Goal: Task Accomplishment & Management: Use online tool/utility

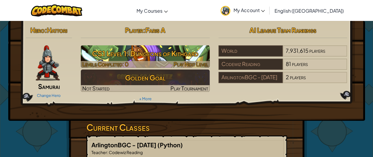
click at [143, 56] on h3 "CS1 Level 1: Dungeons of Kithgard" at bounding box center [145, 53] width 129 height 13
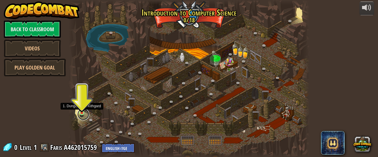
click at [82, 114] on link at bounding box center [83, 115] width 12 height 12
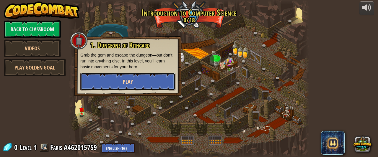
click at [92, 74] on button "Play" at bounding box center [127, 82] width 95 height 18
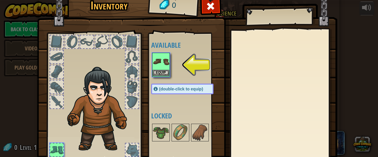
click at [158, 67] on img at bounding box center [161, 61] width 17 height 17
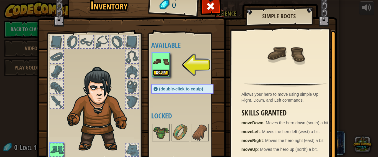
click at [164, 70] on button "Equip" at bounding box center [161, 73] width 17 height 6
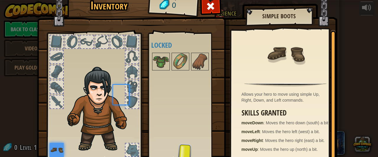
click at [164, 69] on img at bounding box center [161, 61] width 17 height 17
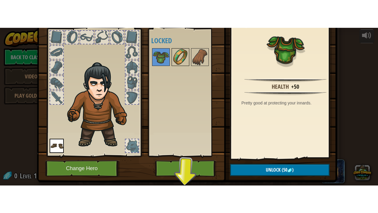
scroll to position [46, 0]
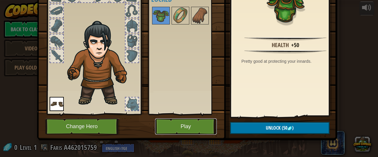
click at [182, 128] on button "Play" at bounding box center [186, 127] width 62 height 16
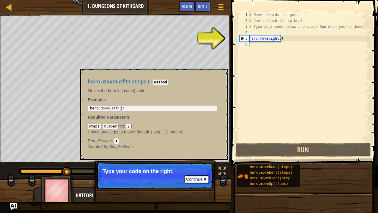
drag, startPoint x: 269, startPoint y: 172, endPoint x: 228, endPoint y: 0, distance: 177.3
click at [228, 0] on div "Map Introduction to Computer Science 1. Dungeons of Kithgard Game Menu Done Hin…" at bounding box center [115, 7] width 231 height 15
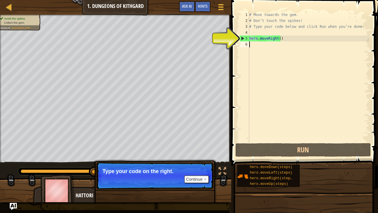
scroll to position [3, 0]
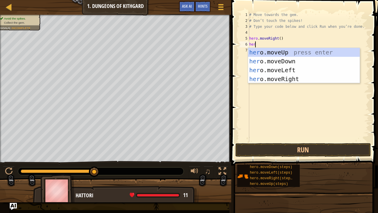
type textarea "hero"
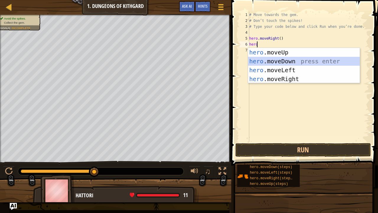
click at [254, 61] on div "hero .moveUp press enter hero .moveDown press enter hero .moveLeft press enter …" at bounding box center [304, 74] width 112 height 53
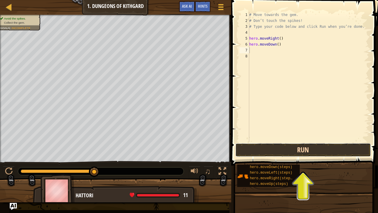
click at [264, 148] on button "Run" at bounding box center [302, 150] width 135 height 14
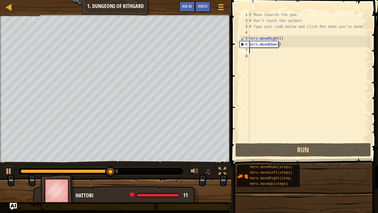
type textarea "h"
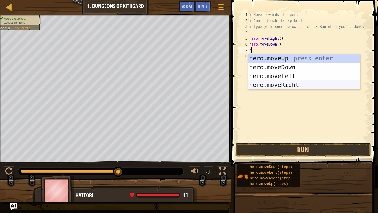
click at [258, 81] on div "h ero.moveUp press enter h ero.moveDown press enter h ero.moveLeft press enter …" at bounding box center [304, 80] width 112 height 53
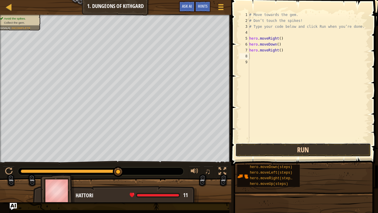
click at [284, 152] on button "Run" at bounding box center [302, 150] width 135 height 14
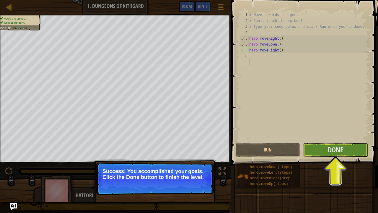
click at [326, 137] on div "# Move towards the gem. # Don’t touch the spikes! # Type your code below and cl…" at bounding box center [308, 83] width 121 height 142
click at [325, 143] on button "Done" at bounding box center [335, 150] width 65 height 14
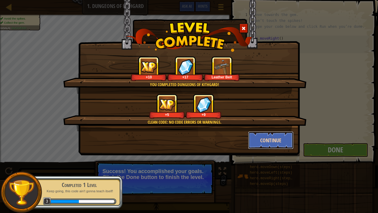
click at [286, 133] on button "Continue" at bounding box center [271, 140] width 46 height 18
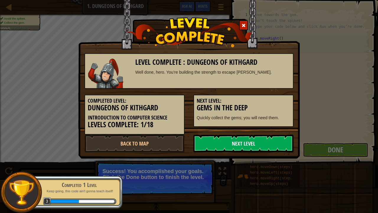
click at [237, 140] on link "Next Level" at bounding box center [243, 143] width 100 height 18
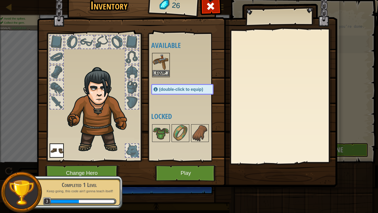
click at [162, 68] on img at bounding box center [161, 61] width 17 height 17
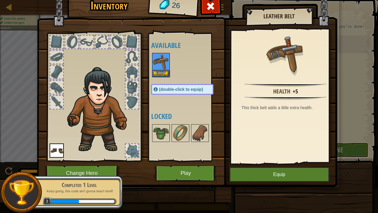
click at [162, 68] on img at bounding box center [161, 61] width 17 height 17
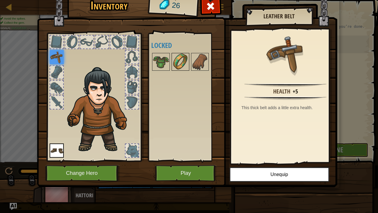
click at [178, 57] on img at bounding box center [180, 61] width 17 height 17
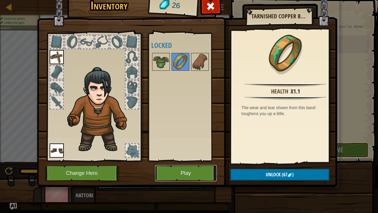
click at [172, 157] on button "Play" at bounding box center [186, 173] width 62 height 16
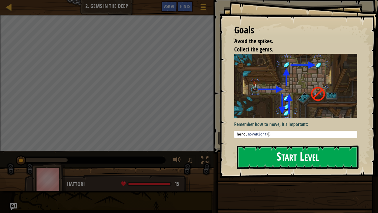
click at [241, 157] on button "Start Level" at bounding box center [298, 156] width 122 height 23
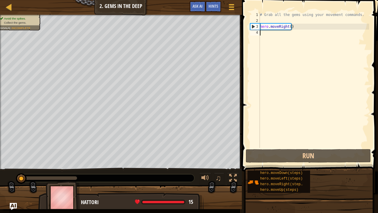
type textarea "h"
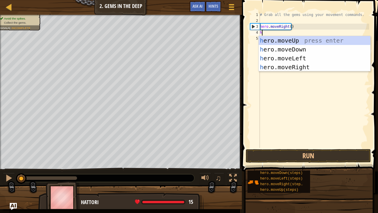
scroll to position [3, 0]
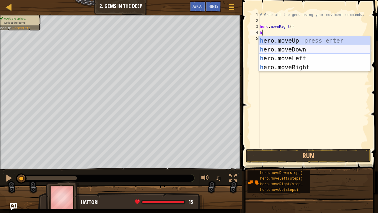
click at [264, 51] on div "h ero.moveUp press enter h ero.moveDown press enter h ero.moveLeft press enter …" at bounding box center [315, 62] width 112 height 53
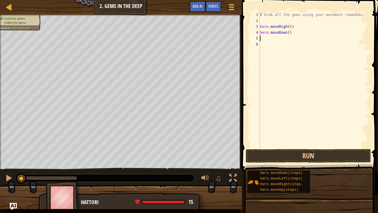
type textarea "h"
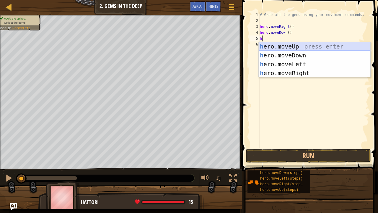
click at [273, 49] on div "h ero.moveUp press enter h ero.moveDown press enter h ero.moveLeft press enter …" at bounding box center [315, 68] width 112 height 53
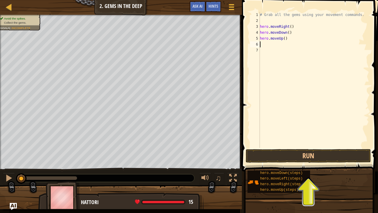
click at [267, 45] on div "# Grab all the gems using your movement commands. hero . moveRight ( ) hero . m…" at bounding box center [314, 86] width 110 height 148
click at [276, 108] on div "# Grab all the gems using your movement commands. hero . moveRight ( ) hero . m…" at bounding box center [314, 86] width 110 height 148
click at [283, 149] on button "Run" at bounding box center [308, 156] width 125 height 14
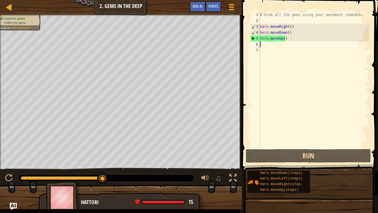
click at [260, 45] on div "# Grab all the gems using your movement commands. hero . moveRight ( ) hero . m…" at bounding box center [314, 86] width 110 height 148
type textarea "h"
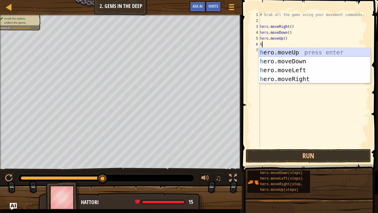
click at [273, 55] on div "h ero.moveUp press enter h ero.moveDown press enter h ero.moveLeft press enter …" at bounding box center [315, 74] width 112 height 53
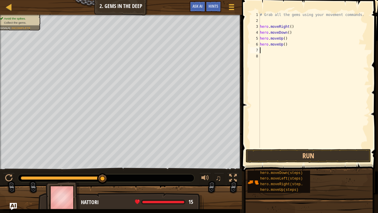
type textarea "h"
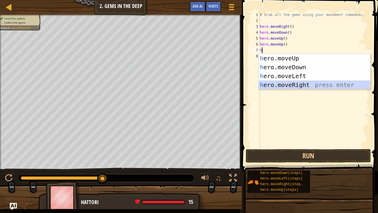
click at [281, 81] on div "h ero.moveUp press enter h ero.moveDown press enter h ero.moveLeft press enter …" at bounding box center [315, 80] width 112 height 53
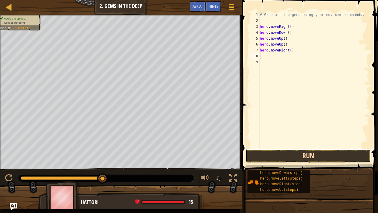
click at [277, 154] on button "Run" at bounding box center [308, 156] width 125 height 14
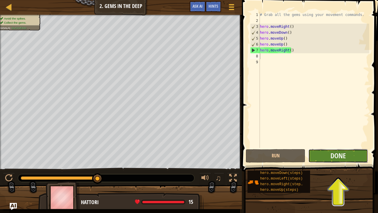
click at [349, 156] on button "Done" at bounding box center [338, 156] width 60 height 14
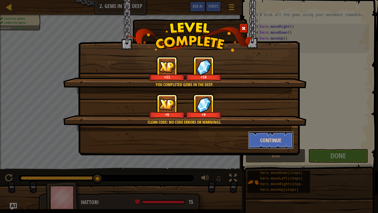
click at [280, 142] on button "Continue" at bounding box center [271, 140] width 46 height 18
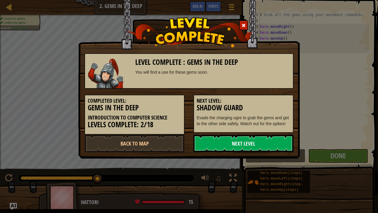
click at [198, 137] on link "Next Level" at bounding box center [243, 143] width 100 height 18
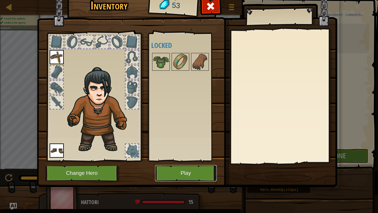
click at [185, 157] on button "Play" at bounding box center [186, 173] width 62 height 16
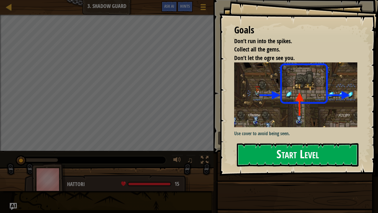
click at [275, 153] on button "Start Level" at bounding box center [298, 154] width 122 height 23
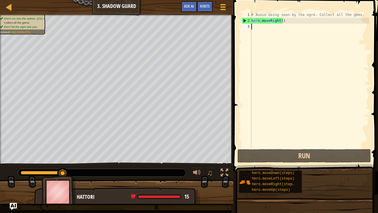
type textarea "h"
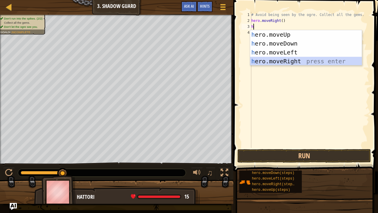
click at [254, 61] on div "h ero.moveUp press enter h ero.moveDown press enter h ero.moveLeft press enter …" at bounding box center [306, 56] width 112 height 53
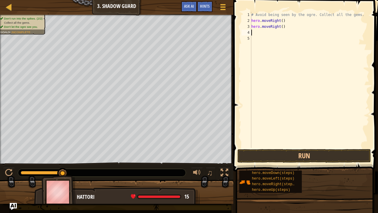
type textarea "h"
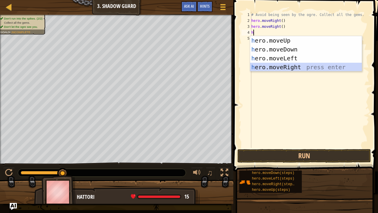
click at [264, 64] on div "h ero.moveUp press enter h ero.moveDown press enter h ero.moveLeft press enter …" at bounding box center [306, 62] width 112 height 53
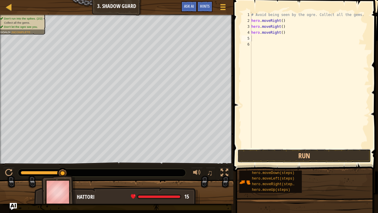
drag, startPoint x: 298, startPoint y: 155, endPoint x: 301, endPoint y: 143, distance: 12.5
click at [298, 155] on button "Run" at bounding box center [303, 156] width 133 height 14
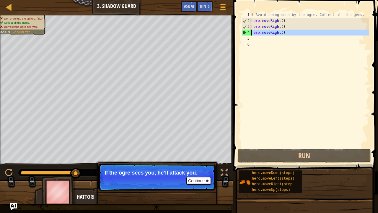
click at [246, 32] on div "4" at bounding box center [246, 33] width 9 height 6
click at [267, 33] on div "# Avoid being seen by the ogre. Collect all the gems. hero . moveRight ( ) hero…" at bounding box center [309, 86] width 119 height 148
click at [166, 157] on div "Continue If the ogre sees you, he’ll attack you." at bounding box center [156, 206] width 123 height 87
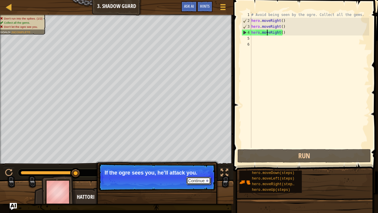
click at [205, 157] on button "Continue" at bounding box center [198, 181] width 24 height 8
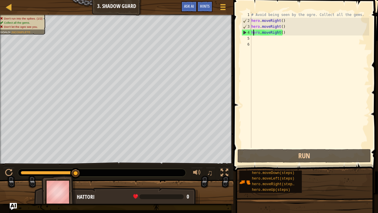
click at [254, 35] on div "# Avoid being seen by the ogre. Collect all the gems. hero . moveRight ( ) hero…" at bounding box center [309, 86] width 119 height 148
click at [248, 26] on div "3" at bounding box center [246, 27] width 9 height 6
click at [262, 24] on div "# Avoid being seen by the ogre. Collect all the gems. hero . moveRight ( ) hero…" at bounding box center [309, 86] width 119 height 148
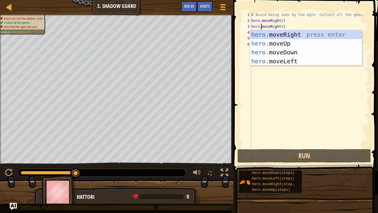
scroll to position [3, 1]
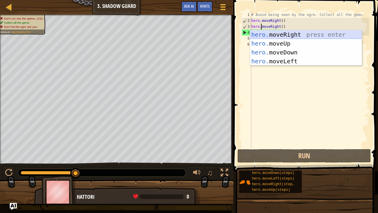
click at [259, 38] on div "hero. moveRight press enter hero. moveUp press enter hero. moveDown press enter…" at bounding box center [306, 56] width 112 height 53
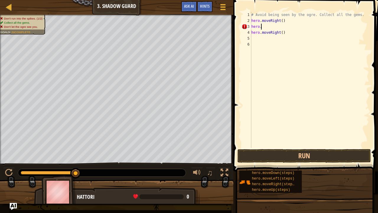
click at [263, 27] on div "# Avoid being seen by the ogre. Collect all the gems. hero . moveRight ( ) hero…" at bounding box center [309, 86] width 119 height 148
type textarea "hero.m"
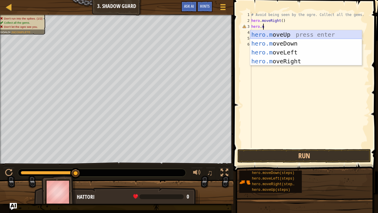
click at [321, 31] on div "hero.m oveUp press enter hero.m oveDown press enter hero.m oveLeft press enter …" at bounding box center [306, 56] width 112 height 53
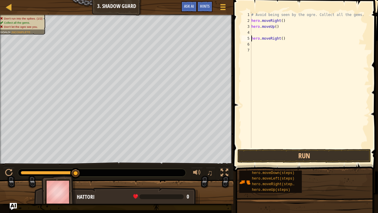
click at [252, 36] on div "# Avoid being seen by the ogre. Collect all the gems. hero . moveRight ( ) hero…" at bounding box center [309, 86] width 119 height 148
type textarea "hero.moveRight()"
click at [253, 41] on div "# Avoid being seen by the ogre. Collect all the gems. hero . moveRight ( ) hero…" at bounding box center [309, 86] width 119 height 148
type textarea "h"
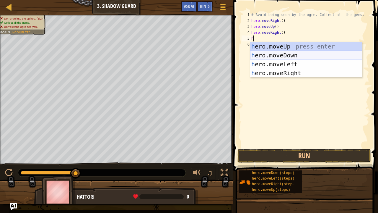
click at [275, 52] on div "h ero.moveUp press enter h ero.moveDown press enter h ero.moveLeft press enter …" at bounding box center [306, 68] width 112 height 53
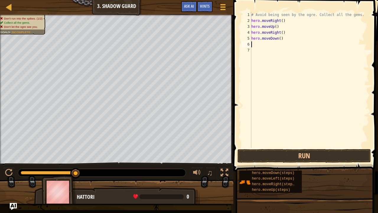
click at [252, 44] on div "# Avoid being seen by the ogre. Collect all the gems. hero . moveRight ( ) hero…" at bounding box center [309, 86] width 119 height 148
type textarea "h"
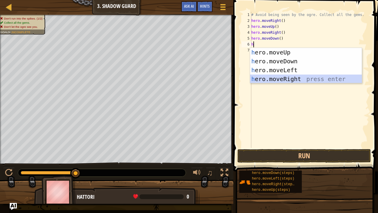
click at [305, 80] on div "h ero.moveUp press enter h ero.moveDown press enter h ero.moveLeft press enter …" at bounding box center [306, 74] width 112 height 53
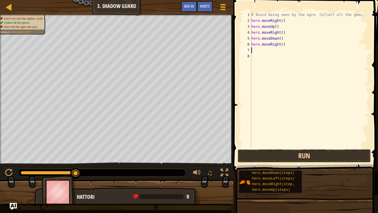
click at [318, 153] on button "Run" at bounding box center [303, 156] width 133 height 14
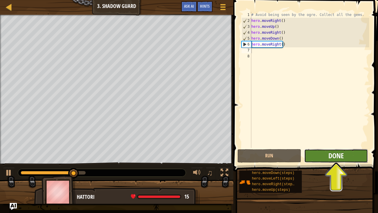
click at [341, 153] on span "Done" at bounding box center [335, 155] width 15 height 9
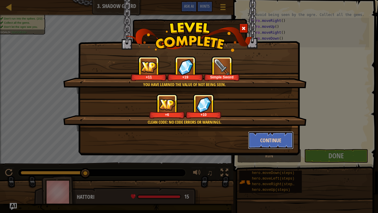
click at [286, 139] on button "Continue" at bounding box center [271, 140] width 46 height 18
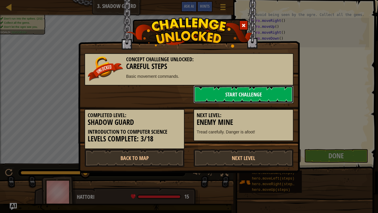
click at [269, 90] on link "Start Challenge" at bounding box center [243, 94] width 100 height 18
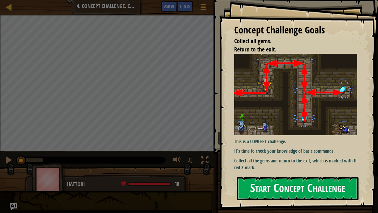
click at [284, 157] on button "Start Concept Challenge" at bounding box center [298, 188] width 122 height 23
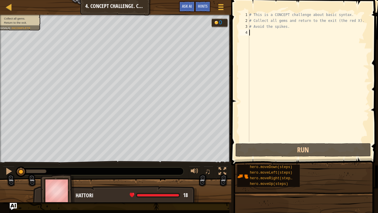
click at [250, 32] on div "# This is a CONCEPT challenge about basic syntax. # Collect all gems and return…" at bounding box center [308, 83] width 121 height 142
type textarea "h"
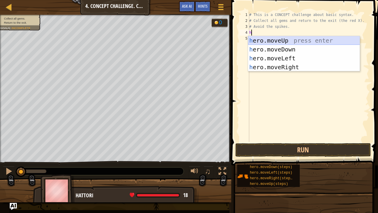
click at [287, 39] on div "h ero.moveUp press enter h ero.moveDown press enter h ero.moveLeft press enter …" at bounding box center [304, 62] width 112 height 53
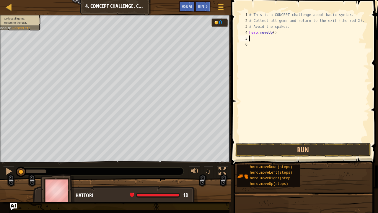
type textarea "h"
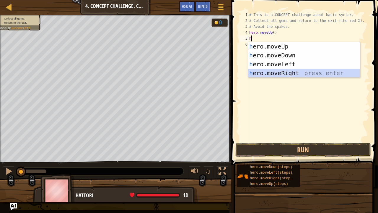
click at [273, 69] on div "h ero.moveUp press enter h ero.moveDown press enter h ero.moveLeft press enter …" at bounding box center [304, 68] width 112 height 53
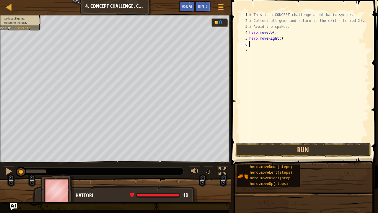
type textarea "h"
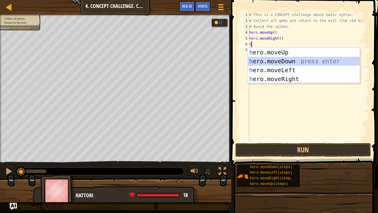
click at [272, 59] on div "h ero.moveUp press enter h ero.moveDown press enter h ero.moveLeft press enter …" at bounding box center [304, 74] width 112 height 53
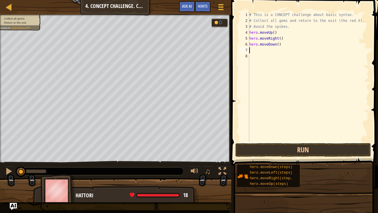
click at [256, 48] on div "# This is a CONCEPT challenge about basic syntax. # Collect all gems and return…" at bounding box center [308, 83] width 121 height 142
type textarea "h"
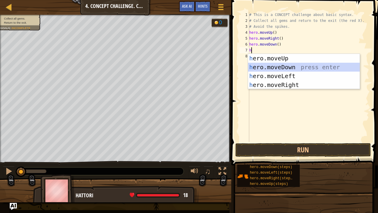
click at [269, 69] on div "h ero.moveUp press enter h ero.moveDown press enter h ero.moveLeft press enter …" at bounding box center [304, 80] width 112 height 53
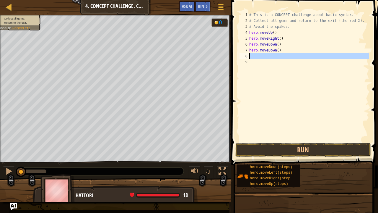
click at [249, 55] on div "8" at bounding box center [244, 56] width 10 height 6
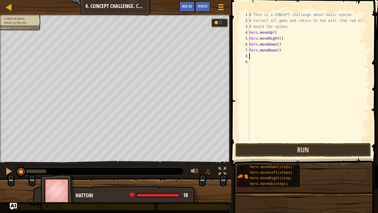
type textarea "h"
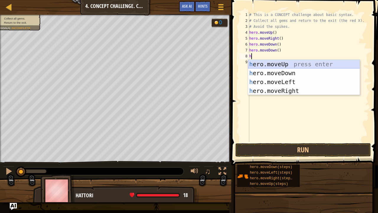
click at [274, 63] on div "h ero.moveUp press enter h ero.moveDown press enter h ero.moveLeft press enter …" at bounding box center [304, 86] width 112 height 53
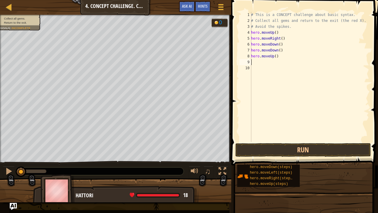
click at [257, 62] on div "# This is a CONCEPT challenge about basic syntax. # Collect all gems and return…" at bounding box center [309, 83] width 119 height 142
type textarea "h"
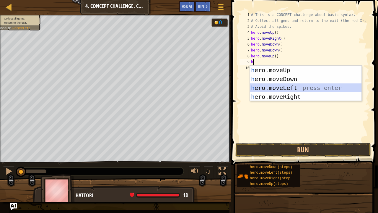
click at [293, 84] on div "h ero.moveUp press enter h ero.moveDown press enter h ero.moveLeft press enter …" at bounding box center [306, 92] width 112 height 53
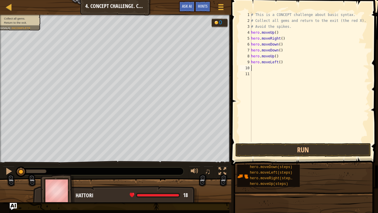
click at [295, 65] on div "# This is a CONCEPT challenge about basic syntax. # Collect all gems and return…" at bounding box center [309, 83] width 119 height 142
click at [264, 63] on div "# This is a CONCEPT challenge about basic syntax. # Collect all gems and return…" at bounding box center [309, 83] width 119 height 142
click at [275, 60] on div "# This is a CONCEPT challenge about basic syntax. # Collect all gems and return…" at bounding box center [309, 83] width 119 height 142
click at [277, 61] on div "# This is a CONCEPT challenge about basic syntax. # Collect all gems and return…" at bounding box center [309, 83] width 119 height 142
click at [260, 61] on div "# This is a CONCEPT challenge about basic syntax. # Collect all gems and return…" at bounding box center [309, 83] width 119 height 142
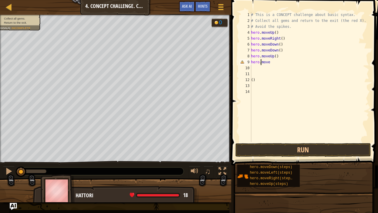
type textarea "hero.Rmove"
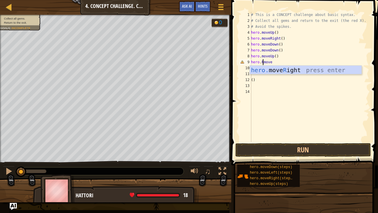
drag, startPoint x: 270, startPoint y: 67, endPoint x: 247, endPoint y: 87, distance: 30.4
click at [247, 87] on div "hero.Rmove 1 2 3 4 5 6 7 8 9 10 11 12 13 14 # This is a CONCEPT challenge about…" at bounding box center [303, 77] width 131 height 130
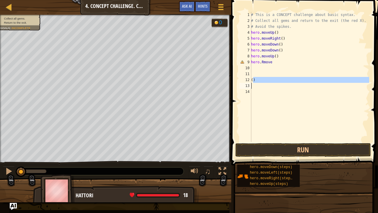
scroll to position [3, 0]
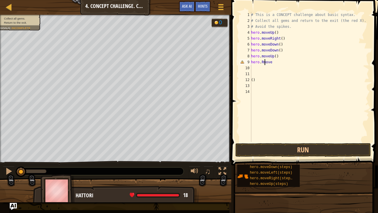
click at [264, 59] on div "# This is a CONCEPT challenge about basic syntax. # Collect all gems and return…" at bounding box center [309, 83] width 119 height 142
click at [261, 63] on div "# This is a CONCEPT challenge about basic syntax. # Collect all gems and return…" at bounding box center [309, 83] width 119 height 142
click at [262, 63] on div "# This is a CONCEPT challenge about basic syntax. # Collect all gems and return…" at bounding box center [309, 83] width 119 height 142
click at [263, 63] on div "# This is a CONCEPT challenge about basic syntax. # Collect all gems and return…" at bounding box center [309, 83] width 119 height 142
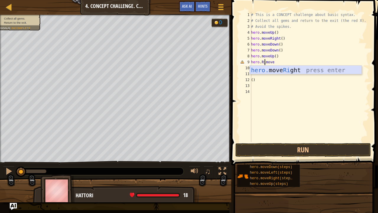
click at [279, 68] on div "hero. move Ri ght press enter" at bounding box center [306, 79] width 112 height 27
type textarea "hero.moveRight()"
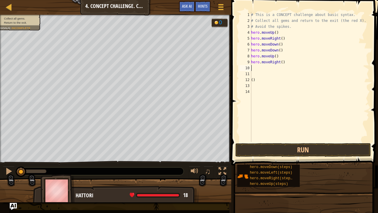
click at [254, 66] on div "# This is a CONCEPT challenge about basic syntax. # Collect all gems and return…" at bounding box center [309, 83] width 119 height 142
type textarea "h"
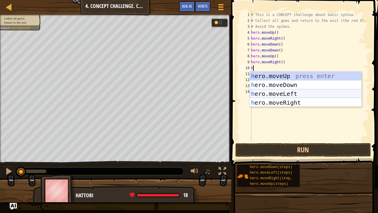
click at [298, 95] on div "h ero.moveUp press enter h ero.moveDown press enter h ero.moveLeft press enter …" at bounding box center [306, 97] width 112 height 53
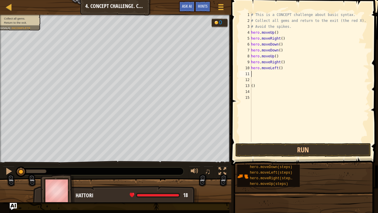
type textarea "h"
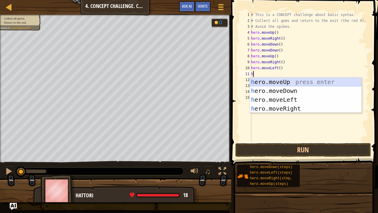
click at [272, 81] on div "h ero.moveUp press enter h ero.moveDown press enter h ero.moveLeft press enter …" at bounding box center [306, 103] width 112 height 53
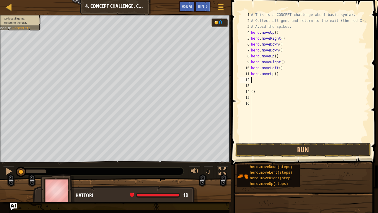
type textarea "h"
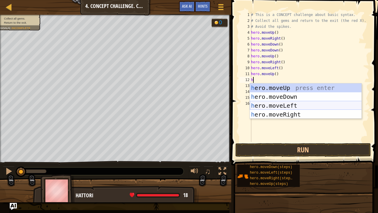
click at [277, 106] on div "h ero.moveUp press enter h ero.moveDown press enter h ero.moveLeft press enter …" at bounding box center [306, 109] width 112 height 53
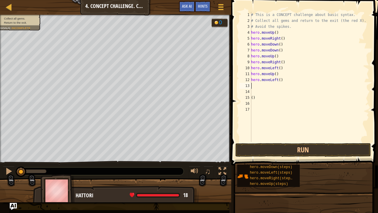
type textarea "h"
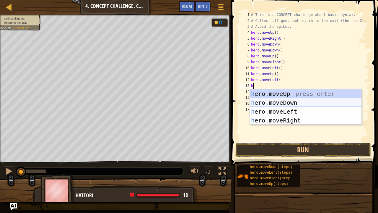
click at [299, 104] on div "h ero.moveUp press enter h ero.moveDown press enter h ero.moveLeft press enter …" at bounding box center [306, 115] width 112 height 53
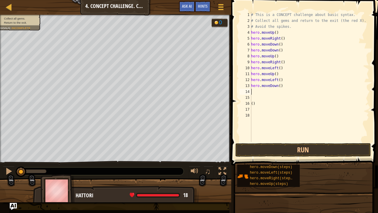
type textarea "h"
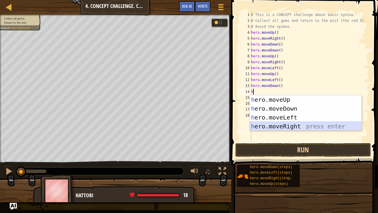
click at [301, 124] on div "h ero.moveUp press enter h ero.moveDown press enter h ero.moveLeft press enter …" at bounding box center [306, 121] width 112 height 53
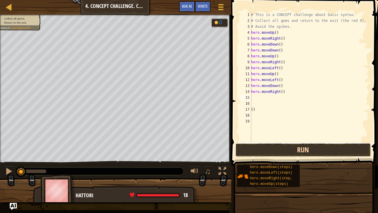
click at [261, 143] on button "Run" at bounding box center [302, 150] width 135 height 14
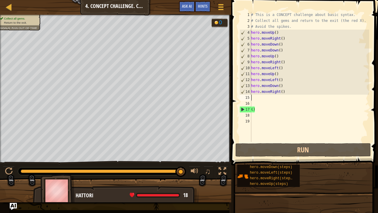
click at [270, 90] on div "# This is a CONCEPT challenge about basic syntax. # Collect all gems and return…" at bounding box center [309, 83] width 119 height 142
click at [278, 88] on div "# This is a CONCEPT challenge about basic syntax. # Collect all gems and return…" at bounding box center [309, 83] width 119 height 142
click at [278, 92] on div "# This is a CONCEPT challenge about basic syntax. # Collect all gems and return…" at bounding box center [309, 83] width 119 height 142
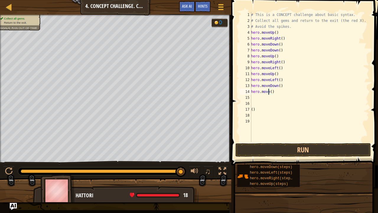
scroll to position [3, 1]
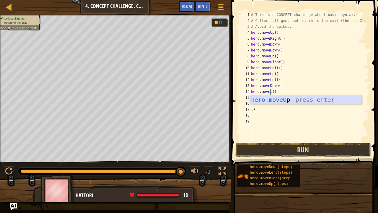
click at [349, 97] on div "hero.moveU p press enter" at bounding box center [306, 108] width 112 height 27
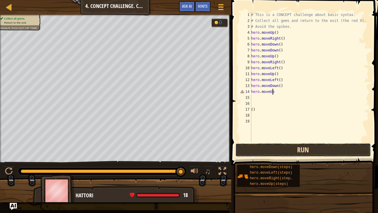
click at [256, 146] on button "Run" at bounding box center [302, 150] width 135 height 14
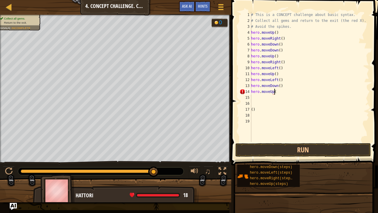
scroll to position [3, 2]
type textarea "()"
drag, startPoint x: 290, startPoint y: 110, endPoint x: 255, endPoint y: 104, distance: 36.2
click at [255, 104] on div "# This is a CONCEPT challenge about basic syntax. # Collect all gems and return…" at bounding box center [309, 83] width 119 height 142
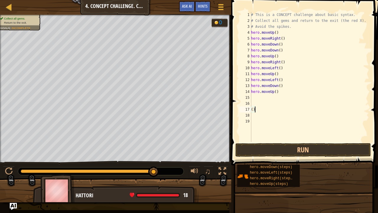
click at [257, 108] on div "# This is a CONCEPT challenge about basic syntax. # Collect all gems and return…" at bounding box center [309, 83] width 119 height 142
type textarea "("
click at [288, 153] on button "Run" at bounding box center [302, 150] width 135 height 14
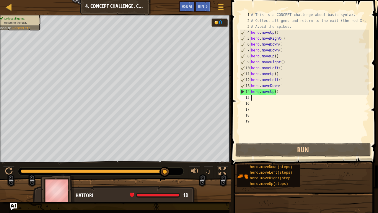
click at [271, 95] on div "# This is a CONCEPT challenge about basic syntax. # Collect all gems and return…" at bounding box center [309, 83] width 119 height 142
click at [273, 93] on div "# This is a CONCEPT challenge about basic syntax. # Collect all gems and return…" at bounding box center [309, 83] width 119 height 142
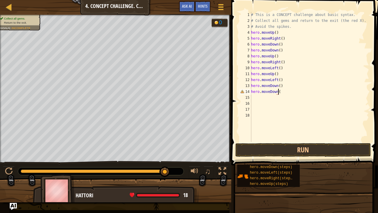
scroll to position [3, 2]
click at [296, 150] on button "Run" at bounding box center [302, 150] width 135 height 14
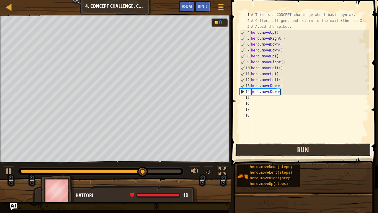
click at [279, 147] on button "Run" at bounding box center [302, 150] width 135 height 14
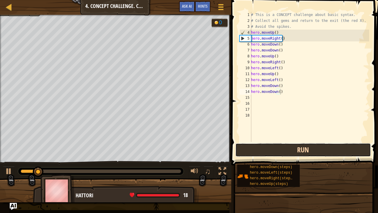
click at [272, 151] on button "Run" at bounding box center [302, 150] width 135 height 14
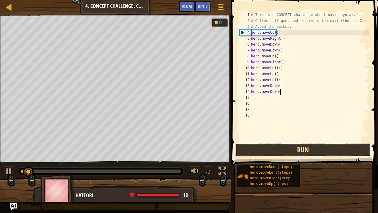
click at [271, 151] on button "Run" at bounding box center [302, 150] width 135 height 14
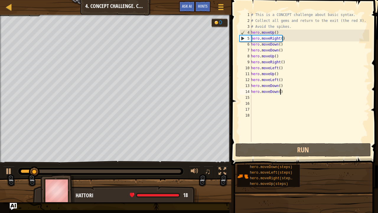
click at [241, 37] on div "5" at bounding box center [246, 38] width 12 height 6
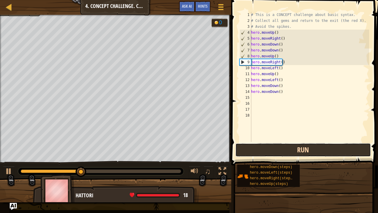
click at [258, 155] on button "Run" at bounding box center [302, 150] width 135 height 14
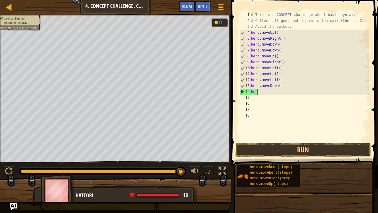
scroll to position [3, 0]
type textarea "h"
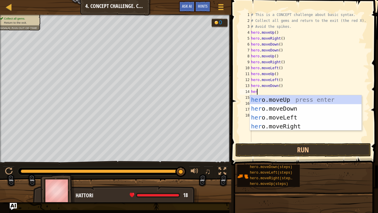
type textarea "hero"
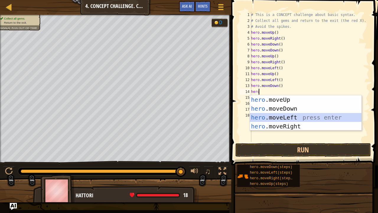
drag, startPoint x: 288, startPoint y: 114, endPoint x: 265, endPoint y: 122, distance: 23.9
click at [265, 122] on div "hero .moveUp press enter hero .moveDown press enter hero .moveLeft press enter …" at bounding box center [306, 121] width 112 height 53
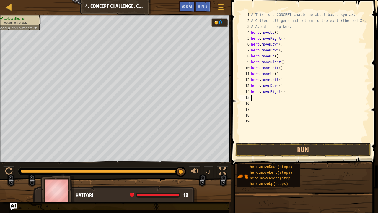
scroll to position [3, 0]
click at [277, 91] on div "# This is a CONCEPT challenge about basic syntax. # Collect all gems and return…" at bounding box center [309, 83] width 119 height 142
click at [278, 90] on div "# This is a CONCEPT challenge about basic syntax. # Collect all gems and return…" at bounding box center [309, 83] width 119 height 142
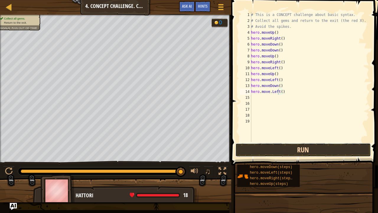
click at [292, 151] on button "Run" at bounding box center [302, 150] width 135 height 14
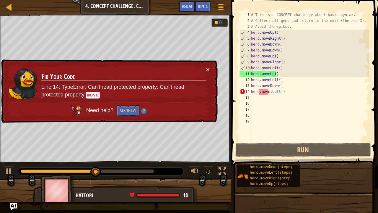
click at [261, 92] on div "# This is a CONCEPT challenge about basic syntax. # Collect all gems and return…" at bounding box center [309, 83] width 119 height 142
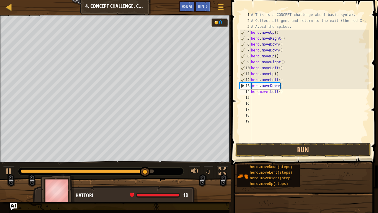
scroll to position [3, 1]
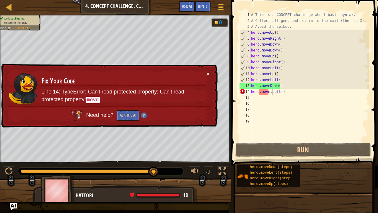
click at [272, 92] on div "# This is a CONCEPT challenge about basic syntax. # Collect all gems and return…" at bounding box center [309, 83] width 119 height 142
click at [269, 91] on div "# This is a CONCEPT challenge about basic syntax. # Collect all gems and return…" at bounding box center [309, 83] width 119 height 142
click at [271, 91] on div "# This is a CONCEPT challenge about basic syntax. # Collect all gems and return…" at bounding box center [309, 83] width 119 height 142
type textarea "hero.moveLeft()"
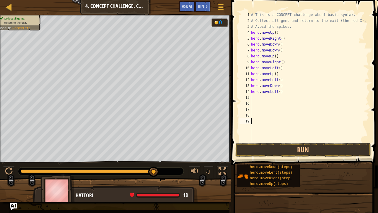
click at [270, 125] on div "# This is a CONCEPT challenge about basic syntax. # Collect all gems and return…" at bounding box center [309, 83] width 119 height 142
click at [261, 152] on button "Run" at bounding box center [302, 150] width 135 height 14
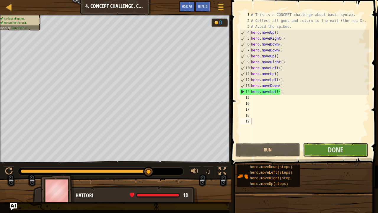
click at [324, 142] on span at bounding box center [304, 74] width 151 height 182
click at [324, 144] on button "Done" at bounding box center [335, 150] width 65 height 14
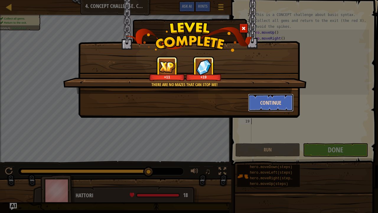
click at [266, 99] on button "Continue" at bounding box center [271, 103] width 46 height 18
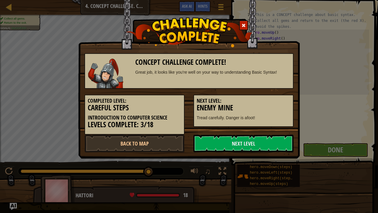
click at [265, 99] on h5 "Next Level:" at bounding box center [244, 101] width 94 height 6
click at [273, 141] on link "Next Level" at bounding box center [243, 143] width 100 height 18
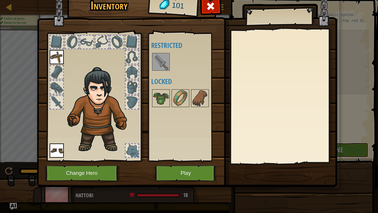
click at [156, 57] on img at bounding box center [161, 61] width 17 height 17
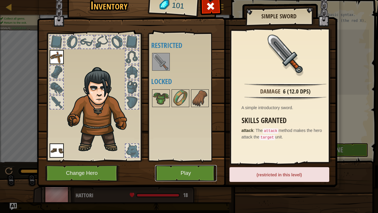
click at [193, 157] on button "Play" at bounding box center [186, 173] width 62 height 16
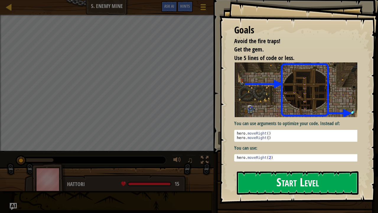
click at [268, 157] on button "Start Level" at bounding box center [298, 182] width 122 height 23
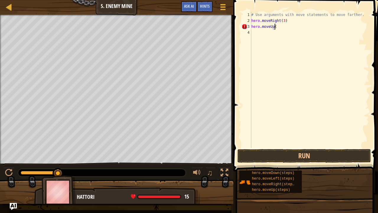
scroll to position [3, 1]
type textarea "hero.moveUp()"
click at [256, 29] on div "# Use arguments with move statements to move farther. hero . moveRight ( 3 ) he…" at bounding box center [309, 86] width 119 height 148
click at [257, 32] on div "# Use arguments with move statements to move farther. hero . moveRight ( 3 ) he…" at bounding box center [309, 86] width 119 height 148
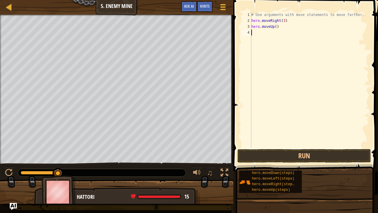
scroll to position [3, 0]
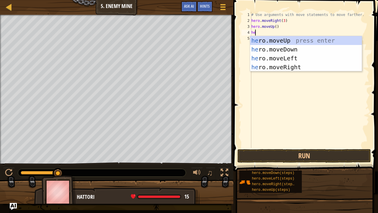
type textarea "her"
click at [327, 63] on div "her o.moveUp press enter her o.moveDown press enter her o.moveLeft press enter …" at bounding box center [306, 62] width 112 height 53
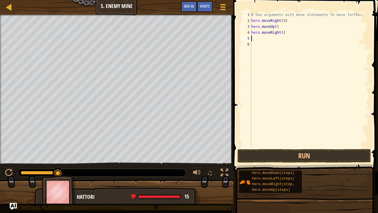
type textarea "h"
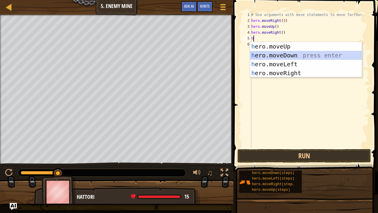
click at [337, 55] on div "h ero.moveUp press enter h ero.moveDown press enter h ero.moveLeft press enter …" at bounding box center [306, 68] width 112 height 53
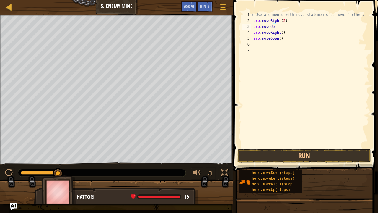
click at [277, 24] on div "# Use arguments with move statements to move farther. hero . moveRight ( 3 ) he…" at bounding box center [309, 86] width 119 height 148
click at [277, 37] on div "# Use arguments with move statements to move farther. hero . moveRight ( 3 ) he…" at bounding box center [309, 86] width 119 height 148
type textarea "hero.moveDown(4)"
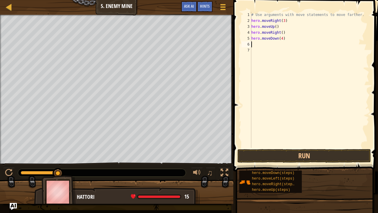
click at [251, 42] on div "# Use arguments with move statements to move farther. hero . moveRight ( 3 ) he…" at bounding box center [309, 86] width 119 height 148
type textarea "h"
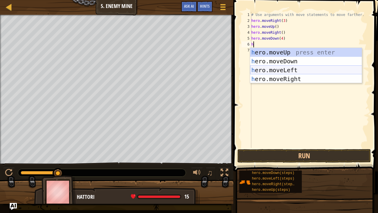
click at [263, 70] on div "h ero.moveUp press enter h ero.moveDown press enter h ero.moveLeft press enter …" at bounding box center [306, 74] width 112 height 53
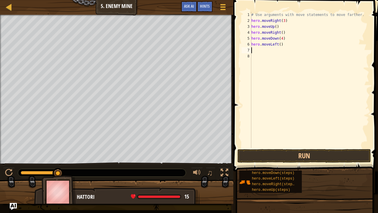
click at [280, 44] on div "# Use arguments with move statements to move farther. hero . moveRight ( 3 ) he…" at bounding box center [309, 86] width 119 height 148
click at [316, 150] on button "Run" at bounding box center [303, 156] width 133 height 14
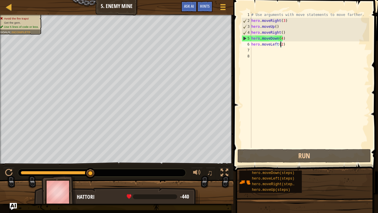
click at [281, 39] on div "# Use arguments with move statements to move farther. hero . moveRight ( 3 ) he…" at bounding box center [309, 86] width 119 height 148
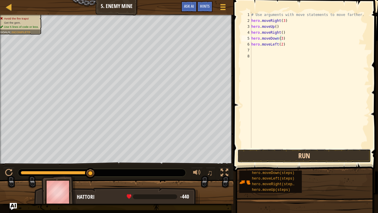
click at [266, 150] on button "Run" at bounding box center [303, 156] width 133 height 14
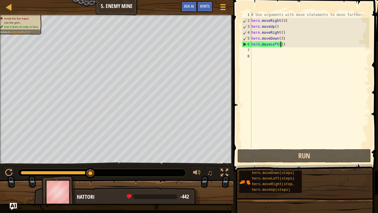
click at [280, 45] on div "# Use arguments with move statements to move farther. hero . moveRight ( 3 ) he…" at bounding box center [309, 86] width 119 height 148
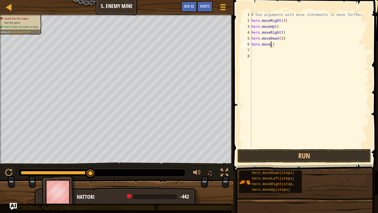
scroll to position [3, 1]
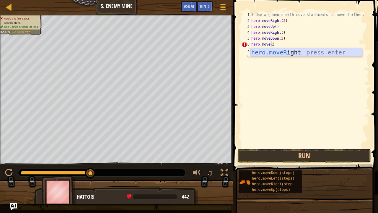
drag, startPoint x: 275, startPoint y: 51, endPoint x: 278, endPoint y: 52, distance: 3.2
click at [278, 52] on div "hero.moveR ight press enter" at bounding box center [306, 61] width 112 height 27
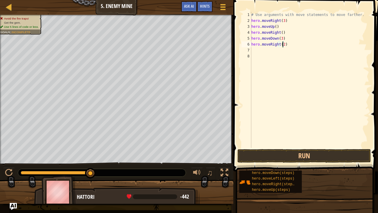
scroll to position [3, 2]
type textarea "hero.moveRight(2)"
click at [308, 157] on button "Run" at bounding box center [303, 156] width 133 height 14
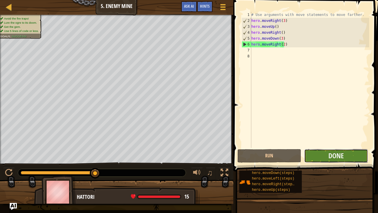
click at [316, 157] on button "Done" at bounding box center [336, 156] width 64 height 14
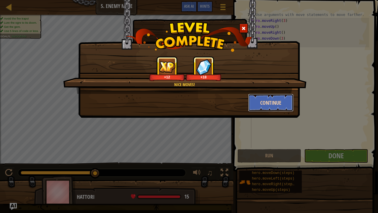
click at [268, 94] on button "Continue" at bounding box center [271, 103] width 46 height 18
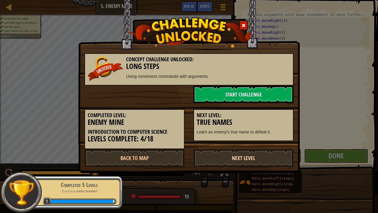
click at [250, 151] on link "Next Level" at bounding box center [243, 158] width 100 height 18
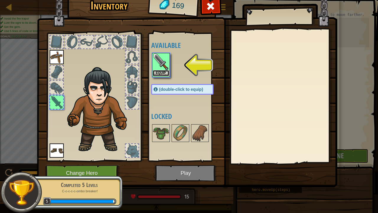
click at [168, 72] on button "Equip" at bounding box center [161, 73] width 17 height 6
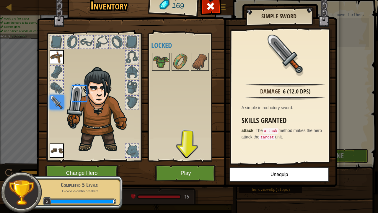
click at [168, 72] on div "Available Equip Equip Equip (double-click to equip) Locked" at bounding box center [188, 96] width 74 height 123
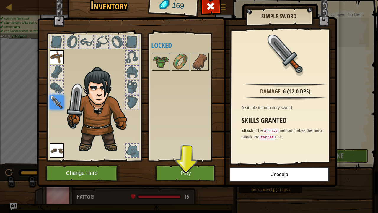
click at [172, 157] on img at bounding box center [187, 80] width 300 height 214
click at [191, 157] on button "Play" at bounding box center [186, 173] width 62 height 16
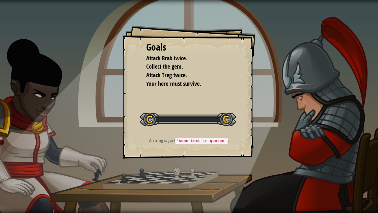
click at [191, 157] on div "Goals Attack Brak twice. Collect the gem. Attack Treg twice. Your hero must sur…" at bounding box center [189, 106] width 378 height 213
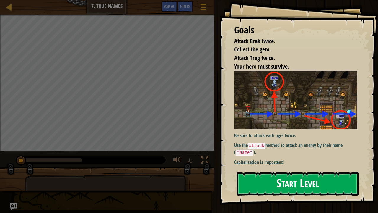
click at [265, 157] on button "Start Level" at bounding box center [298, 183] width 122 height 23
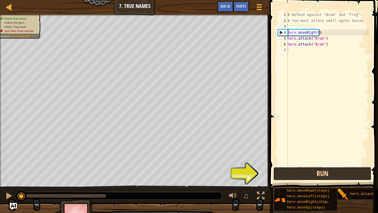
click at [306, 157] on button "Run" at bounding box center [322, 173] width 98 height 14
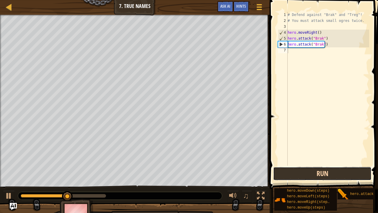
click at [305, 157] on button "Run" at bounding box center [322, 173] width 98 height 14
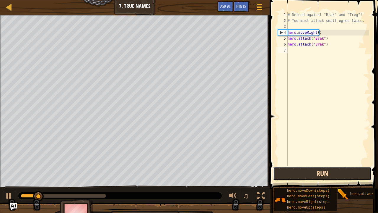
click at [305, 157] on button "Run" at bounding box center [322, 173] width 98 height 14
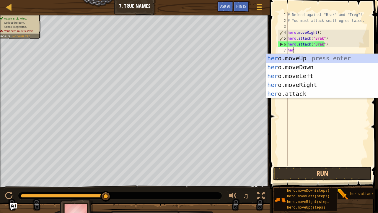
scroll to position [3, 0]
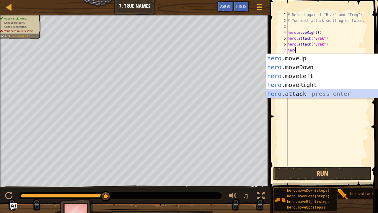
click at [290, 94] on div "hero .moveUp press enter hero .moveDown press enter hero .moveLeft press enter …" at bounding box center [322, 85] width 112 height 62
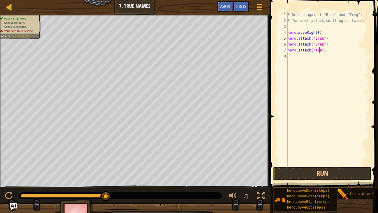
scroll to position [3, 2]
type textarea "hero.attack("Trag")"
click at [290, 54] on div "# Defend against "Brak" and "Treg"! # You must attack small ogres twice. hero .…" at bounding box center [327, 94] width 83 height 165
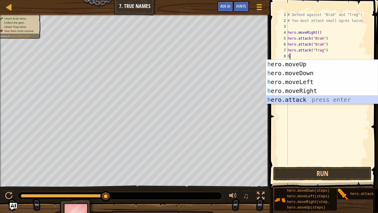
click at [306, 96] on div "h ero.moveUp press enter h ero.moveDown press enter h ero.moveLeft press enter …" at bounding box center [322, 91] width 112 height 62
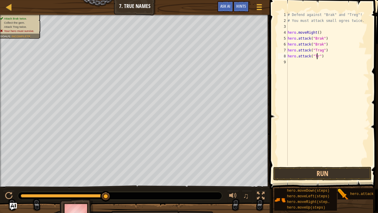
scroll to position [3, 2]
click at [305, 157] on button "Run" at bounding box center [322, 173] width 98 height 14
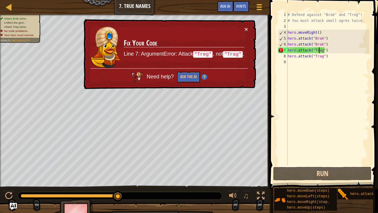
click at [318, 48] on div "# Defend against "Brak" and "Treg"! # You must attack small ogres twice. hero .…" at bounding box center [327, 94] width 83 height 165
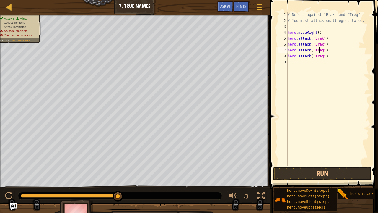
click at [318, 53] on div "# Defend against "Brak" and "Treg"! # You must attack small ogres twice. hero .…" at bounding box center [327, 94] width 83 height 165
click at [320, 57] on div "# Defend against "Brak" and "Treg"! # You must attack small ogres twice. hero .…" at bounding box center [327, 94] width 83 height 165
type textarea "hero.attack("Treg")"
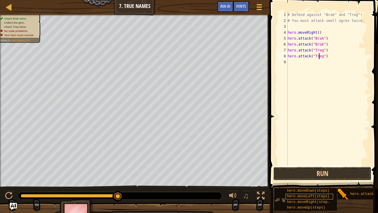
drag, startPoint x: 328, startPoint y: 166, endPoint x: 331, endPoint y: 197, distance: 30.5
click at [329, 157] on button "Run" at bounding box center [322, 173] width 98 height 14
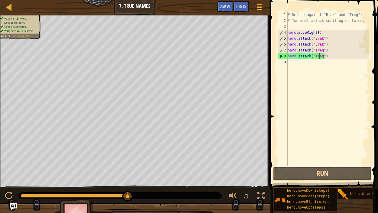
click at [318, 68] on div "# Defend against "Brak" and "Treg"! # You must attack small ogres twice. hero .…" at bounding box center [327, 94] width 83 height 165
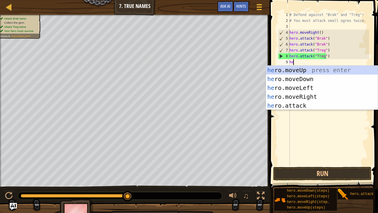
scroll to position [3, 0]
type textarea "hero"
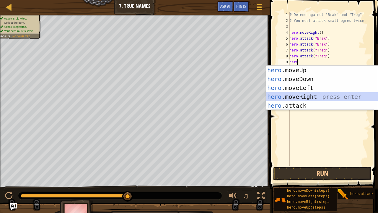
click at [316, 99] on div "hero .moveUp press enter hero .moveDown press enter hero .moveLeft press enter …" at bounding box center [322, 97] width 112 height 62
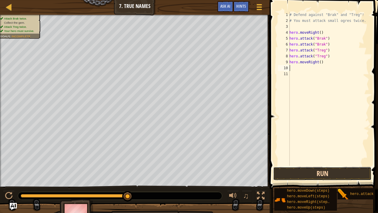
click at [342, 157] on button "Run" at bounding box center [322, 173] width 98 height 14
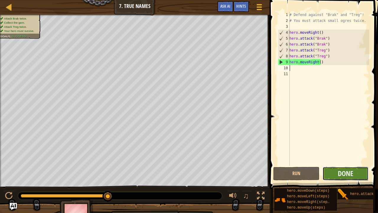
click at [325, 157] on button "Done" at bounding box center [345, 173] width 46 height 14
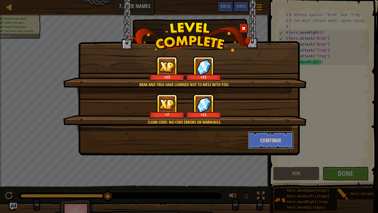
click at [262, 140] on button "Continue" at bounding box center [271, 140] width 46 height 18
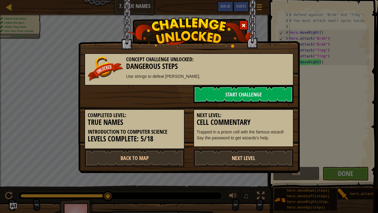
click at [249, 153] on link "Next Level" at bounding box center [243, 158] width 100 height 18
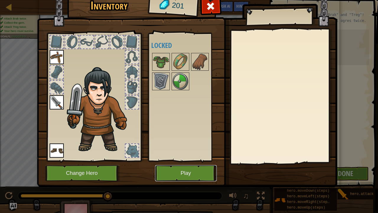
drag, startPoint x: 171, startPoint y: 168, endPoint x: 169, endPoint y: 156, distance: 12.1
click at [169, 157] on div "Inventory 201 Available Equip Equip Equip (double-click to equip) Locked Equip …" at bounding box center [189, 90] width 300 height 195
click at [183, 157] on img at bounding box center [187, 80] width 300 height 214
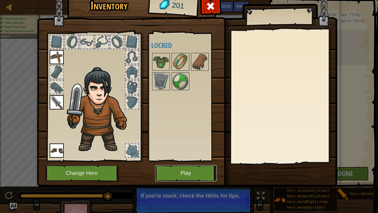
click at [167, 157] on button "Play" at bounding box center [186, 173] width 62 height 16
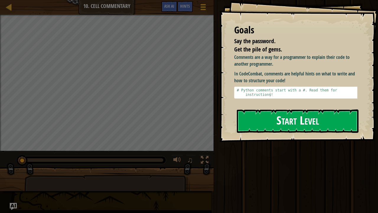
click at [254, 119] on button "Start Level" at bounding box center [298, 120] width 122 height 23
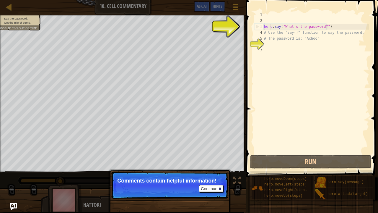
click at [269, 29] on div "hero . say ( "What's the password?" ) # Use the "say()" function to say the pas…" at bounding box center [316, 88] width 106 height 153
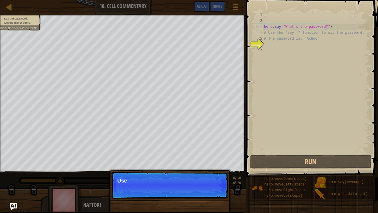
click at [269, 35] on div "hero . say ( "What's the password?" ) # Use the "say()" function to say the pas…" at bounding box center [316, 88] width 106 height 153
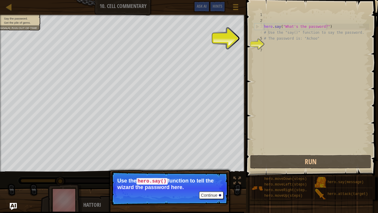
click at [292, 29] on div "hero . say ( "What's the password?" ) # Use the "say()" function to say the pas…" at bounding box center [316, 88] width 106 height 153
click at [293, 32] on div "hero . say ( "What's the password?" ) # Use the "say()" function to say the pas…" at bounding box center [316, 88] width 106 height 153
click at [218, 157] on button "Continue" at bounding box center [211, 195] width 24 height 8
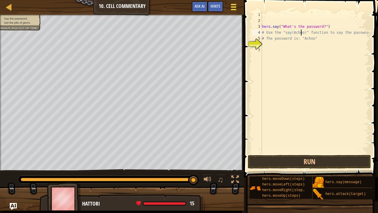
scroll to position [3, 3]
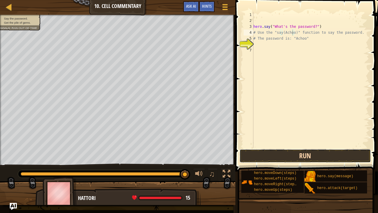
click at [296, 157] on button "Run" at bounding box center [304, 156] width 131 height 14
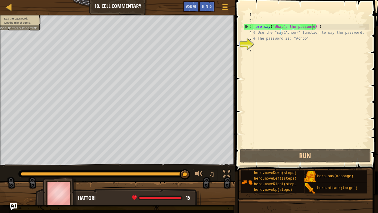
click at [311, 25] on div "hero . say ( "What's the password?" ) # Use the "say(Achoo)" function to say th…" at bounding box center [310, 86] width 117 height 148
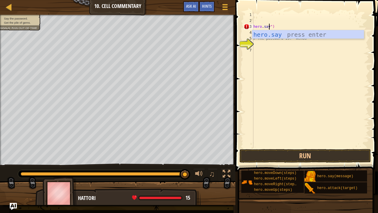
scroll to position [3, 1]
click at [270, 35] on div "hero.say press enter" at bounding box center [308, 43] width 112 height 27
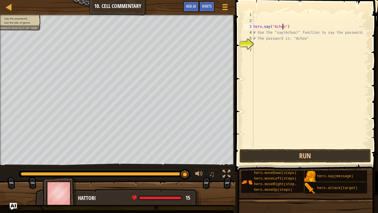
scroll to position [3, 2]
type textarea "hero.say("Achoo")"
click at [313, 154] on button "Run" at bounding box center [304, 156] width 131 height 14
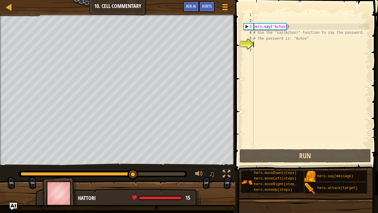
click at [278, 43] on div "hero . say ( "Achoo" ) # Use the "say(Achoo)" function to say the password. # T…" at bounding box center [310, 86] width 117 height 148
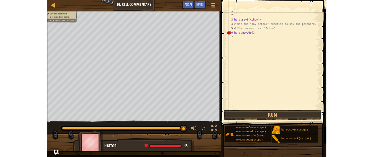
scroll to position [3, 2]
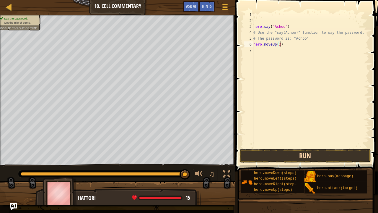
type textarea "hero.moveUp(3)"
click at [309, 149] on button "Run" at bounding box center [304, 156] width 131 height 14
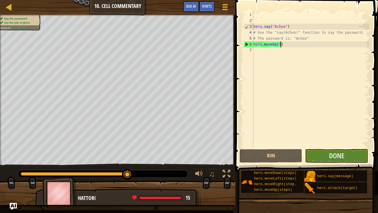
drag, startPoint x: 254, startPoint y: 75, endPoint x: 370, endPoint y: 66, distance: 116.4
click at [373, 64] on span at bounding box center [306, 77] width 147 height 188
click at [349, 157] on button "Done" at bounding box center [336, 156] width 63 height 14
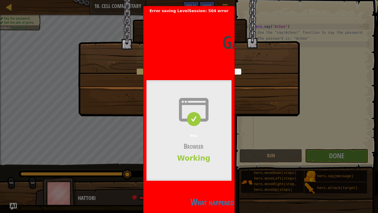
click at [202, 157] on h2 "What happened?" at bounding box center [213, 202] width 135 height 12
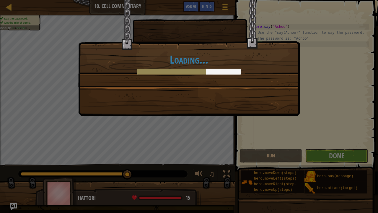
click at [219, 54] on h1 "Loading..." at bounding box center [188, 59] width 209 height 12
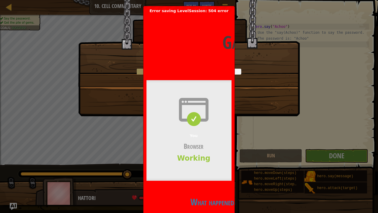
click at [201, 151] on div "You Browser Working" at bounding box center [193, 130] width 94 height 100
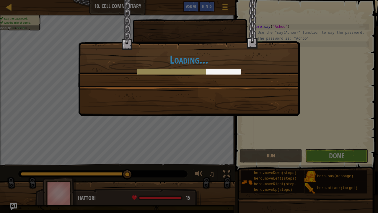
click at [191, 11] on div "Loading..." at bounding box center [189, 43] width 221 height 86
click at [135, 71] on div "Loading..." at bounding box center [188, 63] width 209 height 21
drag, startPoint x: 135, startPoint y: 71, endPoint x: 215, endPoint y: 76, distance: 80.5
click at [138, 71] on div "Loading..." at bounding box center [188, 63] width 209 height 21
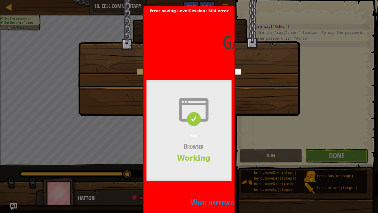
click at [200, 157] on h2 "What happened?" at bounding box center [213, 202] width 135 height 12
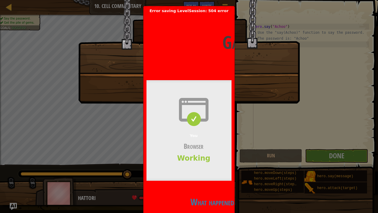
click at [216, 157] on h2 "What happened?" at bounding box center [213, 202] width 135 height 12
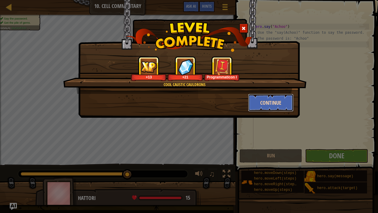
click at [255, 103] on button "Continue" at bounding box center [271, 103] width 46 height 18
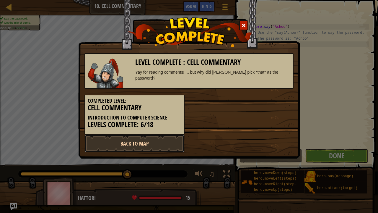
click at [130, 142] on link "Back to Map" at bounding box center [134, 143] width 100 height 18
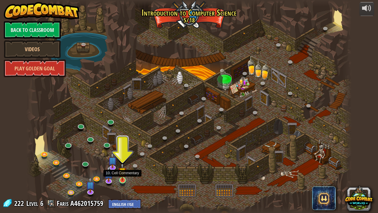
click at [119, 157] on img at bounding box center [122, 171] width 8 height 18
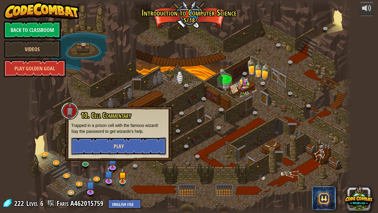
click at [124, 139] on button "Play" at bounding box center [118, 146] width 95 height 18
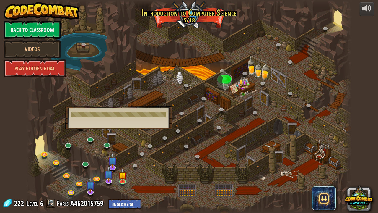
drag, startPoint x: 244, startPoint y: 118, endPoint x: 230, endPoint y: 106, distance: 18.9
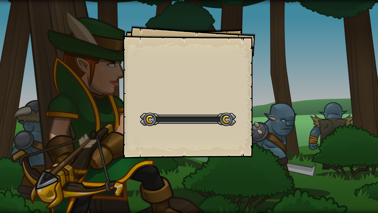
drag, startPoint x: 191, startPoint y: 104, endPoint x: 179, endPoint y: 33, distance: 72.0
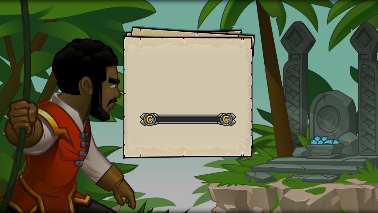
click at [164, 8] on div "Goals Start Level Error loading from server. Try refreshing the page. You'll ne…" at bounding box center [189, 106] width 378 height 213
drag, startPoint x: 164, startPoint y: 8, endPoint x: 135, endPoint y: 17, distance: 30.5
click at [136, 17] on div "Goals Start Level Error loading from server. Try refreshing the page. You'll ne…" at bounding box center [189, 106] width 378 height 213
click at [135, 17] on div "Goals Start Level Error loading from server. Try refreshing the page. You'll ne…" at bounding box center [189, 106] width 378 height 213
drag, startPoint x: 120, startPoint y: 11, endPoint x: 116, endPoint y: 2, distance: 9.8
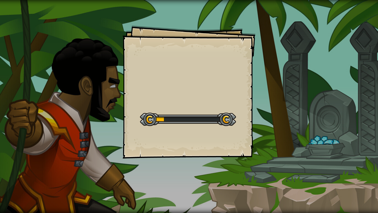
drag, startPoint x: 378, startPoint y: 74, endPoint x: 378, endPoint y: 78, distance: 4.1
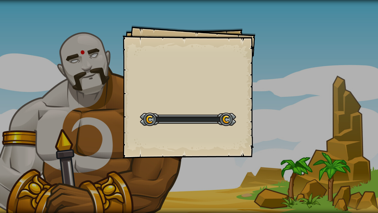
drag, startPoint x: 378, startPoint y: 78, endPoint x: 375, endPoint y: 84, distance: 7.0
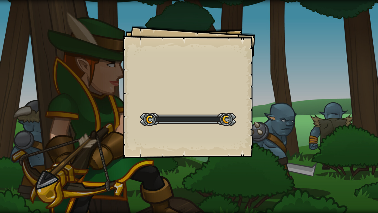
drag, startPoint x: 242, startPoint y: 76, endPoint x: 236, endPoint y: 91, distance: 16.1
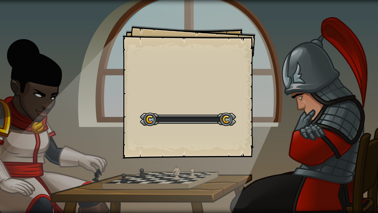
drag, startPoint x: 236, startPoint y: 91, endPoint x: 231, endPoint y: 86, distance: 7.1
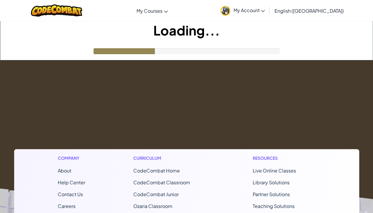
drag, startPoint x: 150, startPoint y: 147, endPoint x: 139, endPoint y: 145, distance: 11.1
drag, startPoint x: 251, startPoint y: 180, endPoint x: 257, endPoint y: 182, distance: 6.3
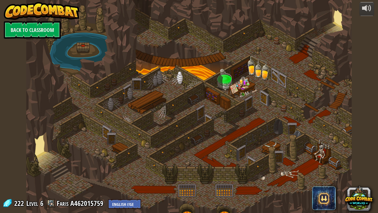
click at [48, 157] on div at bounding box center [188, 106] width 325 height 213
click at [42, 153] on div at bounding box center [188, 106] width 325 height 213
drag, startPoint x: 42, startPoint y: 153, endPoint x: 40, endPoint y: 142, distance: 10.5
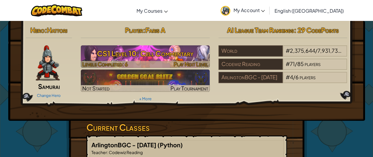
click at [119, 48] on h3 "CS1 Level 10: Cell Commentary" at bounding box center [145, 53] width 129 height 13
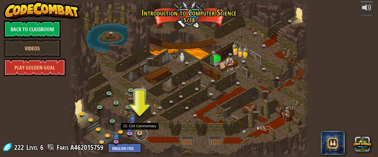
click at [142, 134] on link at bounding box center [141, 135] width 12 height 12
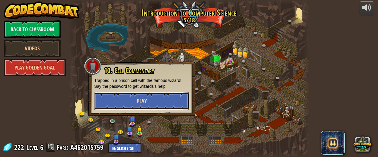
click at [141, 99] on span "Play" at bounding box center [142, 101] width 10 height 7
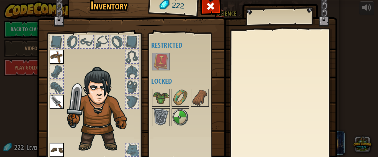
click at [156, 59] on img at bounding box center [161, 61] width 17 height 17
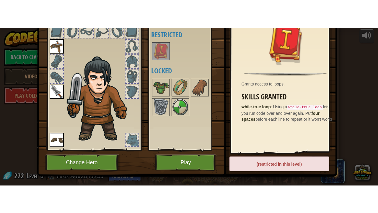
scroll to position [46, 0]
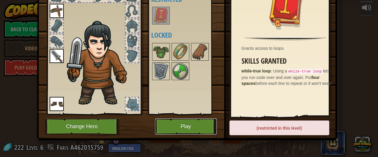
click at [163, 122] on button "Play" at bounding box center [186, 127] width 62 height 16
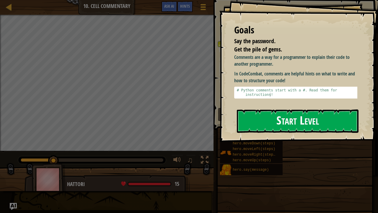
click at [286, 118] on button "Start Level" at bounding box center [298, 120] width 122 height 23
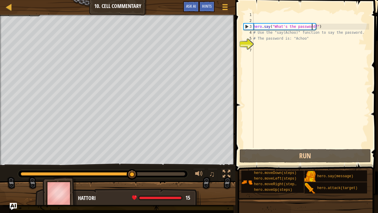
click at [312, 27] on div "hero . say ( "What's the password?" ) # Use the "say(Achoo)" function to say th…" at bounding box center [310, 86] width 117 height 148
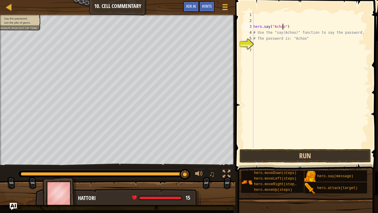
scroll to position [3, 2]
click at [308, 149] on button "Run" at bounding box center [304, 156] width 131 height 14
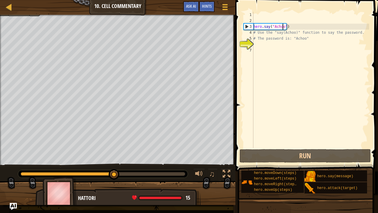
click at [271, 41] on div "hero . say ( "Achoo" ) # Use the "say(Achoo)" function to say the password. # T…" at bounding box center [310, 86] width 117 height 148
type textarea "# The password is: "Achoo""
click at [268, 48] on div "hero . say ( "Achoo" ) # Use the "say(Achoo)" function to say the password. # T…" at bounding box center [310, 86] width 117 height 148
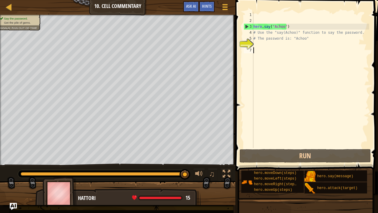
click at [256, 42] on div "hero . say ( "Achoo" ) # Use the "say(Achoo)" function to say the password. # T…" at bounding box center [310, 86] width 117 height 148
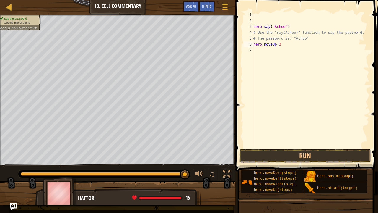
scroll to position [3, 2]
type textarea "hero.moveUp(3)"
click at [368, 154] on button "Run" at bounding box center [304, 156] width 131 height 14
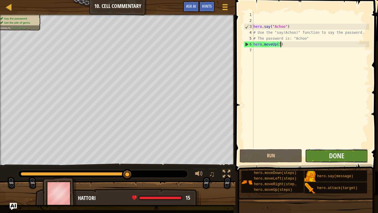
click at [326, 153] on button "Done" at bounding box center [336, 156] width 63 height 14
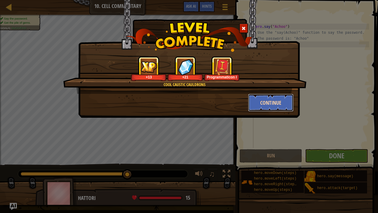
click at [262, 107] on button "Continue" at bounding box center [271, 103] width 46 height 18
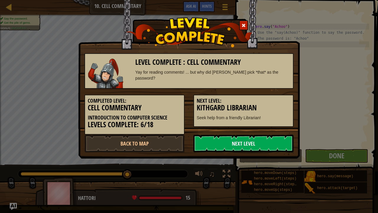
click at [219, 146] on link "Next Level" at bounding box center [243, 143] width 100 height 18
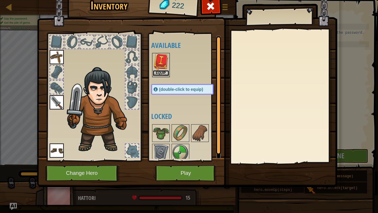
click at [155, 76] on button "Equip" at bounding box center [161, 73] width 17 height 6
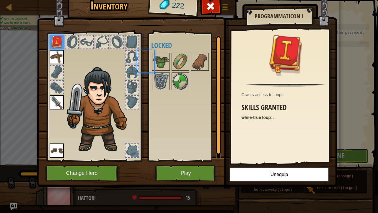
click at [155, 76] on img at bounding box center [161, 81] width 17 height 17
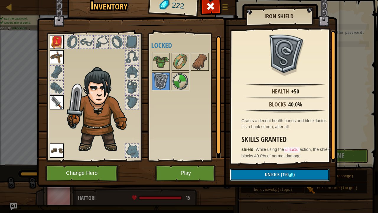
click at [322, 157] on button "Unlock (190 )" at bounding box center [279, 174] width 99 height 12
click at [272, 157] on img at bounding box center [187, 80] width 300 height 214
click at [260, 157] on button "Unlock" at bounding box center [279, 174] width 99 height 12
click at [260, 157] on button "Confirm" at bounding box center [279, 174] width 99 height 12
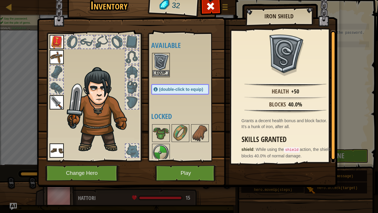
click at [164, 76] on div "Equip" at bounding box center [161, 65] width 18 height 24
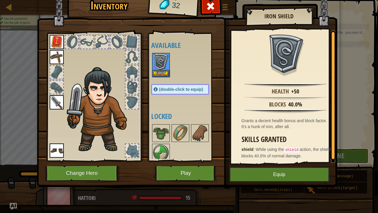
click at [164, 76] on div "Equip" at bounding box center [161, 65] width 18 height 24
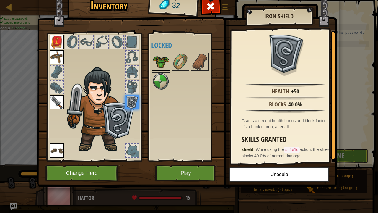
click at [164, 64] on img at bounding box center [161, 61] width 17 height 17
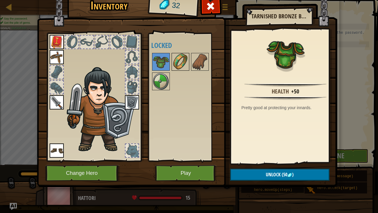
click at [188, 66] on div at bounding box center [180, 62] width 18 height 18
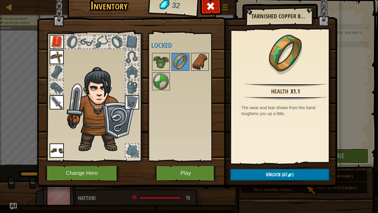
click at [198, 63] on img at bounding box center [200, 61] width 17 height 17
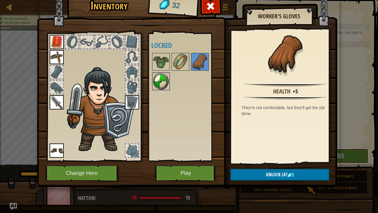
click at [158, 80] on img at bounding box center [161, 81] width 17 height 17
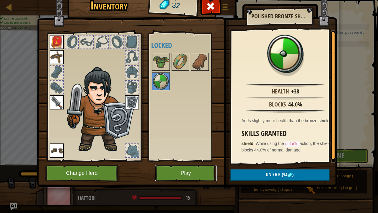
click at [192, 157] on button "Play" at bounding box center [186, 173] width 62 height 16
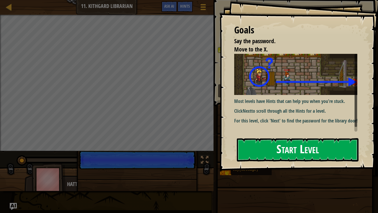
click at [264, 152] on button "Start Level" at bounding box center [298, 149] width 122 height 23
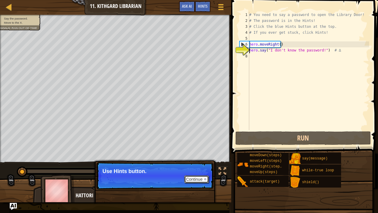
click at [189, 157] on button "Continue" at bounding box center [196, 179] width 24 height 8
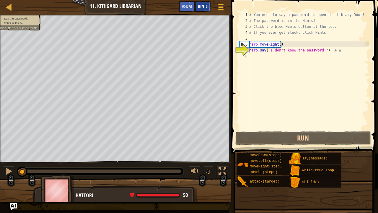
click at [206, 2] on div "Hints" at bounding box center [203, 6] width 16 height 11
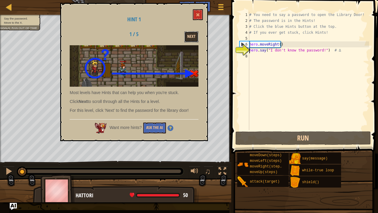
click at [190, 34] on button "Next" at bounding box center [191, 36] width 14 height 11
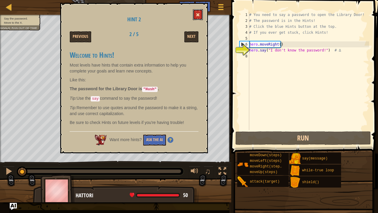
click at [195, 11] on button at bounding box center [198, 14] width 10 height 11
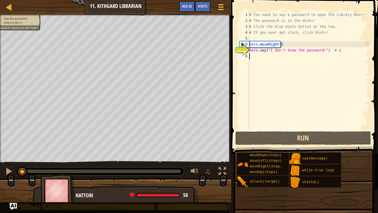
click at [251, 59] on div "# You need to say a password to open the Library Door! # The password is in the…" at bounding box center [308, 77] width 121 height 130
click at [319, 49] on div "# You need to say a password to open the Library Door! # The password is in the…" at bounding box center [308, 77] width 121 height 130
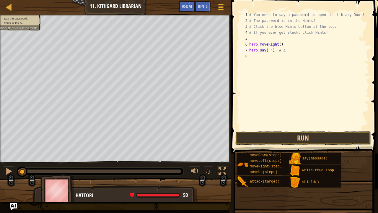
scroll to position [3, 2]
type textarea "hero.say("Hush") # ∆"
click at [268, 60] on div "# You need to say a password to open the Library Door! # The password is in the…" at bounding box center [308, 77] width 121 height 130
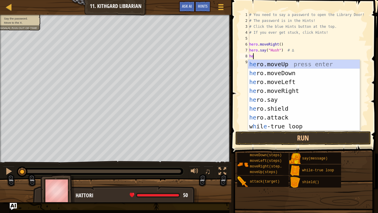
type textarea "her"
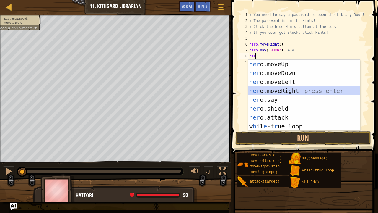
click at [322, 93] on div "her o.moveUp press enter her o.moveDown press enter her o.moveLeft press enter …" at bounding box center [304, 104] width 112 height 89
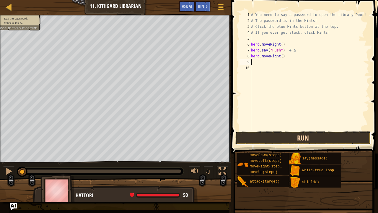
click at [334, 142] on button "Run" at bounding box center [302, 138] width 135 height 14
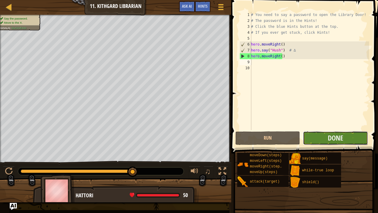
click at [322, 131] on button "Done" at bounding box center [335, 138] width 65 height 14
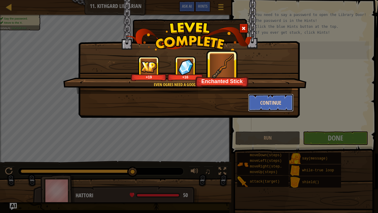
click at [254, 102] on button "Continue" at bounding box center [271, 103] width 46 height 18
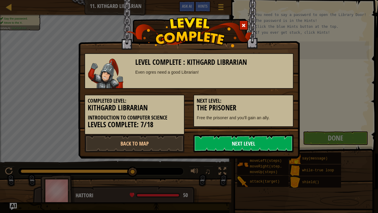
click at [234, 147] on link "Next Level" at bounding box center [243, 143] width 100 height 18
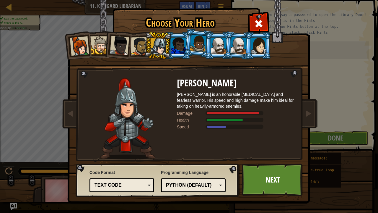
click at [170, 47] on li at bounding box center [158, 45] width 28 height 28
click at [107, 157] on div "Text code" at bounding box center [119, 185] width 51 height 7
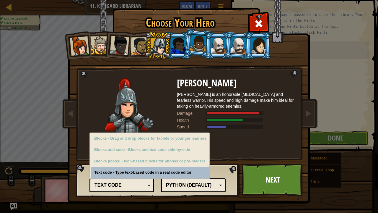
click at [104, 157] on div "Text code" at bounding box center [119, 185] width 51 height 7
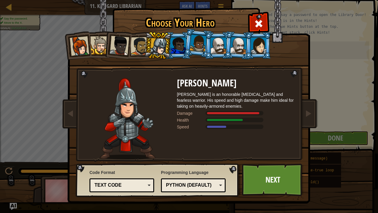
click at [211, 157] on div "Python (Default)" at bounding box center [191, 185] width 51 height 7
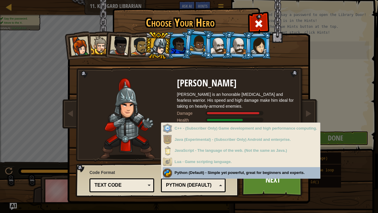
click at [211, 157] on div "Python (Default)" at bounding box center [191, 185] width 51 height 7
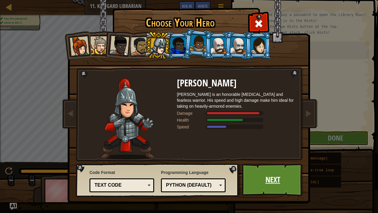
click at [275, 157] on link "Next" at bounding box center [273, 179] width 62 height 32
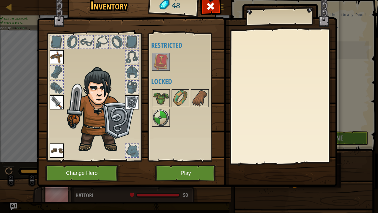
click at [169, 130] on div "Available Equip Equip Equip Equip (double-click to equip) Restricted Locked" at bounding box center [188, 96] width 74 height 123
click at [192, 102] on img at bounding box center [200, 98] width 17 height 17
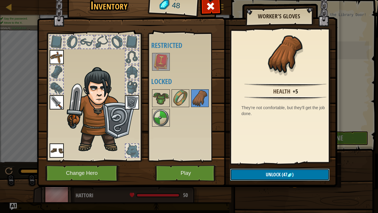
click at [247, 157] on button "Unlock (47 )" at bounding box center [279, 174] width 99 height 12
click at [247, 157] on button "Confirm" at bounding box center [279, 174] width 99 height 12
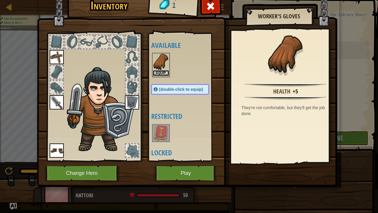
click at [156, 70] on button "Equip" at bounding box center [161, 73] width 17 height 6
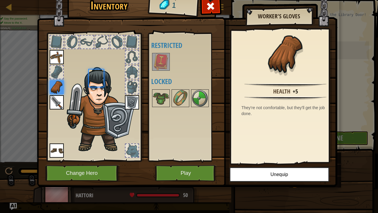
click at [156, 70] on img at bounding box center [161, 61] width 17 height 17
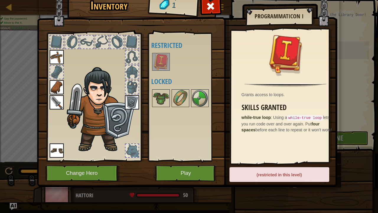
click at [162, 67] on img at bounding box center [161, 61] width 17 height 17
click at [191, 157] on img at bounding box center [187, 80] width 300 height 214
click at [193, 157] on button "Play" at bounding box center [186, 173] width 62 height 16
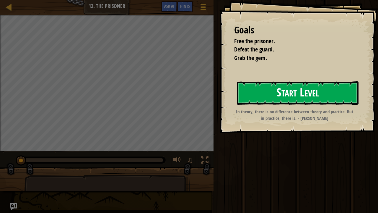
click at [301, 97] on button "Start Level" at bounding box center [298, 92] width 122 height 23
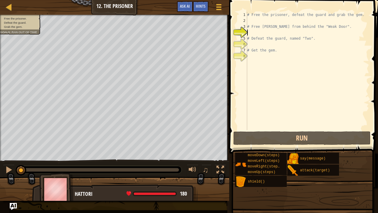
click at [278, 17] on div "# Free the prisoner, defeat the guard and grab the gem. # Free [PERSON_NAME] fr…" at bounding box center [307, 77] width 123 height 130
type textarea "# Free the prisoner, defeat the guard and grab the gem."
click at [271, 22] on div "# Free the prisoner, defeat the guard and grab the gem. # Free [PERSON_NAME] fr…" at bounding box center [307, 77] width 123 height 130
type textarea "m"
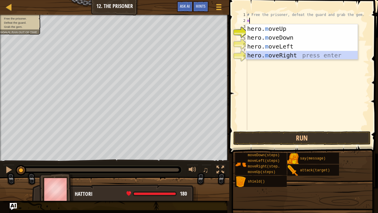
click at [342, 53] on div "hero. m oveUp press enter hero. m oveDown press enter hero. m oveLeft press ent…" at bounding box center [302, 50] width 112 height 53
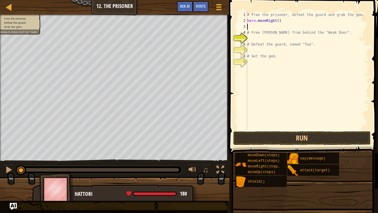
click at [251, 26] on div "# Free the prisoner, defeat the guard and grab the gem. hero . moveRight ( ) # …" at bounding box center [307, 77] width 123 height 130
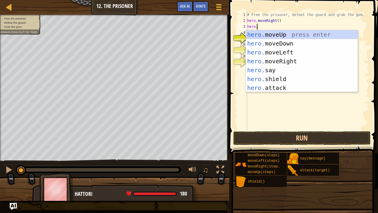
scroll to position [3, 1]
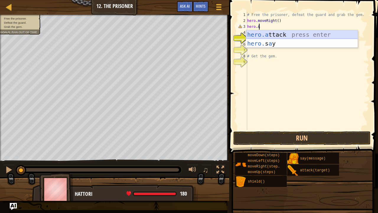
click at [271, 31] on div "hero.a ttack press enter hero. s a y press enter" at bounding box center [302, 47] width 112 height 35
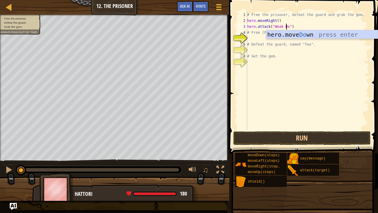
scroll to position [3, 3]
type textarea "hero.attack("Weak Door")"
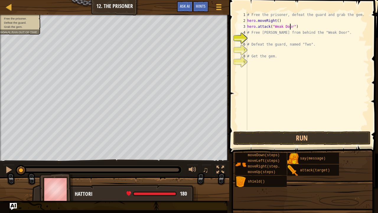
click at [273, 37] on div "# Free the prisoner, defeat the guard and grab the gem. hero . moveRight ( ) he…" at bounding box center [307, 77] width 123 height 130
type textarea "H"
type textarea "h"
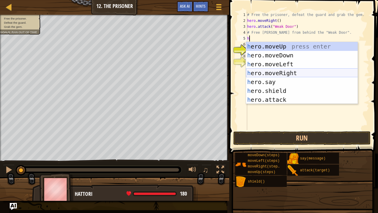
click at [270, 68] on div "h ero.moveUp press enter h ero.moveDown press enter h ero.moveLeft press enter …" at bounding box center [302, 82] width 112 height 80
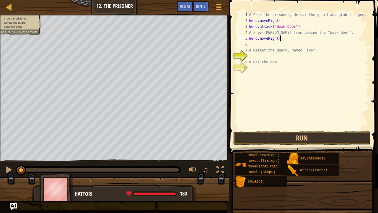
click at [282, 37] on div "# Free the prisoner, defeat the guard and grab the gem. hero . moveRight ( ) he…" at bounding box center [308, 77] width 121 height 130
type textarea "hero.moveRight(2)"
click at [270, 46] on div "# Free the prisoner, defeat the guard and grab the gem. hero . moveRight ( ) he…" at bounding box center [308, 77] width 121 height 130
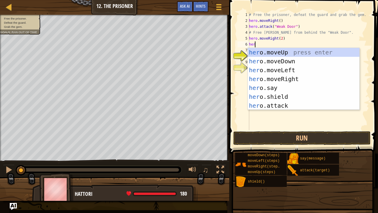
scroll to position [3, 0]
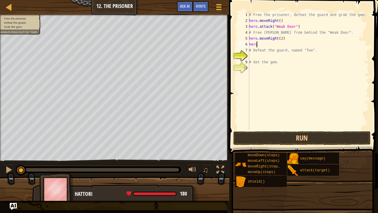
type textarea "hero."
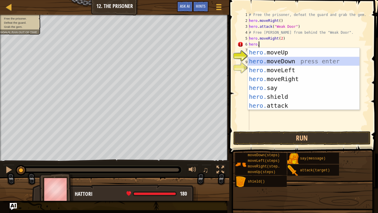
click at [276, 62] on div "hero. moveUp press enter hero. moveDown press enter hero. moveLeft press enter …" at bounding box center [304, 88] width 112 height 80
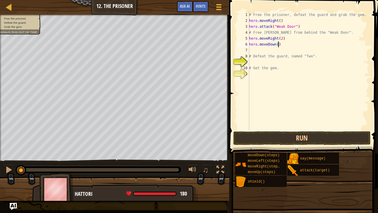
click at [279, 44] on div "# Free the prisoner, defeat the guard and grab the gem. hero . moveRight ( ) he…" at bounding box center [308, 77] width 121 height 130
type textarea "hero.moveDown(2)"
click at [262, 62] on div "# Free the prisoner, defeat the guard and grab the gem. hero . moveRight ( ) he…" at bounding box center [308, 77] width 121 height 130
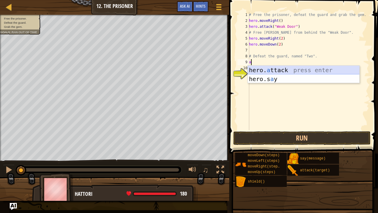
click at [266, 68] on div "hero. a ttack press enter hero.s a y press enter" at bounding box center [304, 83] width 112 height 35
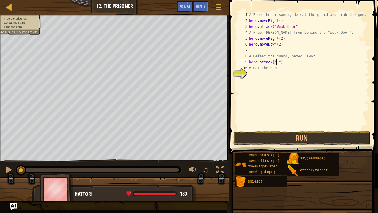
scroll to position [3, 2]
type textarea "hero.attack("Two")"
click at [272, 73] on div "# Free the prisoner, defeat the guard and grab the gem. hero . moveRight ( ) he…" at bounding box center [308, 77] width 121 height 130
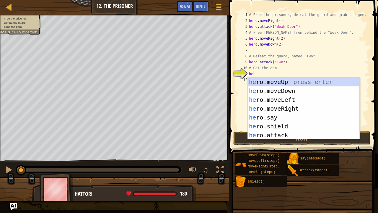
scroll to position [3, 0]
type textarea "hero."
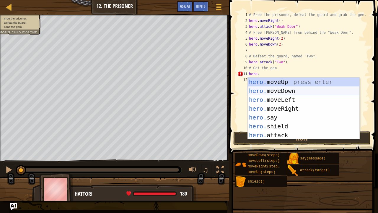
click at [287, 87] on div "hero. moveUp press enter hero. moveDown press enter hero. moveLeft press enter …" at bounding box center [304, 117] width 112 height 80
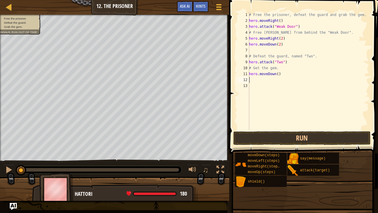
scroll to position [3, 0]
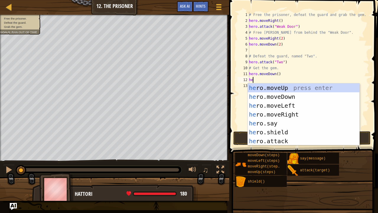
type textarea "her"
click at [317, 111] on div "her o.moveUp press enter her o.moveDown press enter her o.moveLeft press enter …" at bounding box center [304, 123] width 112 height 80
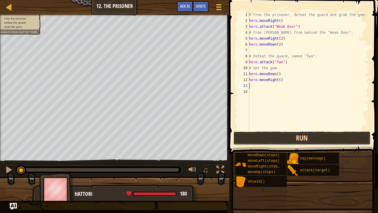
click at [273, 132] on button "Run" at bounding box center [302, 138] width 138 height 14
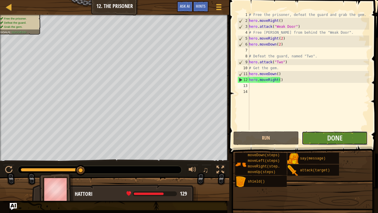
click at [322, 135] on button "Done" at bounding box center [335, 138] width 66 height 14
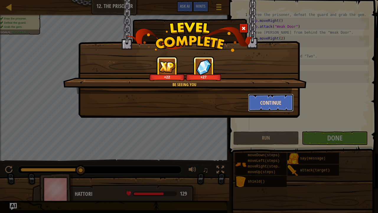
click at [275, 103] on button "Continue" at bounding box center [271, 103] width 46 height 18
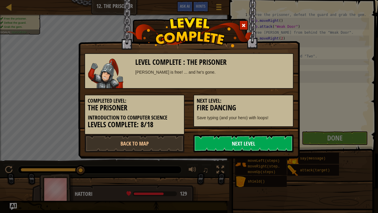
click at [208, 141] on link "Next Level" at bounding box center [243, 143] width 100 height 18
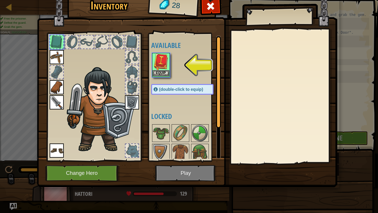
click at [165, 68] on img at bounding box center [161, 61] width 17 height 17
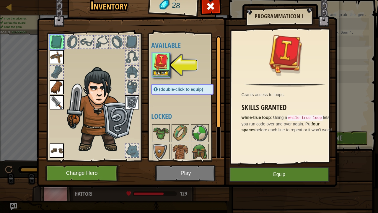
click at [165, 68] on img at bounding box center [161, 61] width 17 height 17
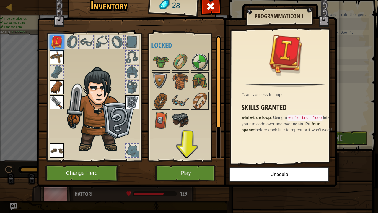
click at [177, 121] on img at bounding box center [180, 120] width 17 height 17
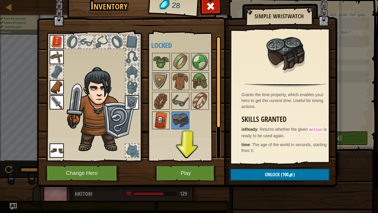
click at [161, 116] on img at bounding box center [161, 120] width 17 height 17
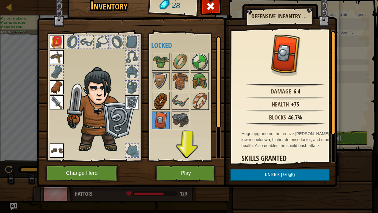
click at [155, 99] on img at bounding box center [161, 100] width 17 height 17
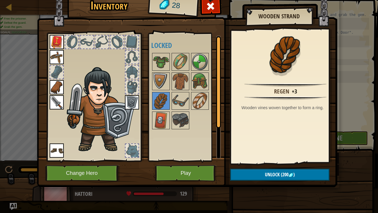
click at [177, 90] on div at bounding box center [188, 91] width 74 height 78
drag, startPoint x: 197, startPoint y: 92, endPoint x: 192, endPoint y: 95, distance: 5.7
click at [198, 92] on img at bounding box center [200, 100] width 17 height 17
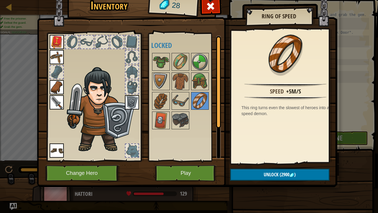
click at [170, 73] on div at bounding box center [188, 91] width 74 height 78
click at [163, 73] on img at bounding box center [161, 81] width 17 height 17
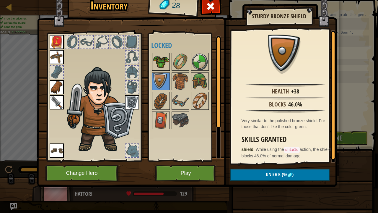
click at [162, 64] on img at bounding box center [161, 61] width 17 height 17
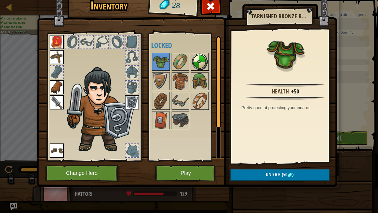
click at [204, 61] on img at bounding box center [200, 61] width 17 height 17
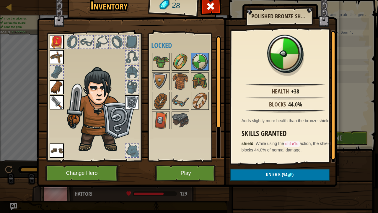
click at [175, 59] on img at bounding box center [180, 61] width 17 height 17
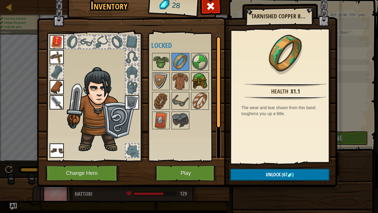
drag, startPoint x: 200, startPoint y: 76, endPoint x: 195, endPoint y: 77, distance: 5.2
click at [200, 76] on img at bounding box center [200, 81] width 17 height 17
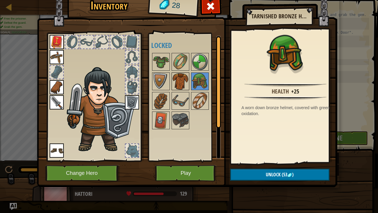
click at [174, 85] on img at bounding box center [180, 81] width 17 height 17
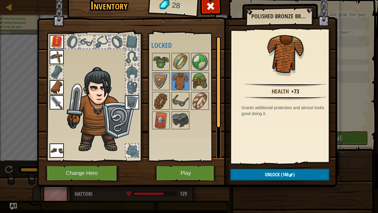
click at [190, 79] on div at bounding box center [188, 91] width 74 height 78
click at [198, 77] on img at bounding box center [200, 81] width 17 height 17
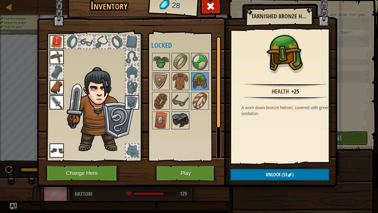
click at [183, 112] on img at bounding box center [180, 120] width 17 height 17
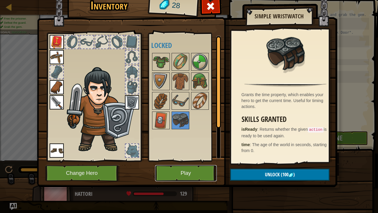
click at [179, 157] on button "Play" at bounding box center [186, 173] width 62 height 16
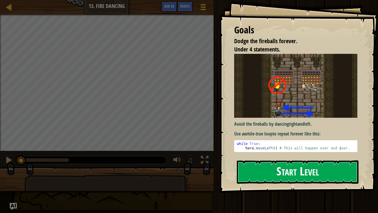
click at [276, 157] on button "Start Level" at bounding box center [298, 171] width 122 height 23
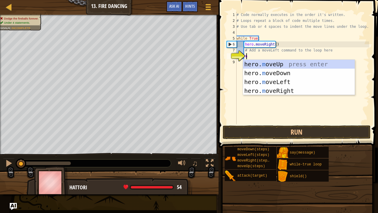
scroll to position [3, 1]
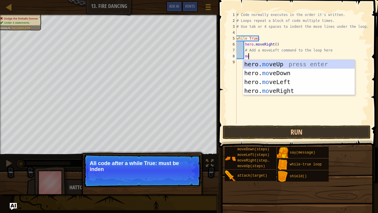
type textarea "m"
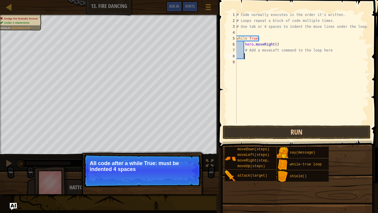
scroll to position [3, 0]
type textarea "h"
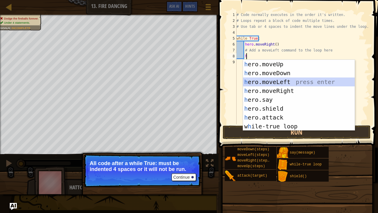
click at [298, 82] on div "h ero.moveUp press enter h ero.moveDown press enter h ero.moveLeft press enter …" at bounding box center [299, 104] width 112 height 89
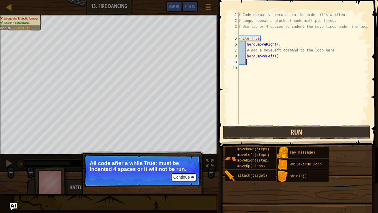
type textarea "h"
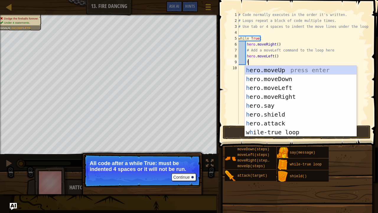
scroll to position [3, 1]
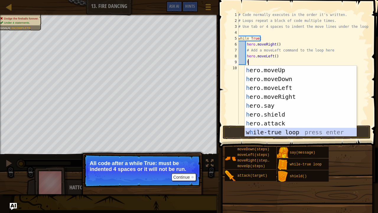
click at [276, 128] on div "h ero.moveUp press enter h ero.moveDown press enter h ero.moveLeft press enter …" at bounding box center [301, 110] width 112 height 89
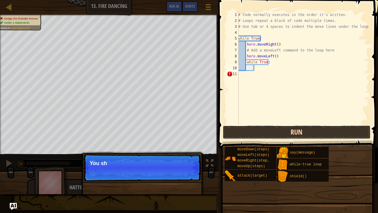
click at [276, 128] on button "Run" at bounding box center [297, 132] width 148 height 14
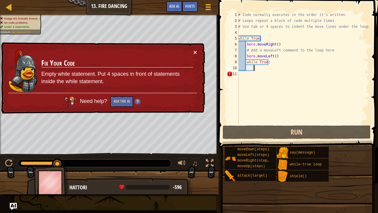
click at [196, 50] on button "×" at bounding box center [195, 52] width 4 height 6
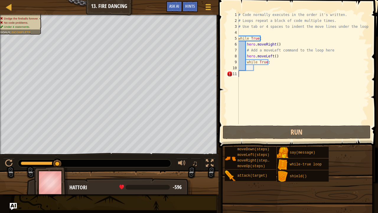
scroll to position [3, 0]
click at [261, 74] on div "# Code normally executes in the order it's written. # Loops repeat a block of c…" at bounding box center [303, 74] width 132 height 124
click at [264, 59] on div "# Code normally executes in the order it's written. # Loops repeat a block of c…" at bounding box center [303, 74] width 132 height 124
type textarea "hero.moveLeft()"
click at [280, 65] on div "# Code normally executes in the order it's written. # Loops repeat a block of c…" at bounding box center [303, 74] width 132 height 124
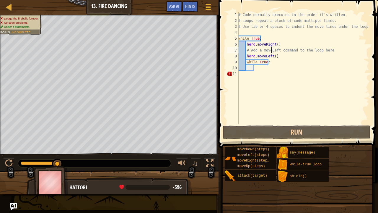
click at [270, 50] on div "# Code normally executes in the order it's written. # Loops repeat a block of c…" at bounding box center [303, 74] width 132 height 124
click at [267, 58] on div "# Code normally executes in the order it's written. # Loops repeat a block of c…" at bounding box center [303, 74] width 132 height 124
click at [266, 59] on div "# Code normally executes in the order it's written. # Loops repeat a block of c…" at bounding box center [303, 74] width 132 height 124
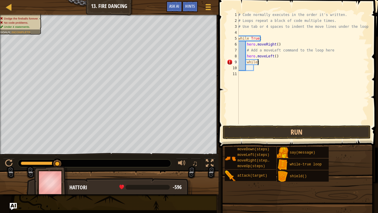
click at [267, 63] on div "# Code normally executes in the order it's written. # Loops repeat a block of c…" at bounding box center [303, 74] width 132 height 124
type textarea "w"
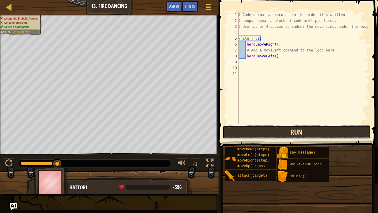
click at [342, 127] on button "Run" at bounding box center [297, 132] width 148 height 14
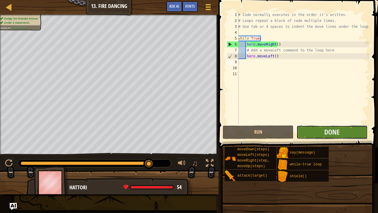
click at [353, 133] on button "Done" at bounding box center [331, 132] width 71 height 14
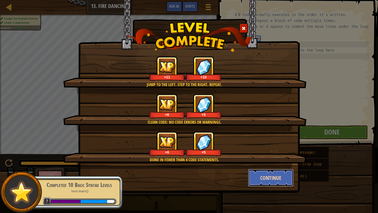
click at [285, 157] on button "Continue" at bounding box center [271, 178] width 46 height 18
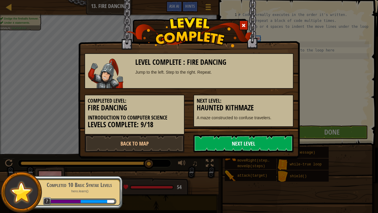
click at [265, 139] on link "Next Level" at bounding box center [243, 143] width 100 height 18
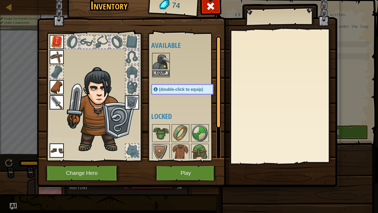
click at [162, 68] on img at bounding box center [161, 61] width 17 height 17
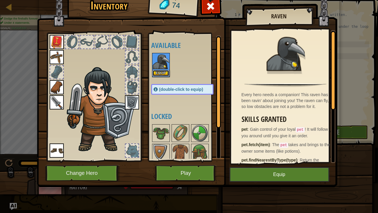
click at [164, 70] on button "Equip" at bounding box center [161, 73] width 17 height 6
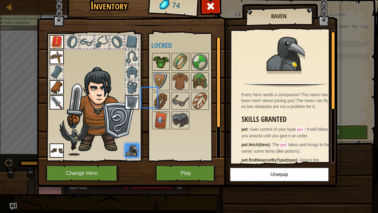
click at [164, 70] on img at bounding box center [161, 61] width 17 height 17
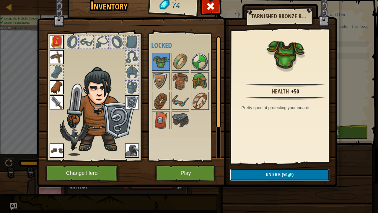
click at [267, 157] on span "Unlock" at bounding box center [273, 174] width 15 height 6
click at [267, 157] on button "Confirm" at bounding box center [279, 174] width 99 height 12
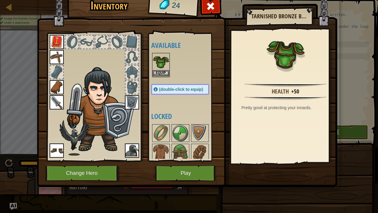
click at [164, 66] on img at bounding box center [161, 61] width 17 height 17
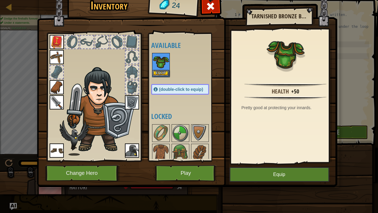
click at [164, 66] on img at bounding box center [161, 61] width 17 height 17
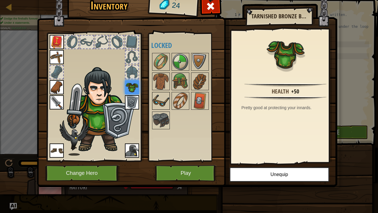
click at [163, 103] on img at bounding box center [161, 100] width 17 height 17
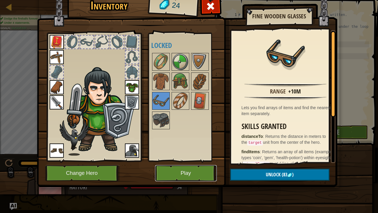
click at [188, 157] on button "Play" at bounding box center [186, 173] width 62 height 16
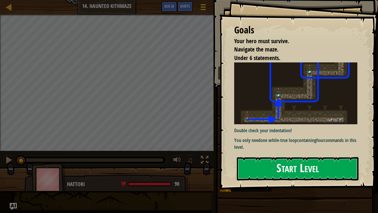
click at [260, 157] on button "Start Level" at bounding box center [298, 168] width 122 height 23
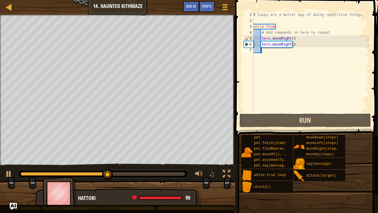
type textarea "m"
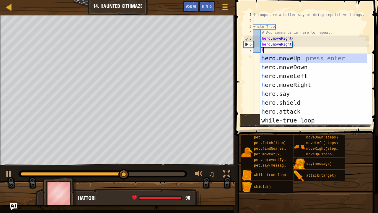
scroll to position [3, 1]
type textarea "he"
click at [285, 62] on div "he ro.moveUp press enter he ro.moveDown press enter he ro.moveLeft press enter …" at bounding box center [313, 98] width 107 height 89
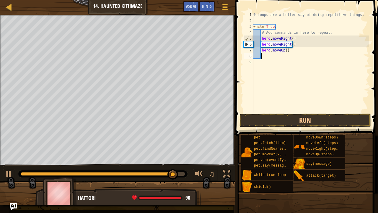
scroll to position [3, 0]
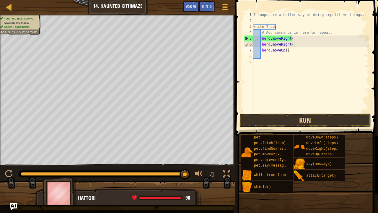
click at [285, 50] on div "# Loops are a better way of doing repetitive things. while True : # Add command…" at bounding box center [310, 68] width 117 height 112
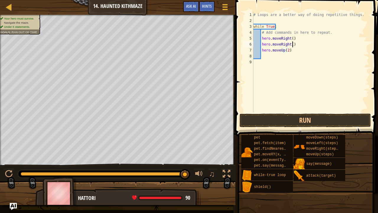
click at [298, 43] on div "# Loops are a better way of doing repetitive things. while True : # Add command…" at bounding box center [310, 68] width 117 height 112
type textarea "h"
click at [261, 48] on div "# Loops are a better way of doing repetitive things. while True : # Add command…" at bounding box center [310, 68] width 117 height 112
click at [292, 40] on div "# Loops are a better way of doing repetitive things. while True : # Add command…" at bounding box center [310, 68] width 117 height 112
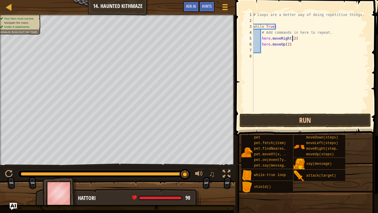
scroll to position [3, 3]
type textarea "hero.moveRight(2)"
click at [290, 120] on button "Run" at bounding box center [304, 120] width 131 height 14
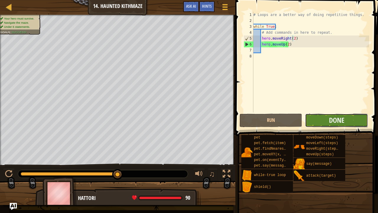
click at [320, 120] on button "Done" at bounding box center [336, 120] width 63 height 14
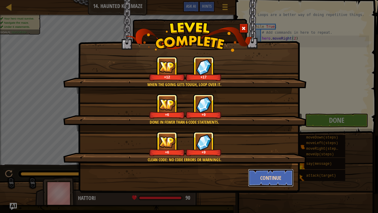
click at [253, 157] on button "Continue" at bounding box center [271, 178] width 46 height 18
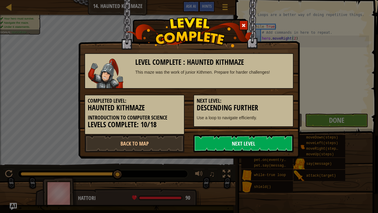
click at [210, 138] on link "Next Level" at bounding box center [243, 143] width 100 height 18
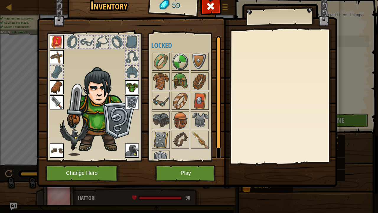
click at [189, 131] on div at bounding box center [188, 110] width 74 height 117
click at [170, 122] on div at bounding box center [188, 110] width 74 height 117
click at [213, 108] on div at bounding box center [188, 110] width 74 height 117
click at [199, 112] on img at bounding box center [200, 120] width 17 height 17
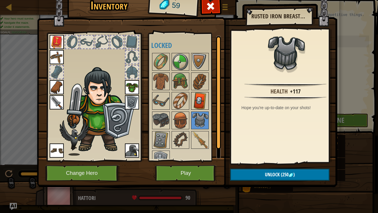
click at [195, 100] on img at bounding box center [200, 100] width 17 height 17
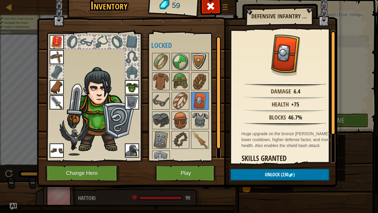
click at [197, 65] on img at bounding box center [200, 61] width 17 height 17
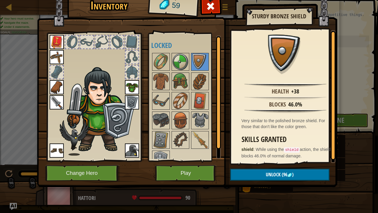
click at [131, 94] on img at bounding box center [132, 87] width 14 height 14
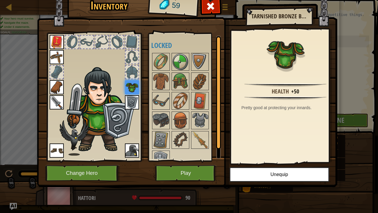
click at [136, 96] on img at bounding box center [132, 102] width 14 height 14
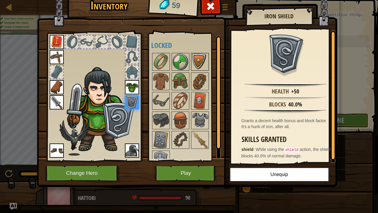
click at [205, 64] on img at bounding box center [200, 61] width 17 height 17
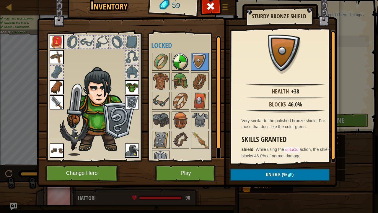
click at [182, 58] on img at bounding box center [180, 61] width 17 height 17
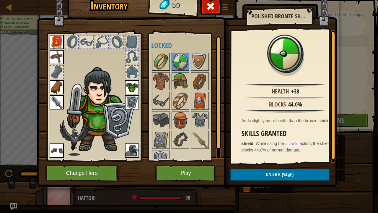
click at [161, 57] on img at bounding box center [161, 61] width 17 height 17
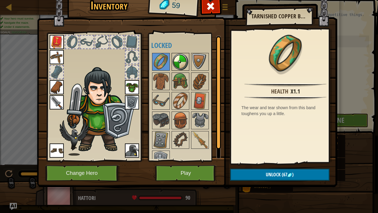
click at [178, 61] on img at bounding box center [180, 61] width 17 height 17
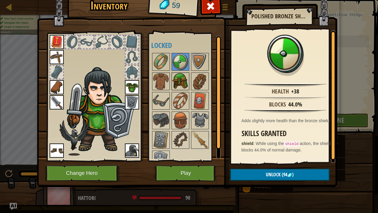
click at [177, 88] on img at bounding box center [180, 81] width 17 height 17
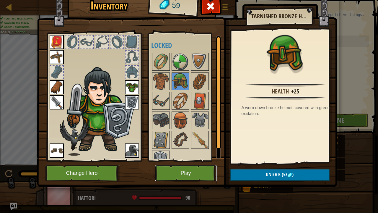
click at [190, 157] on button "Play" at bounding box center [186, 173] width 62 height 16
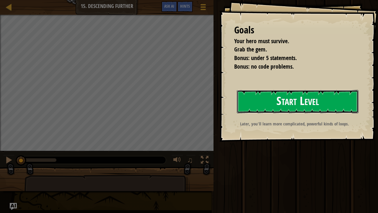
click at [279, 102] on button "Start Level" at bounding box center [298, 101] width 122 height 23
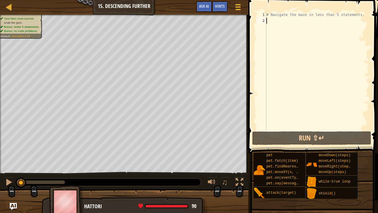
type textarea "w"
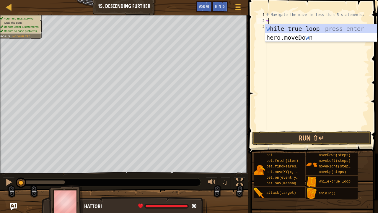
scroll to position [3, 0]
click at [300, 30] on div "w [PERSON_NAME]-true loop press enter hero.moveDo w n press enter" at bounding box center [321, 41] width 112 height 35
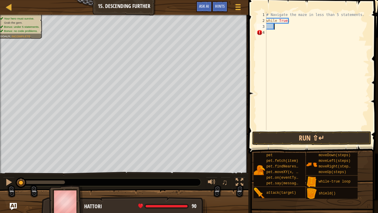
click at [302, 26] on div "# Navigate the maze in less than 5 statements. while True :" at bounding box center [317, 77] width 104 height 130
type textarea "h"
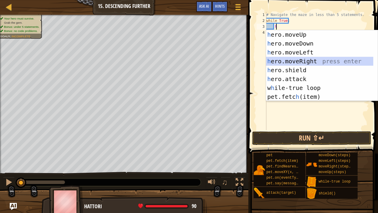
click at [316, 60] on div "h ero.moveUp press enter h ero.moveDown press enter h ero.moveLeft press enter …" at bounding box center [319, 74] width 107 height 89
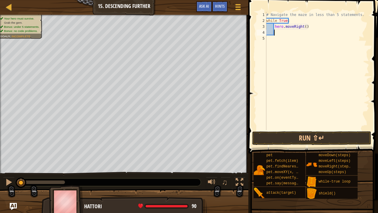
click at [304, 27] on div "# Navigate the maze in less than 5 statements. while True : hero . moveRight ( )" at bounding box center [317, 77] width 104 height 130
type textarea "hero.moveRight(2)"
click at [295, 37] on div "# Navigate the maze in less than 5 statements. while True : hero . moveRight ( …" at bounding box center [317, 77] width 104 height 130
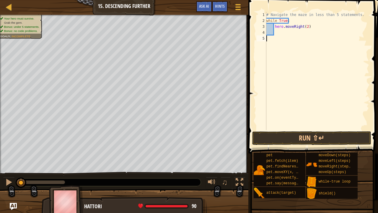
click at [297, 30] on div "# Navigate the maze in less than 5 statements. while True : hero . moveRight ( …" at bounding box center [317, 77] width 104 height 130
type textarea "h"
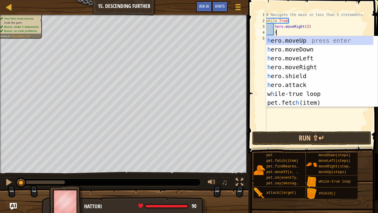
scroll to position [3, 0]
click at [302, 50] on div "h ero.moveUp press enter h ero.moveDown press enter h ero.moveLeft press enter …" at bounding box center [319, 80] width 107 height 89
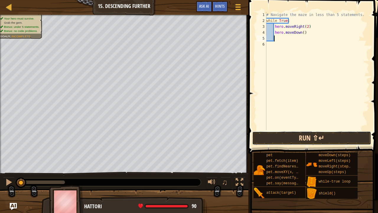
click at [296, 139] on button "Run ⇧↵" at bounding box center [311, 138] width 119 height 14
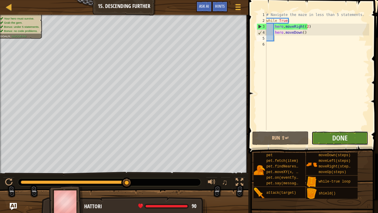
click at [325, 136] on button "Done" at bounding box center [339, 138] width 56 height 14
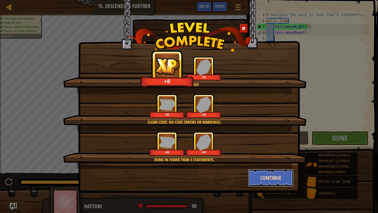
click at [274, 157] on button "Continue" at bounding box center [271, 178] width 46 height 18
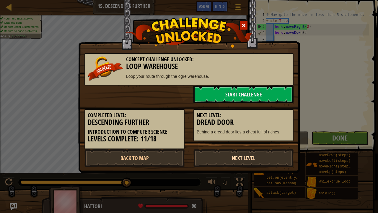
click at [260, 155] on link "Next Level" at bounding box center [243, 158] width 100 height 18
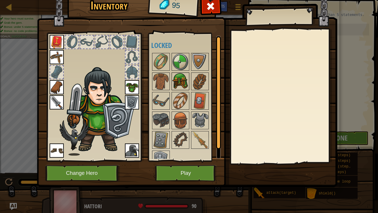
click at [181, 74] on img at bounding box center [180, 81] width 17 height 17
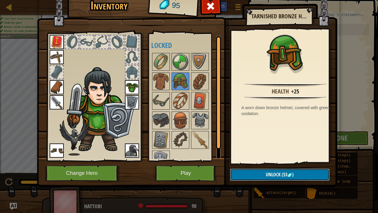
click at [270, 157] on button "Unlock (53 )" at bounding box center [279, 174] width 99 height 12
click at [270, 157] on button "Confirm" at bounding box center [279, 174] width 99 height 12
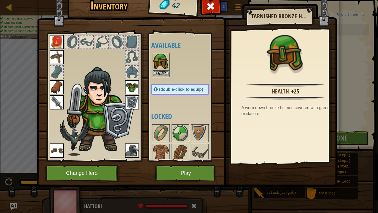
click at [158, 66] on img at bounding box center [161, 61] width 17 height 17
click at [166, 66] on div "Inventory 42 Available Equip Equip Equip Equip Equip Equip Equip Equip Equip (d…" at bounding box center [189, 106] width 378 height 213
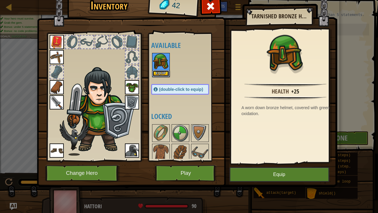
click at [166, 70] on button "Equip" at bounding box center [161, 73] width 17 height 6
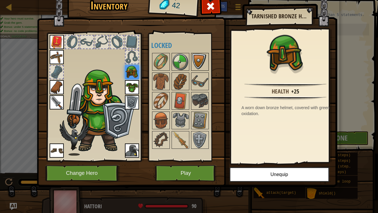
click at [205, 61] on img at bounding box center [200, 61] width 17 height 17
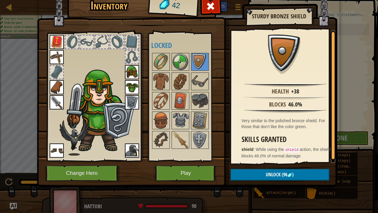
click at [187, 52] on div "Available Equip Equip Equip Equip Equip Equip Equip Equip Equip (double-click t…" at bounding box center [186, 96] width 70 height 123
click at [166, 44] on h4 "Locked" at bounding box center [186, 45] width 70 height 8
click at [165, 84] on img at bounding box center [161, 81] width 17 height 17
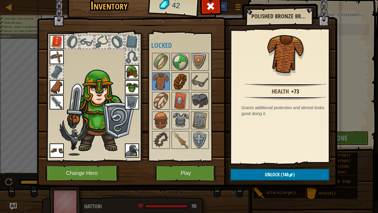
click at [177, 86] on img at bounding box center [180, 81] width 17 height 17
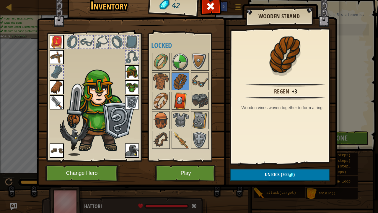
click at [176, 97] on img at bounding box center [180, 100] width 17 height 17
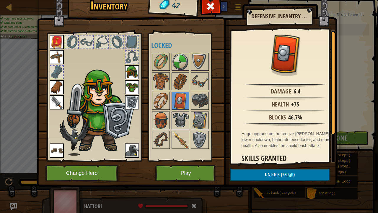
click at [171, 112] on div at bounding box center [180, 120] width 18 height 18
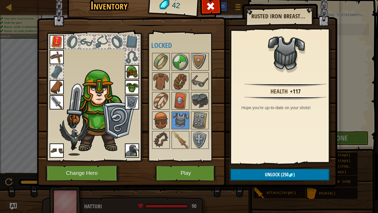
click at [169, 129] on div "Available Equip Equip Equip Equip Equip Equip Equip Equip Equip (double-click t…" at bounding box center [186, 96] width 70 height 123
click at [161, 121] on img at bounding box center [161, 120] width 17 height 17
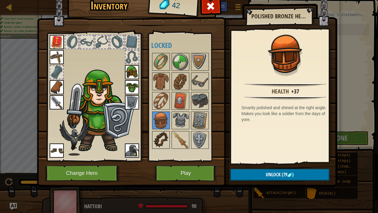
click at [160, 141] on img at bounding box center [161, 139] width 17 height 17
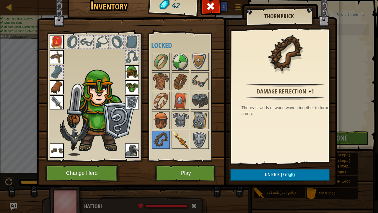
click at [180, 141] on img at bounding box center [180, 139] width 17 height 17
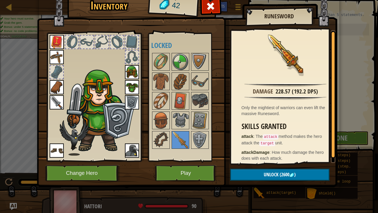
click at [221, 151] on img at bounding box center [187, 80] width 300 height 214
click at [202, 135] on img at bounding box center [200, 139] width 17 height 17
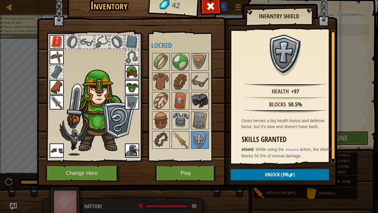
click at [195, 92] on img at bounding box center [200, 100] width 17 height 17
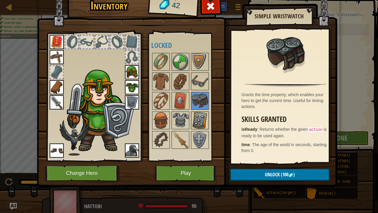
click at [193, 125] on img at bounding box center [200, 120] width 17 height 17
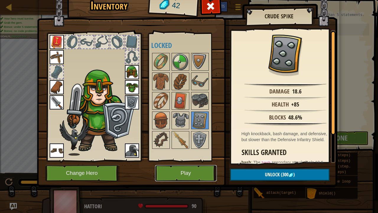
click at [183, 157] on button "Play" at bounding box center [186, 173] width 62 height 16
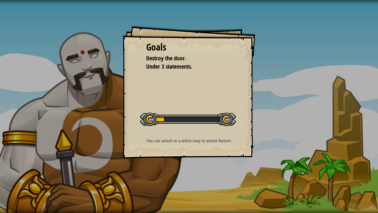
click at [183, 157] on div "Goals Destroy the door. Under 3 statements. Start Level Error loading from serv…" at bounding box center [189, 106] width 378 height 213
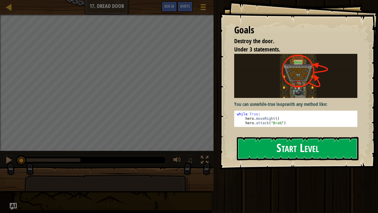
click at [262, 145] on button "Start Level" at bounding box center [298, 148] width 122 height 23
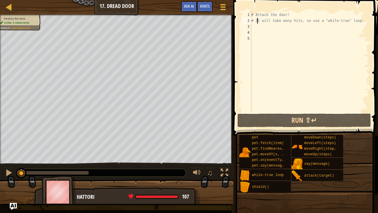
click at [257, 23] on div "# Attack the door! # It will take many hits, so use a "while-true" loop." at bounding box center [309, 68] width 119 height 112
type textarea "# It will take many hits, so use a "while-true" loop."
click at [267, 29] on div "# Attack the door! # It will take many hits, so use a "while-true" loop." at bounding box center [309, 68] width 119 height 112
type textarea "w"
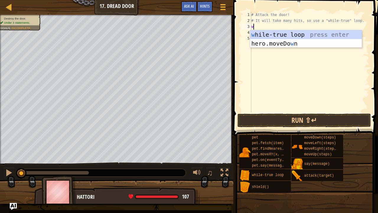
scroll to position [3, 0]
click at [277, 37] on div "w [PERSON_NAME]-true loop press enter hero.moveDo w n press enter" at bounding box center [306, 47] width 112 height 35
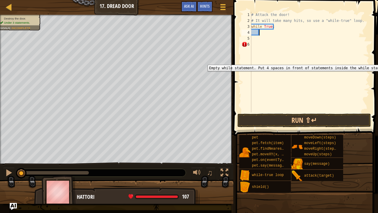
scroll to position [3, 1]
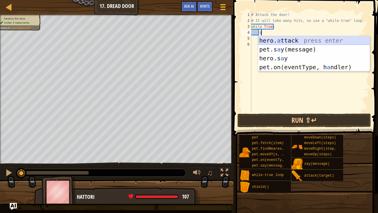
click at [276, 40] on div "hero. a ttack press enter pet.s a y(message) press enter hero.s a y press enter…" at bounding box center [314, 62] width 112 height 53
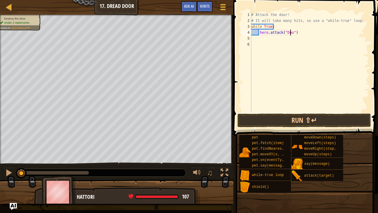
scroll to position [3, 3]
type textarea "hero.attack("Door")"
click at [283, 122] on button "Run ⇧↵" at bounding box center [303, 120] width 133 height 14
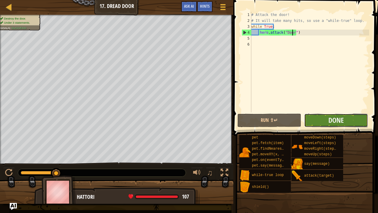
click at [338, 126] on button "Done" at bounding box center [336, 120] width 64 height 14
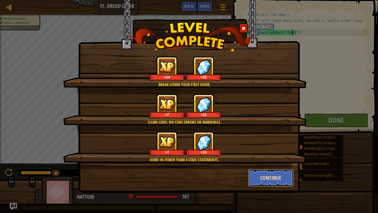
click at [269, 157] on button "Continue" at bounding box center [271, 178] width 46 height 18
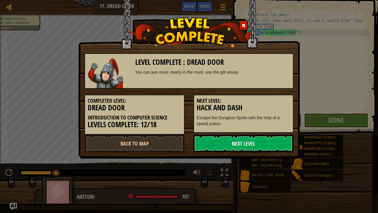
click at [236, 141] on link "Next Level" at bounding box center [243, 143] width 100 height 18
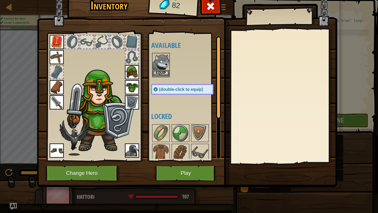
click at [167, 69] on img at bounding box center [161, 61] width 17 height 17
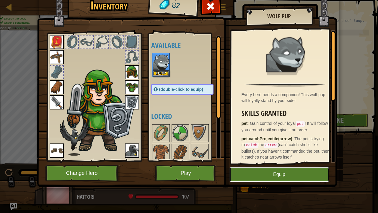
click at [243, 157] on button "Equip" at bounding box center [279, 174] width 100 height 15
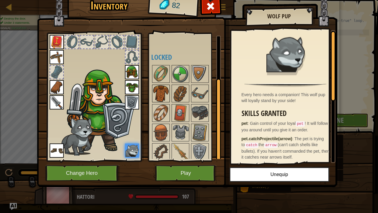
scroll to position [60, 0]
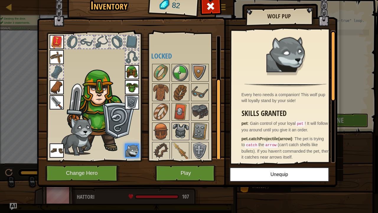
click at [176, 123] on img at bounding box center [180, 131] width 17 height 17
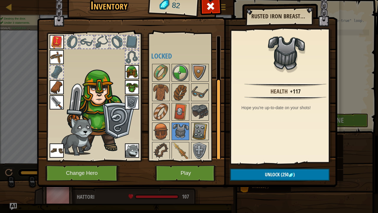
click at [198, 130] on img at bounding box center [200, 131] width 17 height 17
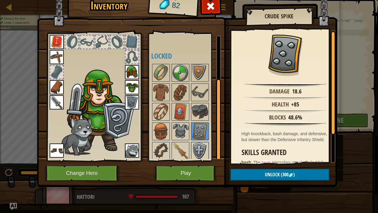
click at [197, 142] on img at bounding box center [200, 150] width 17 height 17
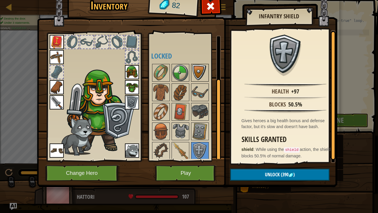
click at [197, 67] on img at bounding box center [200, 72] width 17 height 17
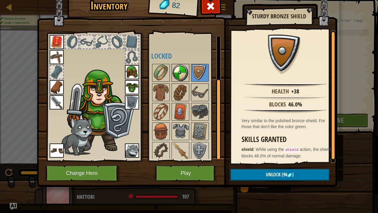
click at [178, 76] on img at bounding box center [180, 72] width 17 height 17
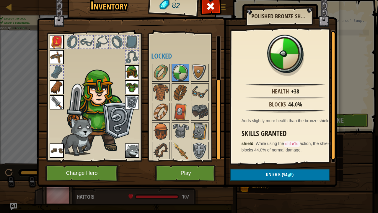
scroll to position [0, 0]
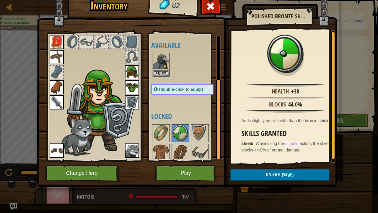
click at [219, 62] on div at bounding box center [218, 96] width 5 height 123
click at [199, 133] on img at bounding box center [200, 133] width 17 height 17
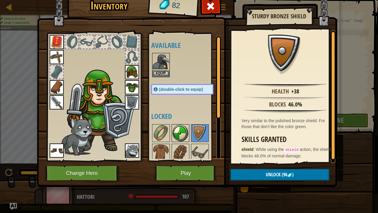
click at [187, 128] on img at bounding box center [180, 133] width 17 height 17
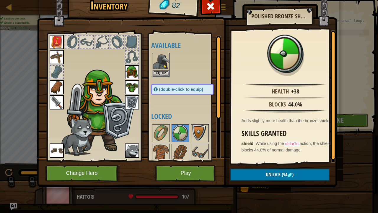
click at [194, 131] on img at bounding box center [200, 133] width 17 height 17
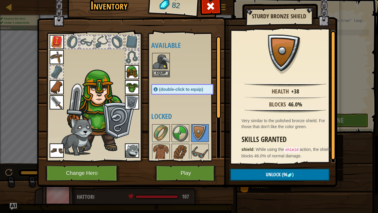
click at [129, 98] on img at bounding box center [132, 102] width 14 height 14
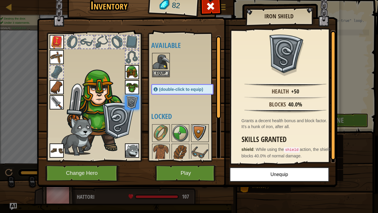
click at [193, 128] on img at bounding box center [200, 133] width 17 height 17
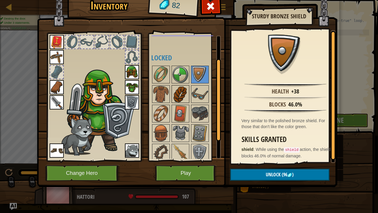
scroll to position [59, 0]
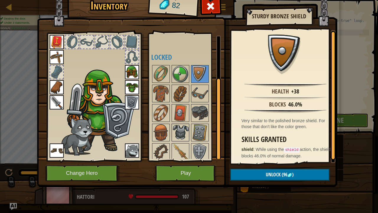
click at [180, 130] on img at bounding box center [180, 132] width 17 height 17
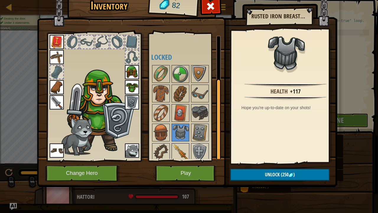
scroll to position [60, 0]
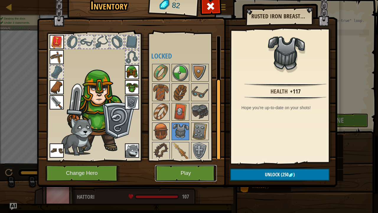
click at [185, 157] on button "Play" at bounding box center [186, 173] width 62 height 16
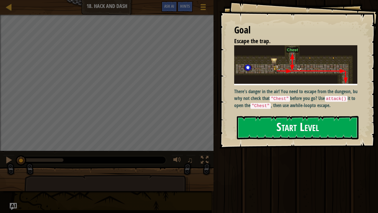
click at [276, 128] on button "Start Level" at bounding box center [298, 127] width 122 height 23
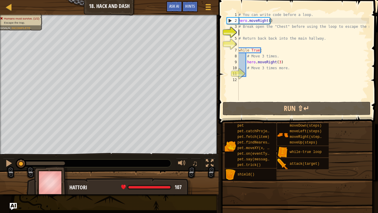
scroll to position [3, 0]
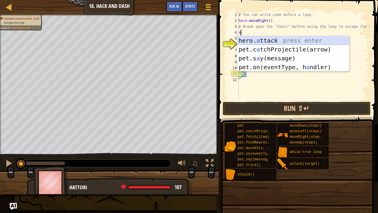
click at [261, 40] on div "hero. a ttack press enter pet.c a tchProjectile(arrow) press enter pet.s a y(me…" at bounding box center [293, 62] width 112 height 53
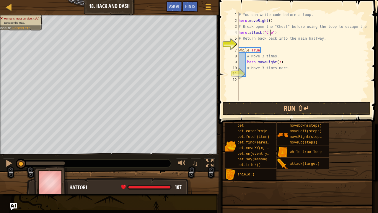
scroll to position [3, 2]
type textarea "hero.attack("Chest")"
click at [255, 42] on div "# You can write code before a loop. hero . moveRight ( ) # Break open the "Ches…" at bounding box center [303, 62] width 132 height 100
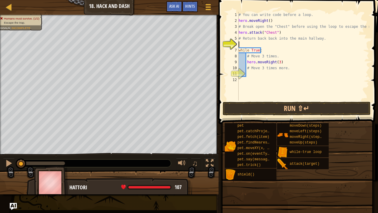
type textarea "h"
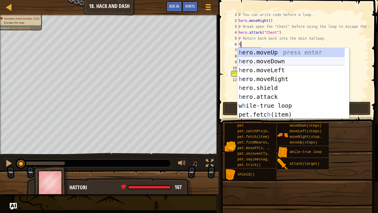
click at [262, 61] on div "h ero.moveUp press enter h ero.moveDown press enter h ero.moveLeft press enter …" at bounding box center [290, 92] width 107 height 89
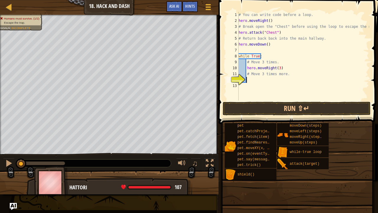
click at [254, 79] on div "# You can write code before a loop. hero . moveRight ( ) # Break open the "Ches…" at bounding box center [303, 62] width 132 height 100
type textarea "h"
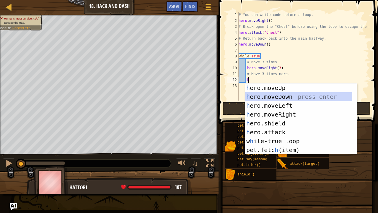
click at [329, 98] on div "h ero.moveUp press enter h ero.moveDown press enter h ero.moveLeft press enter …" at bounding box center [298, 127] width 107 height 89
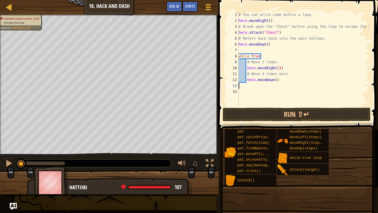
scroll to position [3, 0]
click at [293, 83] on div "# You can write code before a loop. hero . moveRight ( ) # Break open the "Ches…" at bounding box center [303, 65] width 132 height 106
click at [276, 78] on div "# You can write code before a loop. hero . moveRight ( ) # Break open the "Ches…" at bounding box center [303, 65] width 132 height 106
type textarea "hero.moveDown(3)"
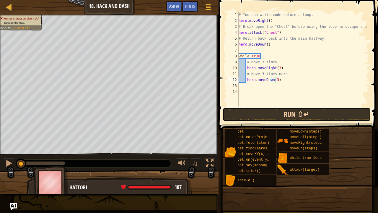
click at [273, 109] on button "Run ⇧↵" at bounding box center [297, 114] width 148 height 14
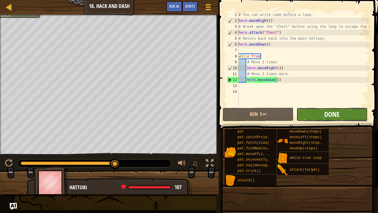
click at [327, 112] on span "Done" at bounding box center [331, 113] width 15 height 9
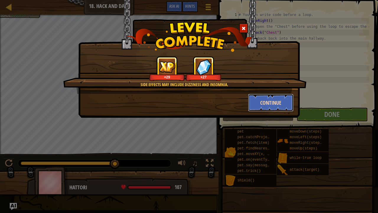
click at [273, 100] on button "Continue" at bounding box center [271, 103] width 46 height 18
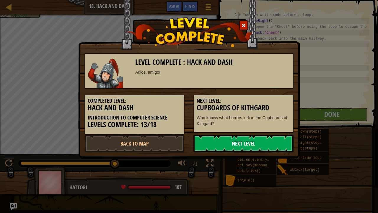
click at [232, 146] on link "Next Level" at bounding box center [243, 143] width 100 height 18
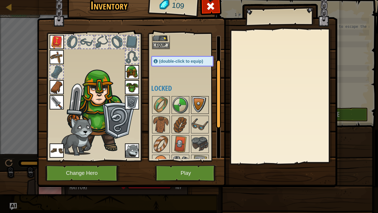
scroll to position [59, 0]
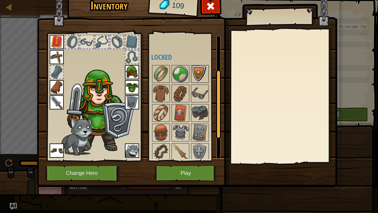
click at [191, 123] on div at bounding box center [200, 132] width 18 height 18
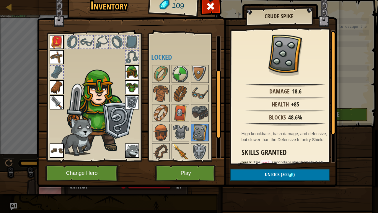
click at [184, 143] on img at bounding box center [180, 151] width 17 height 17
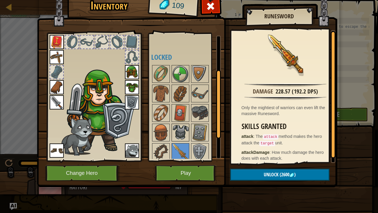
click at [185, 135] on img at bounding box center [180, 132] width 17 height 17
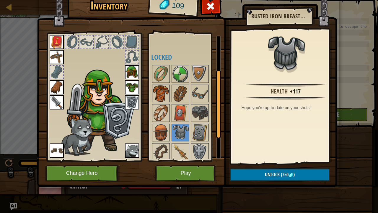
click at [158, 89] on img at bounding box center [161, 93] width 17 height 17
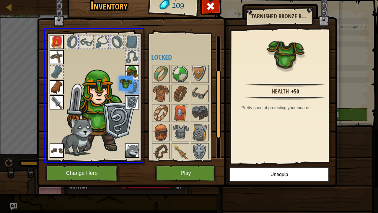
click at [129, 86] on img at bounding box center [126, 83] width 14 height 14
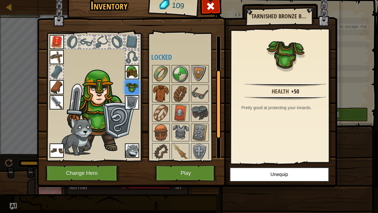
click at [168, 86] on img at bounding box center [161, 93] width 17 height 17
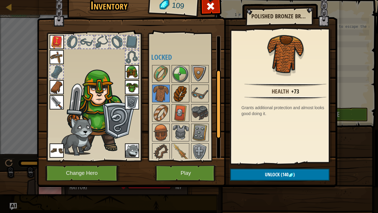
click at [183, 88] on img at bounding box center [180, 93] width 17 height 17
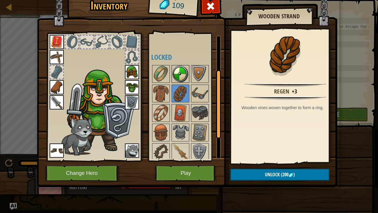
click at [177, 68] on img at bounding box center [180, 74] width 17 height 17
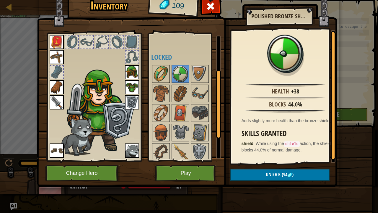
click at [164, 71] on img at bounding box center [161, 74] width 17 height 17
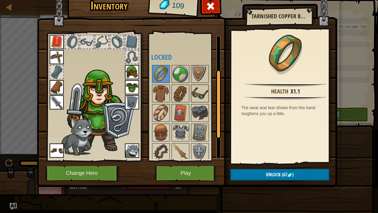
click at [196, 87] on img at bounding box center [200, 93] width 17 height 17
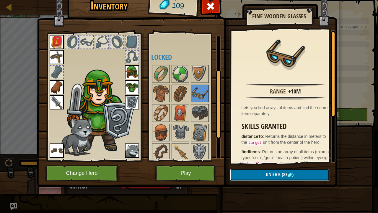
click at [260, 157] on button "Unlock (83 )" at bounding box center [279, 174] width 99 height 12
click at [262, 157] on button "Confirm" at bounding box center [279, 174] width 99 height 12
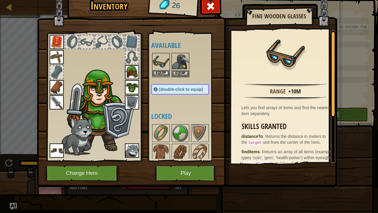
click at [158, 69] on img at bounding box center [161, 61] width 17 height 17
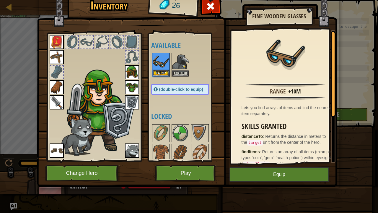
click at [158, 69] on img at bounding box center [161, 61] width 17 height 17
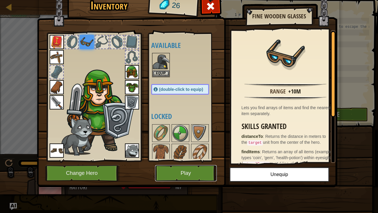
click at [195, 157] on button "Play" at bounding box center [186, 173] width 62 height 16
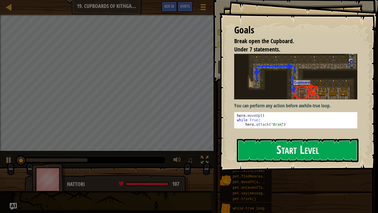
click at [261, 151] on button "Start Level" at bounding box center [298, 149] width 122 height 23
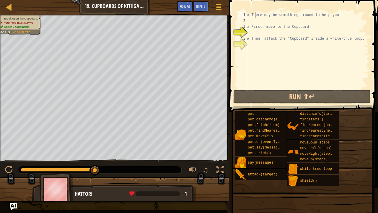
click at [255, 17] on div "# There may be something around to help you! # First, move to the Cupboard. # T…" at bounding box center [307, 56] width 123 height 89
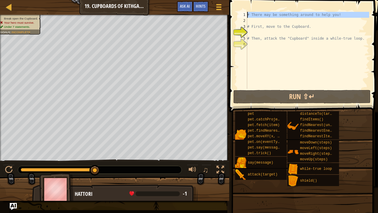
click at [246, 16] on div "1" at bounding box center [242, 15] width 10 height 6
type textarea "# There may be something around to help you!"
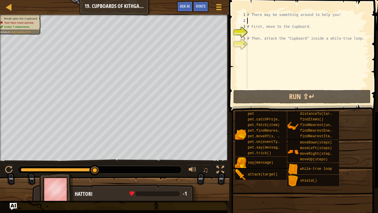
click at [259, 22] on div "# There may be something around to help you! # First, move to the Cupboard. # T…" at bounding box center [307, 56] width 123 height 89
type textarea "w"
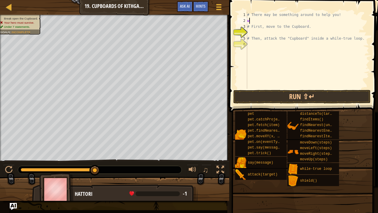
click at [251, 18] on div "# There may be something around to help you! w # First, move to the Cupboard. #…" at bounding box center [307, 56] width 123 height 89
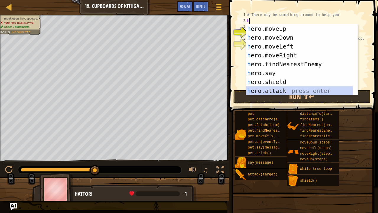
click at [279, 93] on div "h ero.moveUp press enter h ero.moveDown press enter h ero.moveLeft press enter …" at bounding box center [299, 68] width 107 height 89
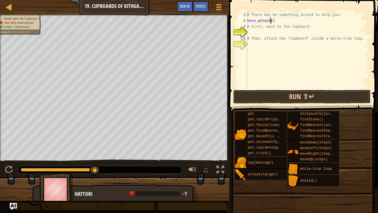
type textarea "hero.attack(B)"
click at [273, 67] on div "# There may be something around to help you! hero . attack ( B ) # First, move …" at bounding box center [307, 56] width 123 height 89
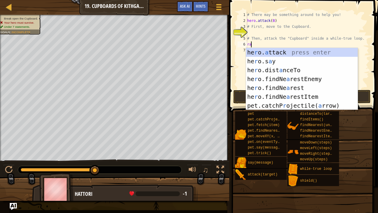
type textarea "r"
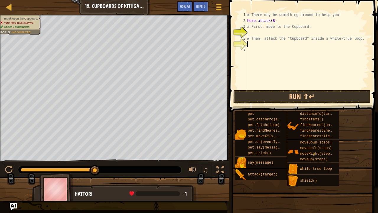
click at [272, 21] on div "# There may be something around to help you! hero . attack ( B ) # First, move …" at bounding box center [307, 56] width 123 height 89
click at [280, 20] on div "# There may be something around to help you! hero . attack ( Brak ) # First, mo…" at bounding box center [307, 56] width 123 height 89
click at [293, 99] on button "Run ⇧↵" at bounding box center [302, 97] width 138 height 14
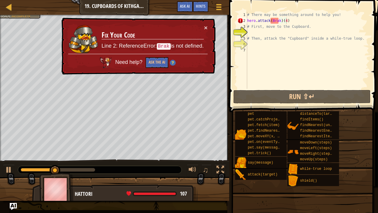
click at [203, 23] on div "× Fix Your Code Line 2: ReferenceError: Brak is not defined. Need help? Ask the…" at bounding box center [137, 46] width 155 height 57
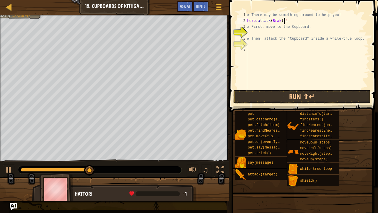
scroll to position [3, 2]
type textarea "hero.attack(Brak)"
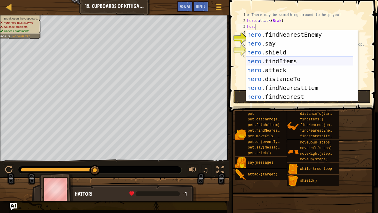
scroll to position [53, 0]
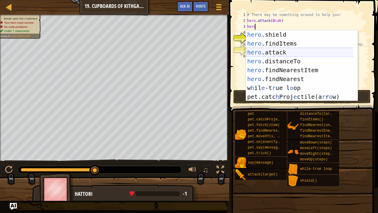
click at [305, 55] on div "hero .shield press enter hero .findItems press enter hero .attack press enter h…" at bounding box center [299, 74] width 107 height 89
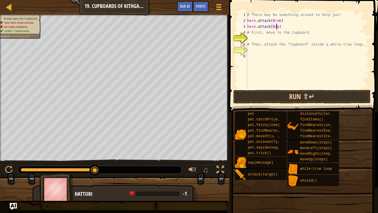
scroll to position [3, 2]
click at [292, 22] on div "# There may be something around to help you! hero . attack ( Brak ) hero . atta…" at bounding box center [307, 56] width 123 height 89
click at [292, 31] on div "# There may be something around to help you! hero . attack ( Brak ) hero . atta…" at bounding box center [307, 56] width 123 height 89
click at [289, 28] on div "# There may be something around to help you! hero . attack ( Brak ) hero . atta…" at bounding box center [307, 56] width 123 height 89
type textarea "hero.attack(Brak)"
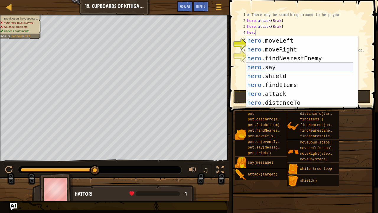
scroll to position [18, 0]
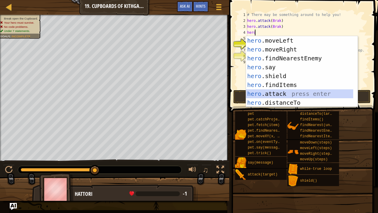
click at [295, 92] on div "hero .moveLeft press enter hero .moveRight press enter hero .findNearestEnemy p…" at bounding box center [299, 80] width 107 height 89
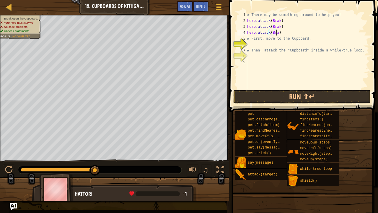
scroll to position [3, 2]
type textarea "hero.attack(Brak)"
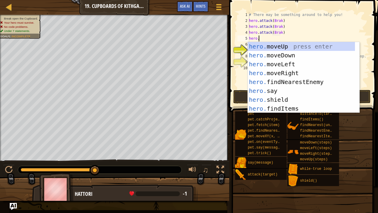
scroll to position [3, 1]
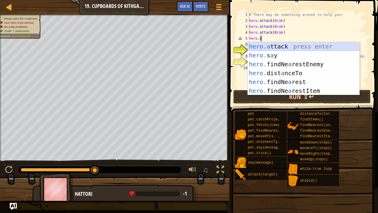
click at [265, 45] on div "hero.a ttack press enter hero. s a y press enter hero. findNe a restEnemy press…" at bounding box center [304, 77] width 112 height 71
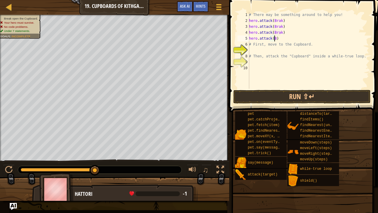
scroll to position [3, 2]
type textarea "hero.attack(Brak)"
click at [249, 21] on div "# There may be something around to help you! hero . attack ( Brak ) hero . atta…" at bounding box center [308, 56] width 121 height 89
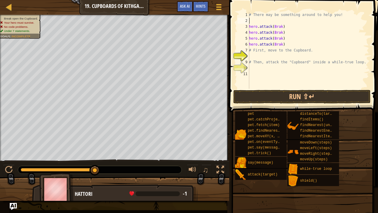
click at [256, 19] on div "# There may be something around to help you! hero . attack ( Brak ) hero . atta…" at bounding box center [308, 56] width 121 height 89
type textarea "m"
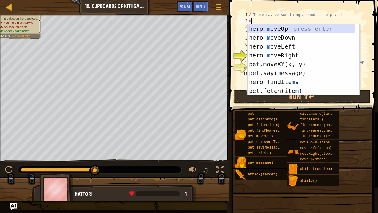
click at [329, 31] on div "hero. m oveUp press enter hero. m oveDown press enter hero. m oveLeft press ent…" at bounding box center [301, 68] width 107 height 89
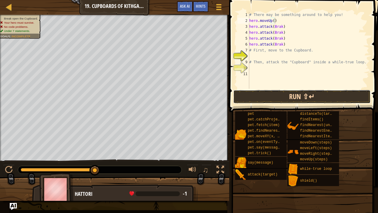
click at [299, 95] on button "Run ⇧↵" at bounding box center [302, 97] width 138 height 14
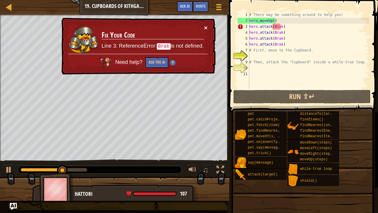
click at [205, 28] on button "×" at bounding box center [206, 27] width 4 height 6
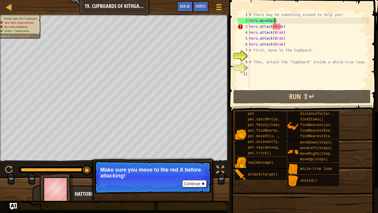
click at [293, 45] on div "# There may be something around to help you! hero . moveUp ( ) hero . attack ( …" at bounding box center [308, 56] width 121 height 89
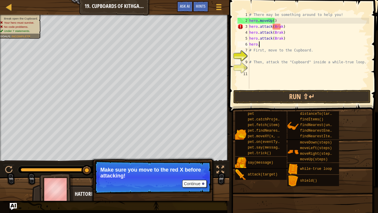
type textarea "h"
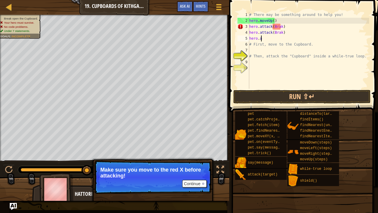
type textarea "h"
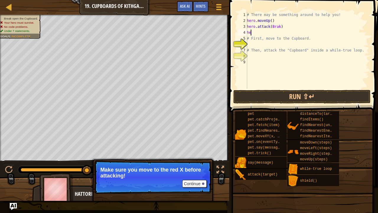
type textarea "h"
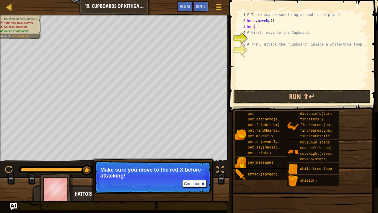
type textarea "h"
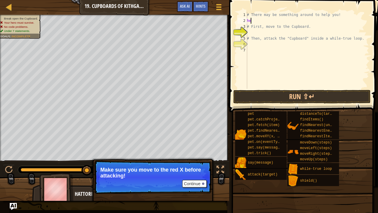
type textarea "h"
click at [198, 157] on button "Continue" at bounding box center [194, 183] width 24 height 8
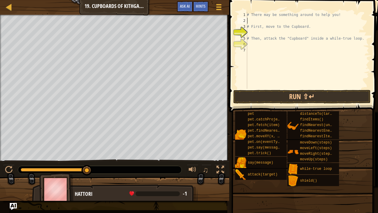
type textarea "h"
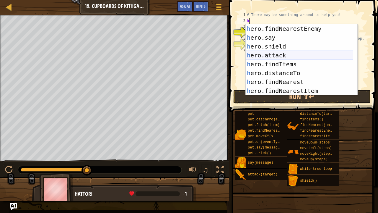
scroll to position [71, 0]
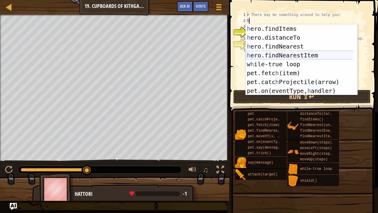
click at [290, 53] on div "h ero.findItems press enter h ero.distanceTo press enter h ero.findNearest pres…" at bounding box center [299, 68] width 107 height 89
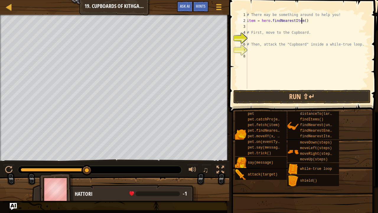
click at [301, 18] on div "# There may be something around to help you! item = hero . findNearestItem ( ) …" at bounding box center [307, 56] width 123 height 89
click at [301, 96] on button "Run ⇧↵" at bounding box center [302, 97] width 138 height 14
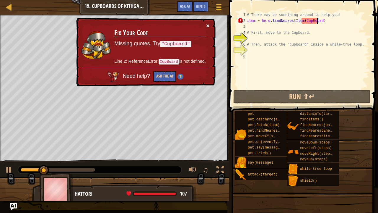
drag, startPoint x: 207, startPoint y: 21, endPoint x: 208, endPoint y: 26, distance: 5.1
click at [207, 22] on div "× Fix Your Code Missing quotes. Try "Cupboard" Line 2: ReferenceError: CupBoard…" at bounding box center [145, 52] width 141 height 69
click at [209, 26] on button "×" at bounding box center [208, 25] width 4 height 6
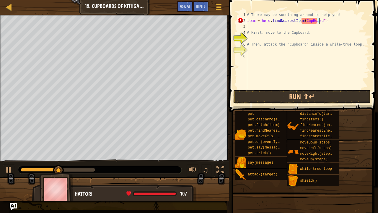
scroll to position [3, 6]
click at [300, 21] on div "# There may be something around to help you! item = hero . findNearestItem ( Cu…" at bounding box center [307, 56] width 123 height 89
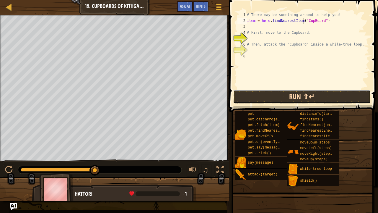
drag, startPoint x: 304, startPoint y: 92, endPoint x: 313, endPoint y: 96, distance: 9.8
click at [305, 93] on button "Run ⇧↵" at bounding box center [302, 97] width 138 height 14
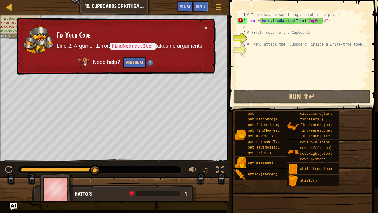
click at [333, 22] on div "# There may be something around to help you! item = hero . findNearestItem ( "C…" at bounding box center [307, 56] width 123 height 89
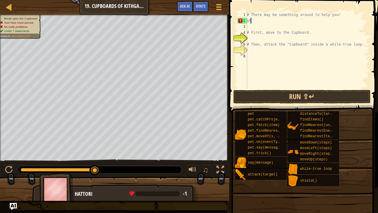
scroll to position [3, 0]
type textarea "i"
click at [271, 19] on div "# There may be something around to help you! # First, move to the Cupboard. # T…" at bounding box center [307, 56] width 123 height 89
type textarea "m"
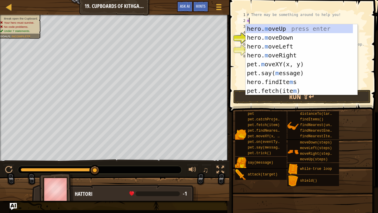
scroll to position [0, 0]
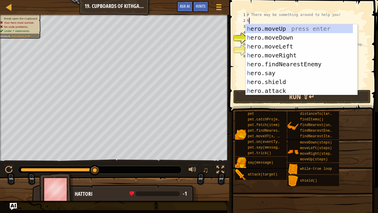
type textarea "he"
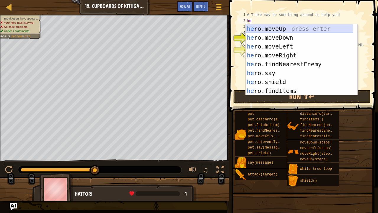
click at [269, 25] on div "he ro.moveUp press enter he ro.moveDown press enter he ro.moveLeft press enter …" at bounding box center [299, 68] width 107 height 89
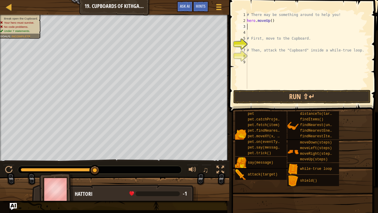
type textarea "h"
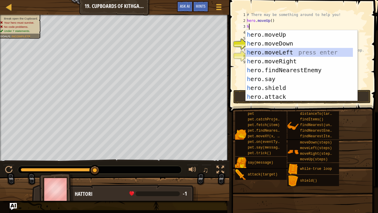
click at [296, 55] on div "h ero.moveUp press enter h ero.moveDown press enter h ero.moveLeft press enter …" at bounding box center [299, 74] width 107 height 89
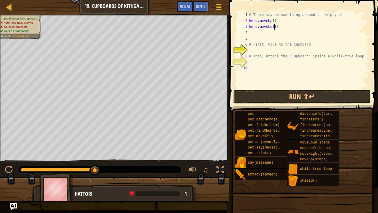
click at [275, 25] on div "# There may be something around to help you! hero . moveUp ( ) hero . moveLeft …" at bounding box center [308, 56] width 121 height 89
type textarea "hero.moveLeft(2)"
click at [256, 32] on div "# There may be something around to help you! hero . moveUp ( ) hero . moveLeft …" at bounding box center [308, 56] width 121 height 89
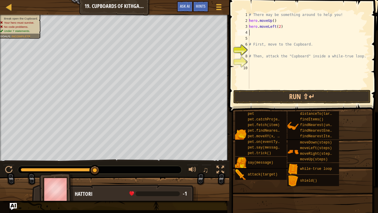
scroll to position [3, 0]
click at [258, 32] on div "# There may be something around to help you! hero . moveUp ( ) hero . moveLeft …" at bounding box center [308, 56] width 121 height 89
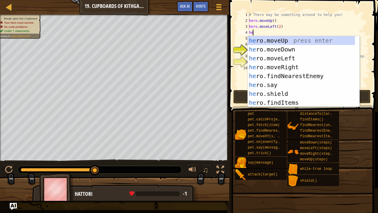
type textarea "her"
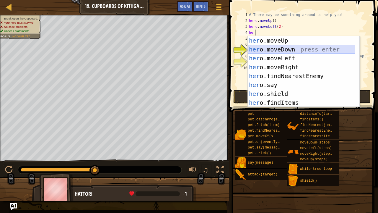
click at [277, 47] on div "her o.moveUp press enter her o.moveDown press enter her o.moveLeft press enter …" at bounding box center [301, 80] width 107 height 89
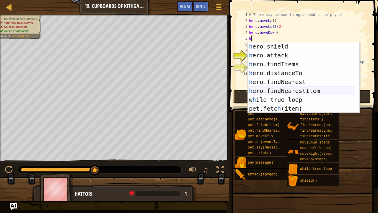
scroll to position [35, 0]
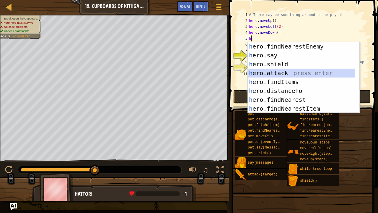
click at [291, 72] on div "h ero.findNearestEnemy press enter h ero.say press enter h ero.shield press ent…" at bounding box center [301, 86] width 107 height 89
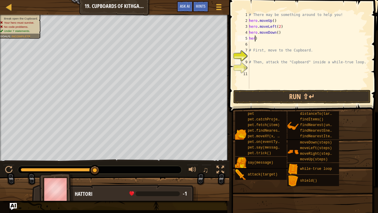
scroll to position [3, 0]
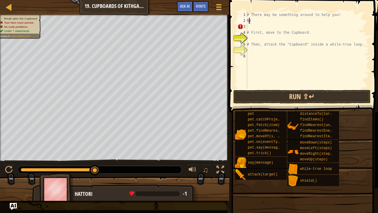
type textarea ")"
click at [306, 25] on div "# There may be something around to help you! ) # First, move to the Cupboard. #…" at bounding box center [307, 56] width 123 height 89
click at [306, 24] on div "# There may be something around to help you! ) # First, move to the Cupboard. #…" at bounding box center [307, 56] width 123 height 89
click at [254, 21] on div "# There may be something around to help you! ) # First, move to the Cupboard. #…" at bounding box center [307, 56] width 123 height 89
type textarea ")"
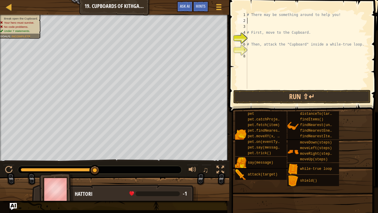
type textarea "# There may be something around to help you!"
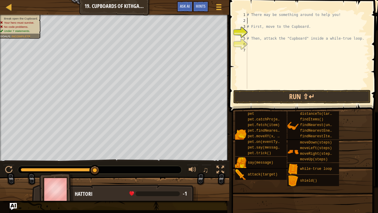
click at [255, 22] on div "# There may be something around to help you! # First, move to the Cupboard. # T…" at bounding box center [307, 56] width 123 height 89
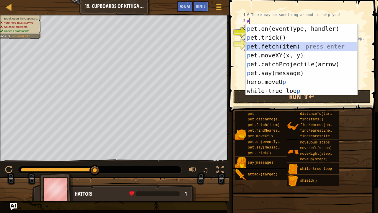
click at [275, 49] on div "p et.on(eventType, handler) press enter p et.trick() press enter p et.fetch(ite…" at bounding box center [302, 68] width 112 height 89
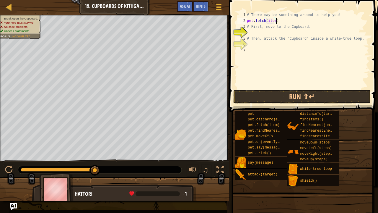
click at [307, 22] on div "# There may be something around to help you! pet . fetch ( item ) # First, move…" at bounding box center [307, 56] width 123 height 89
type textarea "pet"
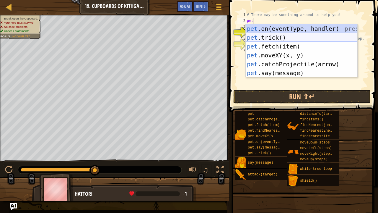
click at [269, 34] on div "pet .on(eventType, handler) press enter pet .trick() press enter pet .fetch(ite…" at bounding box center [302, 59] width 112 height 71
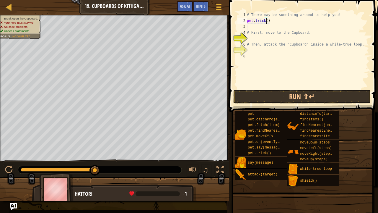
click at [266, 20] on div "# There may be something around to help you! pet . trick ( ) # First, move to t…" at bounding box center [307, 56] width 123 height 89
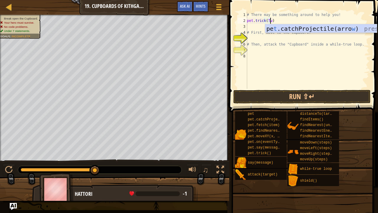
scroll to position [3, 2]
type textarea "pet.trick(Two)"
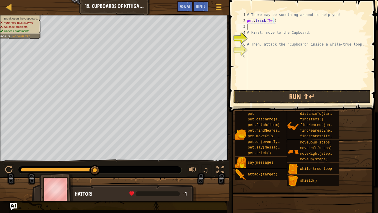
click at [282, 28] on div "# There may be something around to help you! pet . trick ( Two ) # First, move …" at bounding box center [307, 56] width 123 height 89
type textarea "pet.trick(Two)"
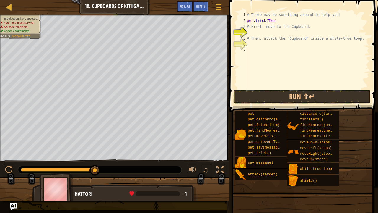
click at [259, 31] on div "# There may be something around to help you! pet . trick ( Two ) # First, move …" at bounding box center [307, 56] width 123 height 89
click at [272, 91] on button "Run ⇧↵" at bounding box center [302, 97] width 138 height 14
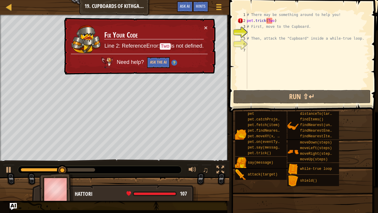
click at [203, 29] on td "Fix Your Code Line 2: ReferenceError: Two is not defined." at bounding box center [154, 38] width 100 height 29
click at [206, 27] on button "×" at bounding box center [206, 27] width 4 height 6
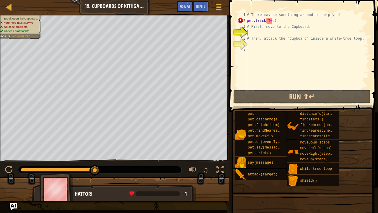
click at [272, 18] on div "# There may be something around to help you! pet . trick ( Two ) # First, move …" at bounding box center [307, 56] width 123 height 89
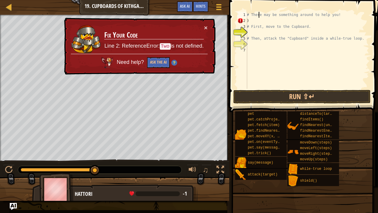
click at [259, 17] on div "# There may be something around to help you! ) # First, move to the Cupboard. #…" at bounding box center [307, 56] width 123 height 89
click at [258, 21] on div "# There may be something around to help you! ) # First, move to the Cupboard. #…" at bounding box center [307, 56] width 123 height 89
type textarea ")"
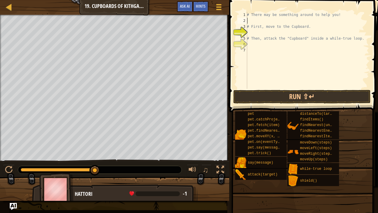
type textarea "m"
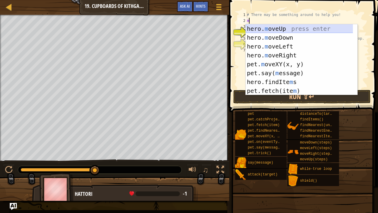
click at [260, 25] on div "hero. m oveUp press enter hero. m oveDown press enter hero. m oveLeft press ent…" at bounding box center [302, 68] width 112 height 89
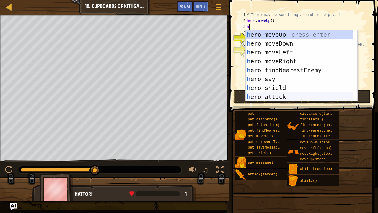
click at [269, 92] on div "h ero.moveUp press enter h ero.moveDown press enter h ero.moveLeft press enter …" at bounding box center [299, 74] width 107 height 89
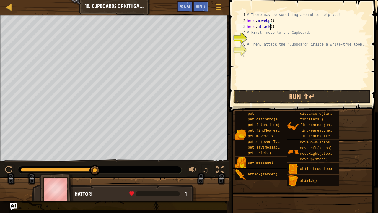
scroll to position [3, 2]
click at [333, 22] on div "# There may be something around to help you! hero . moveUp ( ) hero . attack ( …" at bounding box center [307, 56] width 123 height 89
click at [339, 26] on div "# There may be something around to help you! hero . moveUp ( ) hero . attack ( …" at bounding box center [307, 56] width 123 height 89
type textarea "h"
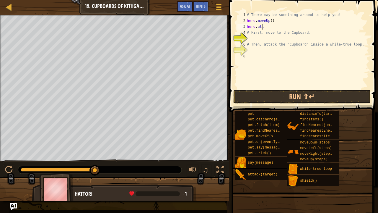
scroll to position [3, 0]
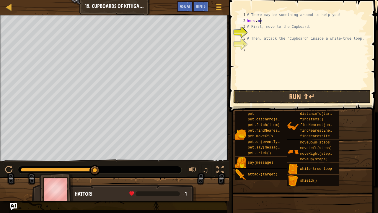
type textarea "h"
click at [200, 3] on div "Hints" at bounding box center [201, 6] width 16 height 11
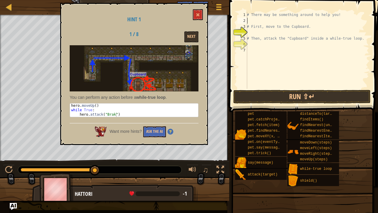
type textarea "m"
type textarea "h"
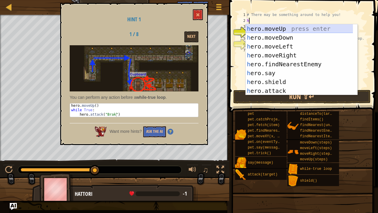
click at [276, 29] on div "h ero.moveUp press enter h ero.moveDown press enter h ero.moveLeft press enter …" at bounding box center [299, 68] width 107 height 89
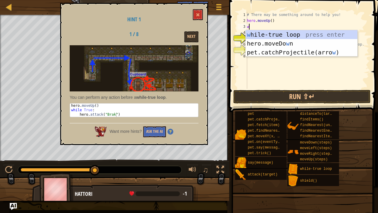
type textarea "wh"
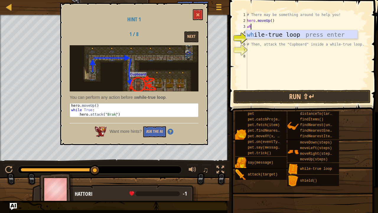
click at [277, 36] on div "wh ile-true loop press enter" at bounding box center [302, 43] width 112 height 27
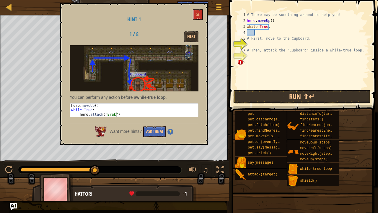
scroll to position [3, 0]
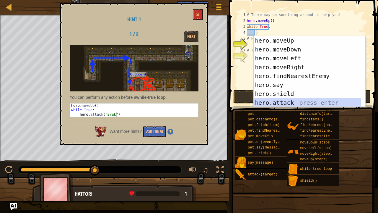
click at [313, 100] on div "h ero.moveUp press enter h ero.moveDown press enter h ero.moveLeft press enter …" at bounding box center [310, 80] width 112 height 89
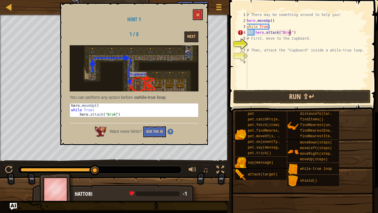
scroll to position [3, 3]
type textarea "hero.attack("Brak")"
click at [191, 39] on button "Next" at bounding box center [191, 36] width 14 height 11
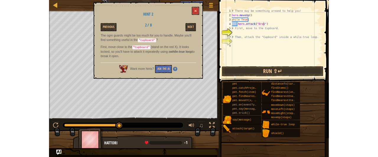
scroll to position [3, 0]
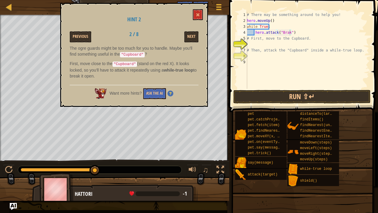
click at [254, 45] on div "# There may be something around to help you! hero . moveUp ( ) while True : her…" at bounding box center [307, 56] width 123 height 89
click at [200, 14] on span at bounding box center [198, 15] width 4 height 4
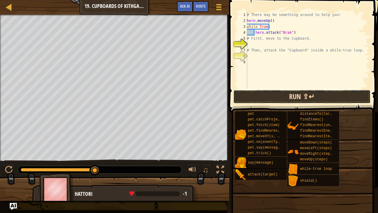
click at [291, 99] on button "Run ⇧↵" at bounding box center [302, 97] width 138 height 14
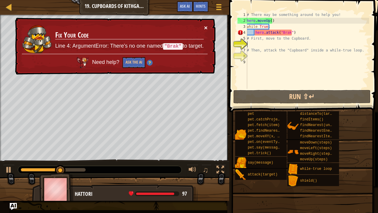
click at [204, 25] on button "×" at bounding box center [206, 27] width 4 height 6
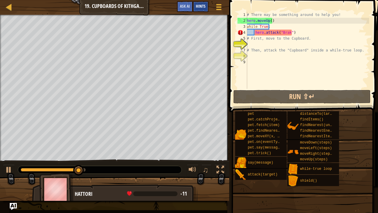
click at [200, 3] on div "Hints" at bounding box center [201, 6] width 16 height 11
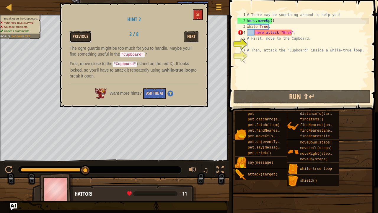
click at [90, 38] on button "Previous" at bounding box center [81, 36] width 22 height 11
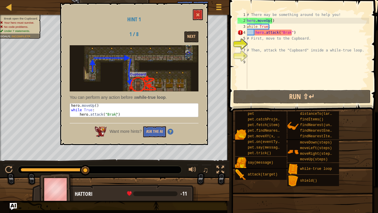
click at [289, 31] on div "# There may be something around to help you! hero . moveUp ( ) while True : her…" at bounding box center [307, 56] width 123 height 89
click at [293, 32] on div "# There may be something around to help you! hero . moveUp ( ) while True : her…" at bounding box center [307, 56] width 123 height 89
click at [289, 31] on div "# There may be something around to help you! hero . moveUp ( ) while True : her…" at bounding box center [307, 56] width 123 height 89
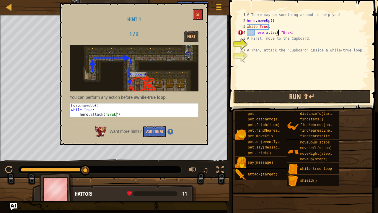
click at [279, 30] on div "# There may be something around to help you! hero . moveUp ( ) while True : her…" at bounding box center [307, 56] width 123 height 89
click at [280, 31] on div "# There may be something around to help you! hero . moveUp ( ) while True : her…" at bounding box center [307, 56] width 123 height 89
click at [271, 92] on button "Run ⇧↵" at bounding box center [302, 97] width 138 height 14
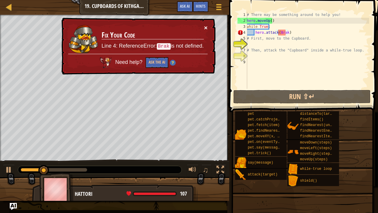
click at [204, 28] on button "×" at bounding box center [206, 27] width 4 height 6
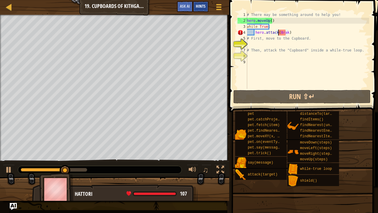
click at [196, 5] on span "Hints" at bounding box center [201, 6] width 10 height 6
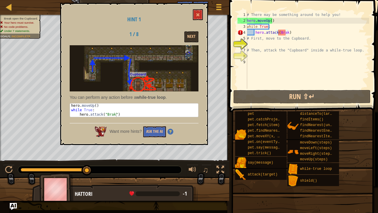
click at [193, 21] on h1 "Hint 1" at bounding box center [134, 20] width 129 height 6
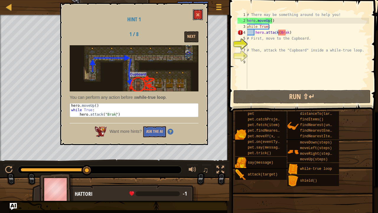
drag, startPoint x: 195, startPoint y: 17, endPoint x: 295, endPoint y: 3, distance: 101.6
click at [205, 18] on div "Hint 1 1 / 8 Next You can perform any action before a while-true loop . 1 2 3 h…" at bounding box center [134, 74] width 148 height 142
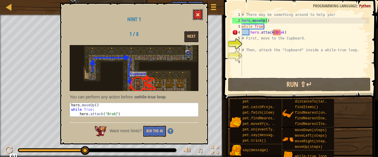
click at [195, 14] on button at bounding box center [198, 14] width 10 height 11
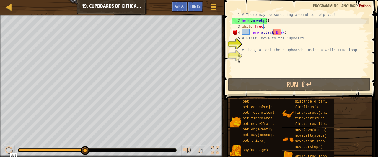
click at [281, 30] on div "# There may be something around to help you! hero . moveUp ( ) while True : her…" at bounding box center [305, 50] width 128 height 77
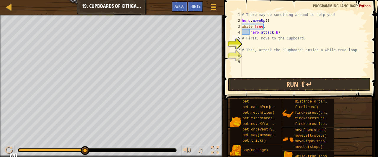
click at [280, 36] on div "# There may be something around to help you! hero . moveUp ( ) while True : her…" at bounding box center [305, 50] width 128 height 77
click at [276, 22] on div "# There may be something around to help you! hero . moveUp ( ) while True : her…" at bounding box center [305, 50] width 128 height 77
click at [285, 32] on div "# There may be something around to help you! hero . moveUp ( ) while True : her…" at bounding box center [305, 50] width 128 height 77
click at [272, 30] on div "# There may be something around to help you! hero . moveUp ( ) while True : her…" at bounding box center [305, 50] width 128 height 77
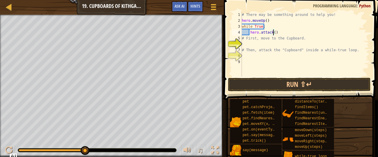
click at [273, 30] on div "# There may be something around to help you! hero . moveUp ( ) while True : her…" at bounding box center [305, 50] width 128 height 77
click at [193, 4] on span "Hints" at bounding box center [195, 6] width 10 height 6
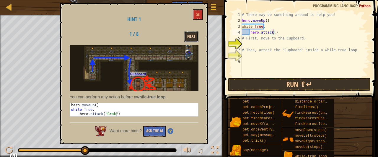
click at [191, 37] on button "Next" at bounding box center [191, 36] width 14 height 11
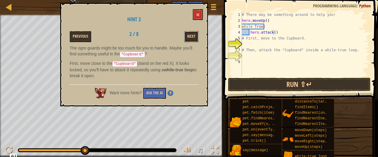
click at [191, 37] on button "Next" at bounding box center [191, 36] width 14 height 11
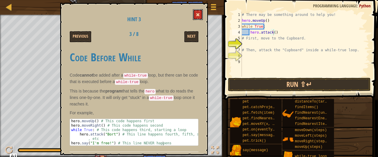
click at [195, 18] on button at bounding box center [198, 14] width 10 height 11
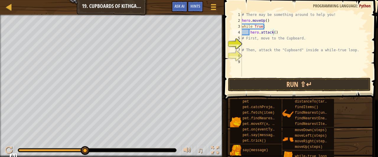
click at [272, 32] on div "# There may be something around to help you! hero . moveUp ( ) while True : her…" at bounding box center [305, 50] width 128 height 77
click at [311, 87] on button "Run ⇧↵" at bounding box center [299, 85] width 143 height 14
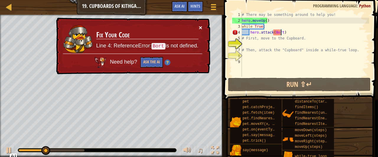
click at [200, 29] on button "×" at bounding box center [201, 27] width 4 height 6
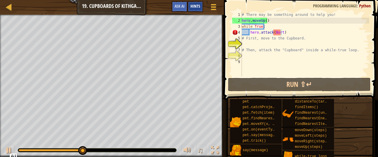
click at [193, 7] on span "Hints" at bounding box center [195, 6] width 10 height 6
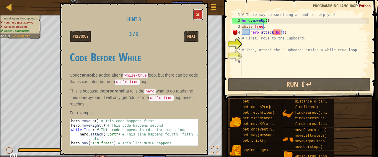
click at [200, 18] on button at bounding box center [198, 14] width 10 height 11
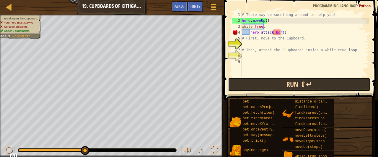
click at [238, 78] on button "Run ⇧↵" at bounding box center [299, 85] width 143 height 14
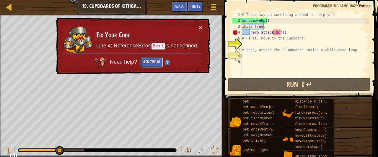
click at [160, 61] on button "Ask the AI" at bounding box center [151, 62] width 23 height 11
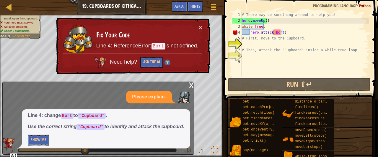
click at [198, 24] on div "× Fix Your Code Line 4: ReferenceError: Bort is not defined. Need help? Ask the…" at bounding box center [132, 46] width 155 height 57
click at [201, 25] on button "×" at bounding box center [201, 27] width 4 height 6
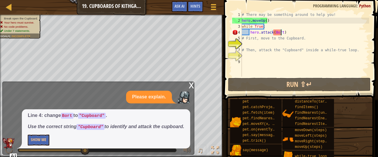
click at [192, 83] on div "x" at bounding box center [191, 85] width 5 height 6
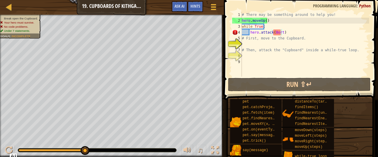
click at [298, 35] on div "# There may be something around to help you! hero . moveUp ( ) while True : her…" at bounding box center [305, 50] width 128 height 77
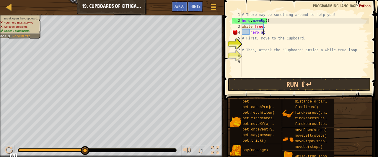
scroll to position [3, 0]
type textarea "h"
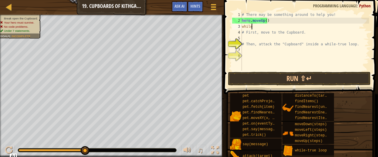
type textarea "w"
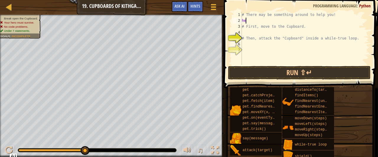
type textarea "h"
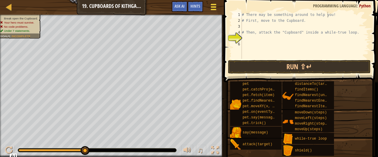
click at [212, 7] on span at bounding box center [213, 6] width 6 height 1
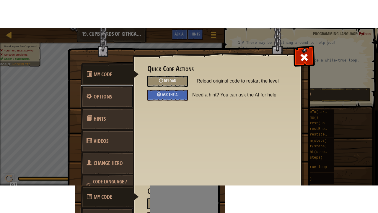
scroll to position [32, 0]
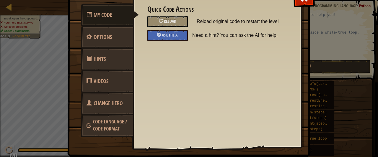
click at [126, 120] on link "Code Language / Code Format" at bounding box center [107, 125] width 53 height 22
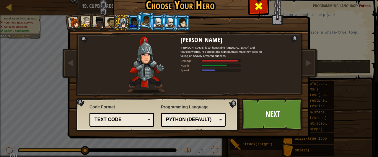
click at [257, 8] on span at bounding box center [258, 5] width 9 height 9
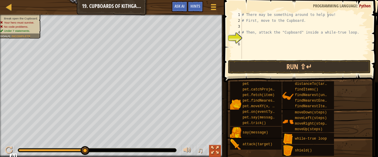
click at [215, 148] on div at bounding box center [215, 151] width 8 height 8
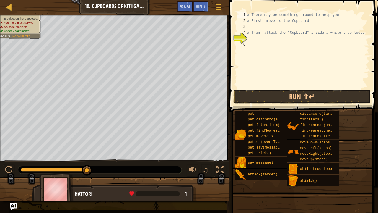
click at [247, 21] on div "# There may be something around to help you! # First, move to the Cupboard. # T…" at bounding box center [307, 56] width 123 height 89
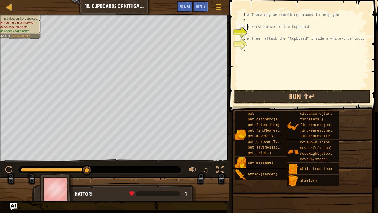
click at [253, 18] on div "# There may be something around to help you! # First, move to the Cupboard. # T…" at bounding box center [307, 56] width 123 height 89
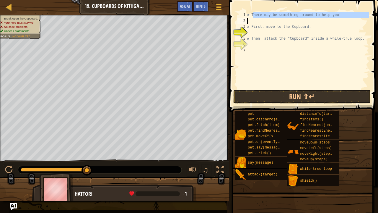
drag, startPoint x: 254, startPoint y: 24, endPoint x: 253, endPoint y: 19, distance: 4.8
click at [253, 19] on div "# There may be something around to help you! # First, move to the Cupboard. # T…" at bounding box center [307, 56] width 123 height 89
type textarea "# First, move to the Cupboard."
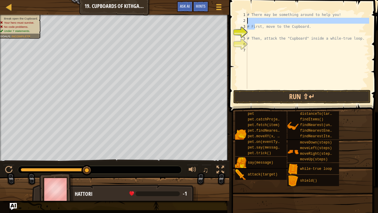
click at [253, 19] on div "# There may be something around to help you! # First, move to the Cupboard. # T…" at bounding box center [307, 50] width 123 height 77
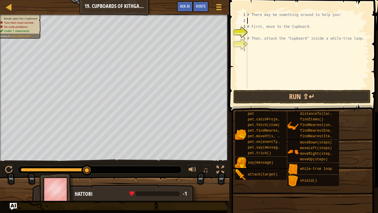
click at [253, 19] on div "# There may be something around to help you! # First, move to the Cupboard. # T…" at bounding box center [307, 56] width 123 height 89
click at [248, 20] on div "# There may be something around to help you! # First, move to the Cupboard. # T…" at bounding box center [307, 56] width 123 height 89
type textarea "# There may be something around to help you!"
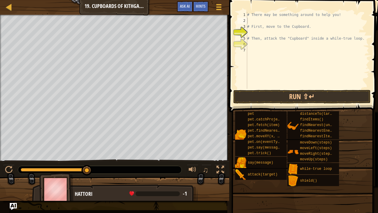
click at [129, 9] on div "Map Introduction to Computer Science 19. Cupboards of Kithgard Game Menu Done H…" at bounding box center [114, 7] width 229 height 15
type textarea "h"
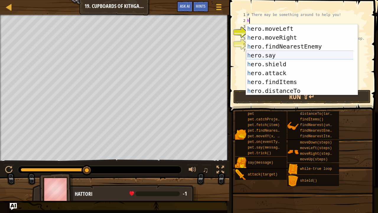
scroll to position [18, 0]
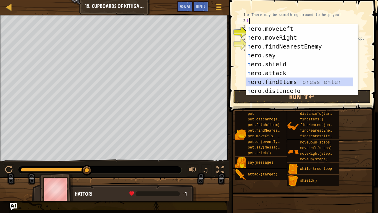
click at [300, 79] on div "h ero.moveLeft press enter h ero.moveRight press enter h ero.findNearestEnemy p…" at bounding box center [299, 68] width 107 height 89
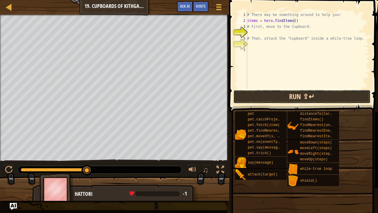
click at [276, 96] on button "Run ⇧↵" at bounding box center [302, 97] width 138 height 14
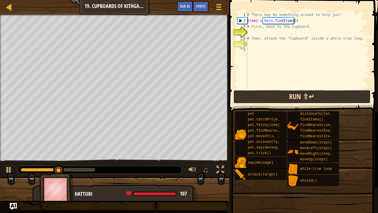
click at [250, 100] on button "Run ⇧↵" at bounding box center [302, 97] width 138 height 14
click at [249, 94] on button "Run ⇧↵" at bounding box center [302, 97] width 138 height 14
click at [249, 94] on button "Running" at bounding box center [302, 97] width 138 height 14
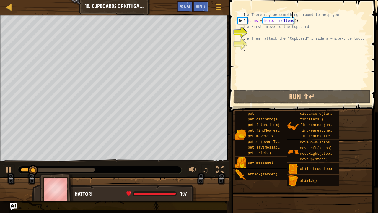
click at [292, 17] on div "# There may be something around to help you! items = hero . findItems ( ) # Fir…" at bounding box center [307, 56] width 123 height 89
click at [291, 21] on div "# There may be something around to help you! items = hero . findItems ( ) # Fir…" at bounding box center [307, 56] width 123 height 89
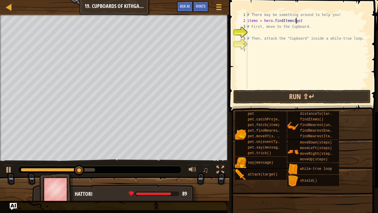
scroll to position [3, 4]
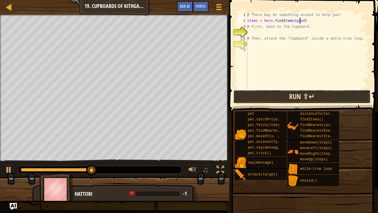
click at [300, 93] on button "Run ⇧↵" at bounding box center [302, 97] width 138 height 14
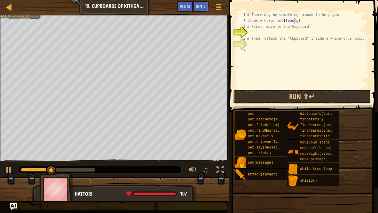
scroll to position [3, 4]
click at [311, 89] on span at bounding box center [303, 47] width 153 height 129
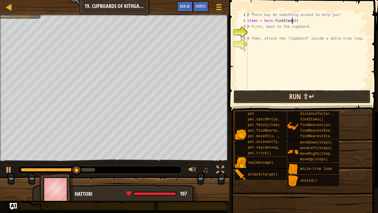
click at [316, 98] on button "Run ⇧↵" at bounding box center [302, 97] width 138 height 14
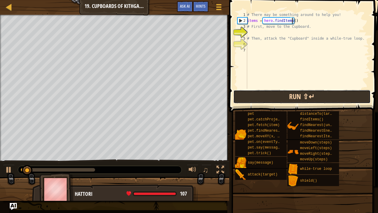
click at [314, 96] on button "Run ⇧↵" at bounding box center [302, 97] width 138 height 14
click at [311, 94] on button "Run ⇧↵" at bounding box center [302, 97] width 138 height 14
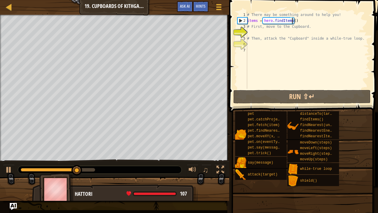
click at [300, 25] on div "# There may be something around to help you! items = hero . findItems ( ) # Fir…" at bounding box center [307, 56] width 123 height 89
type textarea "# First, move to the Cupboard."
click at [335, 28] on div "# There may be something around to help you! items = hero . findItems ( ) # Fir…" at bounding box center [307, 56] width 123 height 89
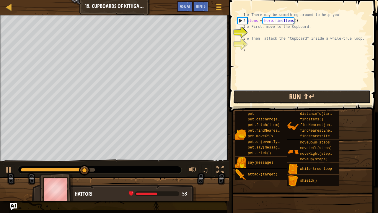
click at [306, 102] on button "Run ⇧↵" at bounding box center [302, 97] width 138 height 14
drag, startPoint x: 306, startPoint y: 102, endPoint x: 311, endPoint y: 97, distance: 7.5
click at [311, 97] on button "Running" at bounding box center [302, 97] width 138 height 14
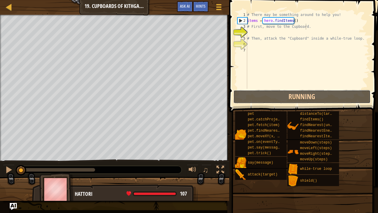
drag, startPoint x: 311, startPoint y: 97, endPoint x: 305, endPoint y: 87, distance: 11.3
click at [305, 87] on div "# First, move to the Cupboard. 1 2 3 4 5 6 7 # There may be something around to…" at bounding box center [302, 67] width 151 height 129
click at [305, 87] on div "# There may be something around to help you! items = hero . findItems ( ) # Fir…" at bounding box center [307, 56] width 123 height 89
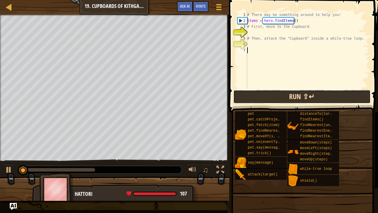
click at [309, 101] on button "Run ⇧↵" at bounding box center [302, 97] width 138 height 14
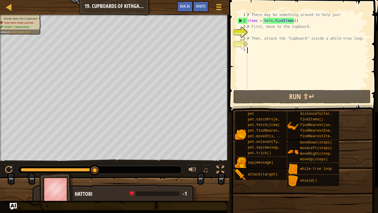
click at [292, 19] on div "# There may be something around to help you! items = hero . findItems ( ) # Fir…" at bounding box center [307, 56] width 123 height 89
click at [313, 23] on div "# There may be something around to help you! items = hero . findItems ( ) # Fir…" at bounding box center [307, 56] width 123 height 89
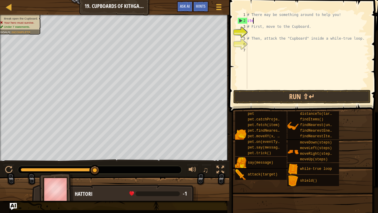
type textarea "i"
type textarea "f"
click at [204, 11] on div "Hints" at bounding box center [201, 6] width 16 height 11
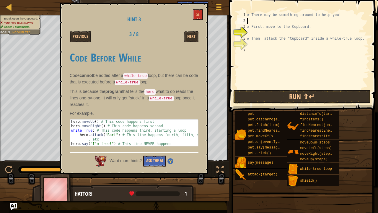
click at [93, 32] on div "Previous" at bounding box center [88, 36] width 46 height 11
click at [86, 36] on button "Previous" at bounding box center [81, 36] width 22 height 11
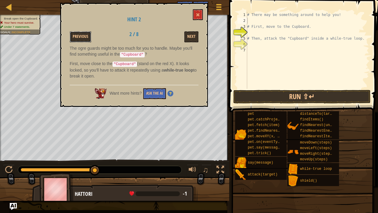
click at [86, 36] on button "Previous" at bounding box center [81, 36] width 22 height 11
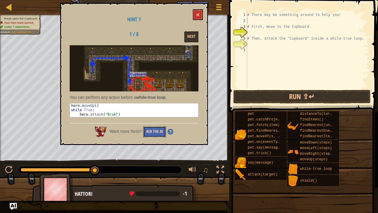
click at [155, 129] on button "Ask the AI" at bounding box center [154, 131] width 23 height 11
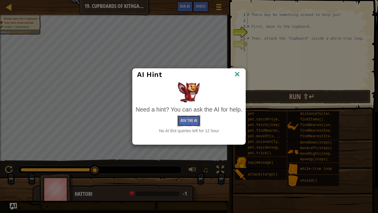
click at [192, 118] on button "Ask the AI" at bounding box center [188, 120] width 23 height 11
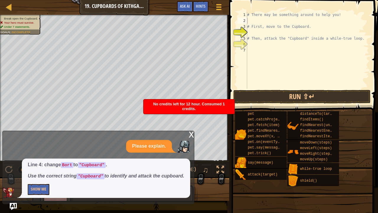
click at [193, 134] on div "x" at bounding box center [191, 134] width 5 height 6
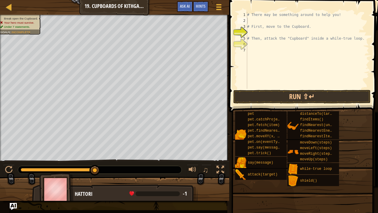
type textarea "# First, move to the Cupboard."
click at [266, 24] on div "# There may be something around to help you! # First, move to the Cupboard. # T…" at bounding box center [307, 56] width 123 height 89
click at [258, 35] on div "# There may be something around to help you! # First, move to the Cupboard. # T…" at bounding box center [307, 56] width 123 height 89
click at [248, 20] on div "# There may be something around to help you! # First, move to the Cupboard. # T…" at bounding box center [307, 56] width 123 height 89
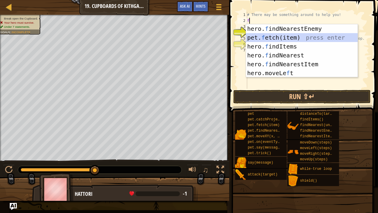
click at [297, 34] on div "hero. f indNearestEnemy press enter pet. f etch(item) press enter hero. f indIt…" at bounding box center [302, 59] width 112 height 71
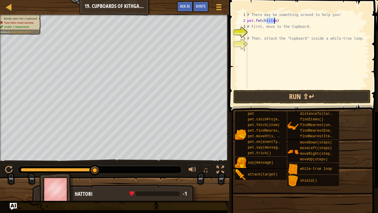
click at [290, 21] on div "# There may be something around to help you! pet . fetch ( item ) # First, move…" at bounding box center [307, 56] width 123 height 89
type textarea "p"
type textarea "f"
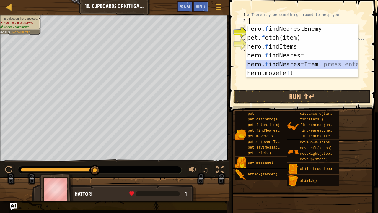
click at [297, 61] on div "hero. f indNearestEnemy press enter pet. f etch(item) press enter hero. f indIt…" at bounding box center [302, 59] width 112 height 71
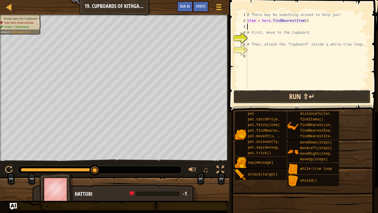
click at [259, 94] on button "Run ⇧↵" at bounding box center [302, 97] width 138 height 14
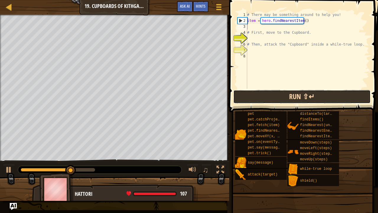
click at [272, 101] on button "Run ⇧↵" at bounding box center [302, 97] width 138 height 14
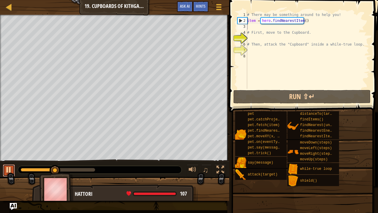
click at [5, 157] on div at bounding box center [9, 170] width 8 height 8
type textarea "item = hero.findNearestItem()"
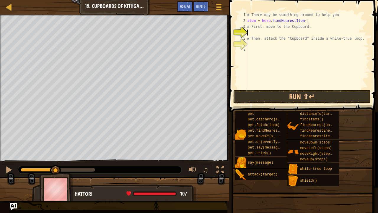
click at [295, 33] on div "# There may be something around to help you! item = hero . findNearestItem ( ) …" at bounding box center [307, 56] width 123 height 89
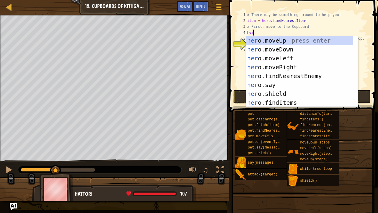
type textarea "hero"
click at [308, 40] on div "hero .moveUp press enter hero .moveDown press enter hero .moveLeft press enter …" at bounding box center [299, 80] width 107 height 89
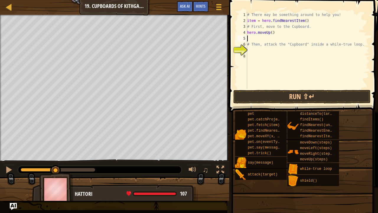
type textarea "h"
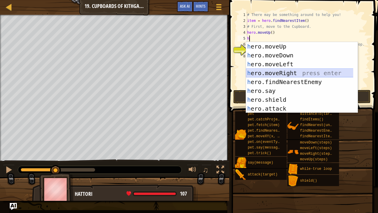
drag, startPoint x: 314, startPoint y: 72, endPoint x: 316, endPoint y: 79, distance: 6.4
click at [316, 79] on div "h ero.moveUp press enter h ero.moveDown press enter h ero.moveLeft press enter …" at bounding box center [299, 86] width 107 height 89
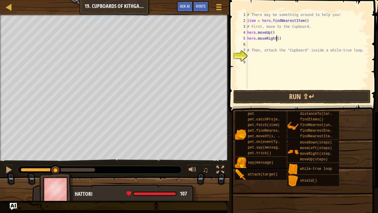
click at [276, 38] on div "# There may be something around to help you! item = hero . findNearestItem ( ) …" at bounding box center [307, 56] width 123 height 89
click at [256, 41] on div "# There may be something around to help you! item = hero . findNearestItem ( ) …" at bounding box center [307, 56] width 123 height 89
click at [251, 42] on div "# There may be something around to help you! item = hero . findNearestItem ( ) …" at bounding box center [307, 56] width 123 height 89
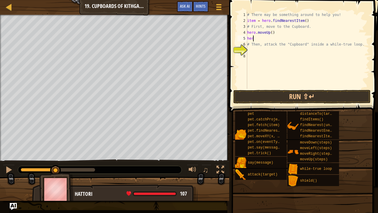
scroll to position [3, 0]
type textarea "hero"
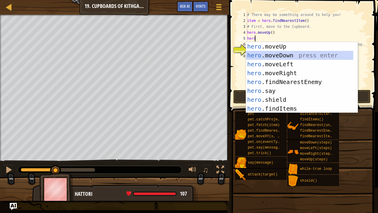
click at [303, 55] on div "hero .moveUp press enter hero .moveDown press enter hero .moveLeft press enter …" at bounding box center [302, 86] width 112 height 89
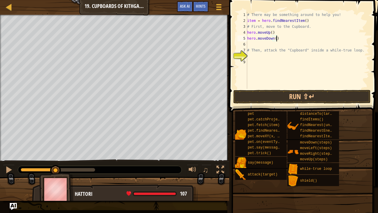
click at [286, 40] on div "# There may be something around to help you! item = hero . findNearestItem ( ) …" at bounding box center [307, 56] width 123 height 89
drag, startPoint x: 247, startPoint y: 47, endPoint x: 246, endPoint y: 51, distance: 4.5
click at [246, 51] on div "hero.moveDown(2) 1 2 3 4 5 6 7 8 9 # There may be something around to help you!…" at bounding box center [302, 50] width 133 height 77
type textarea "# Then, attack the "Cupboard" inside a while-true loop."
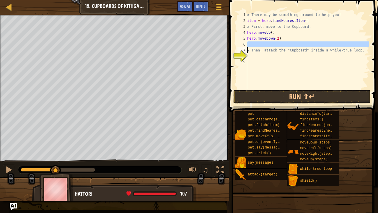
click at [249, 54] on div "# There may be something around to help you! item = hero . findNearestItem ( ) …" at bounding box center [307, 56] width 123 height 89
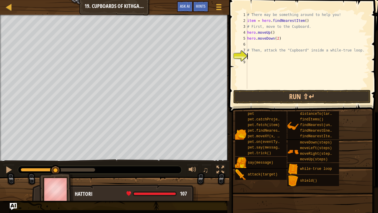
scroll to position [3, 0]
type textarea "h"
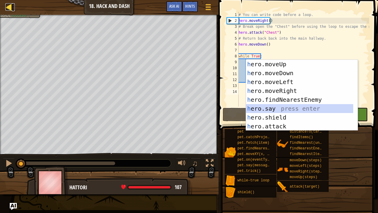
click at [14, 11] on link "Map" at bounding box center [13, 7] width 3 height 8
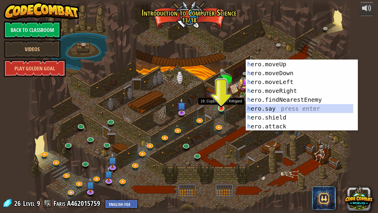
click at [221, 108] on img at bounding box center [221, 99] width 8 height 18
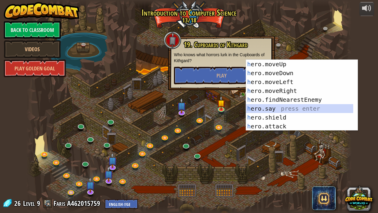
click at [215, 86] on div "19. Cupboards of Kithgard Who knows what horrors lurk in the Cupboards of Kithg…" at bounding box center [221, 63] width 107 height 54
click at [218, 76] on button "Play" at bounding box center [221, 75] width 95 height 18
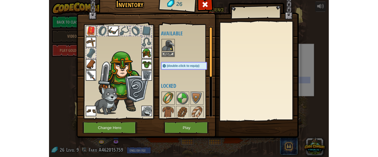
scroll to position [30, 0]
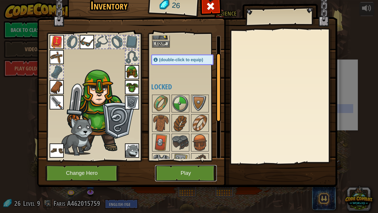
click at [201, 157] on button "Play" at bounding box center [186, 173] width 62 height 16
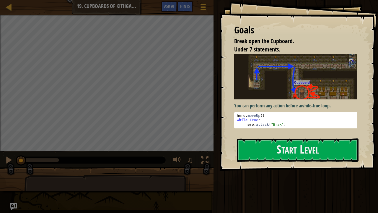
click at [225, 153] on div "Goals Break open the Cupboard. Under 7 statements. You can perform any action b…" at bounding box center [298, 85] width 159 height 171
click at [14, 7] on link "Map" at bounding box center [13, 7] width 3 height 8
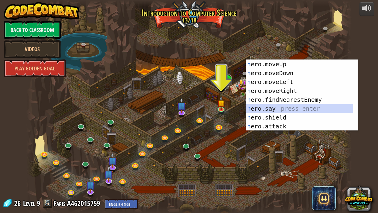
click at [354, 27] on div "powered by Back to Classroom Videos Play Golden Goal 25. Kithgard Gates (Locked…" at bounding box center [189, 106] width 378 height 213
